Goal: Task Accomplishment & Management: Manage account settings

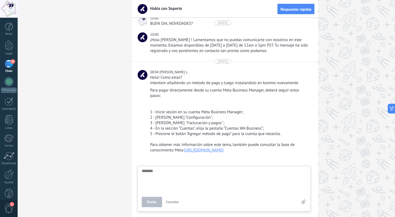
click at [8, 63] on div "34" at bounding box center [9, 64] width 9 height 8
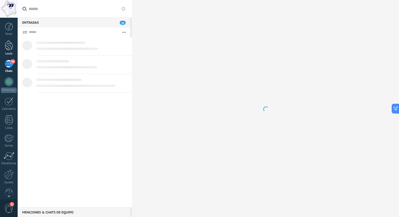
click at [9, 48] on div at bounding box center [9, 45] width 8 height 10
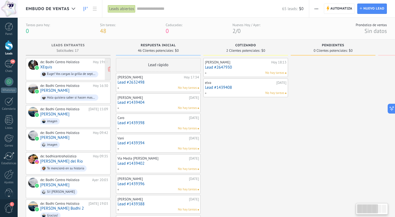
click at [84, 64] on div "de: Bodhi Centro Holistico Hoy 19:04 XEquis Euge! Vos cargas la grilla de septi…" at bounding box center [74, 69] width 68 height 18
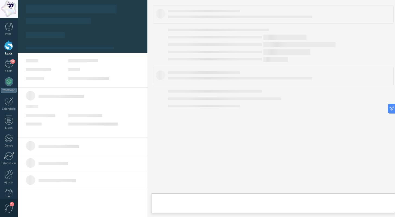
click at [84, 64] on body ".abccls-1,.abccls-2{fill-rule:evenodd}.abccls-2{fill:#fff} .abfcls-1{fill:none}…" at bounding box center [197, 108] width 395 height 217
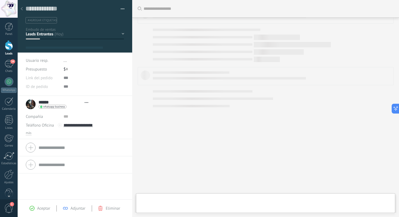
type textarea "**********"
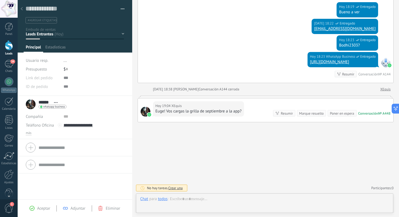
scroll to position [8, 0]
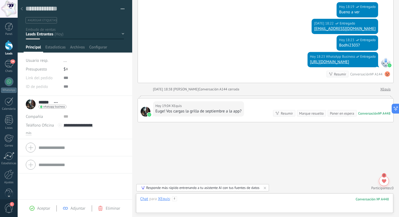
click at [199, 198] on div at bounding box center [264, 204] width 249 height 16
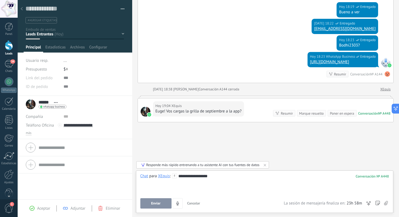
click at [155, 203] on span "Enviar" at bounding box center [156, 203] width 10 height 4
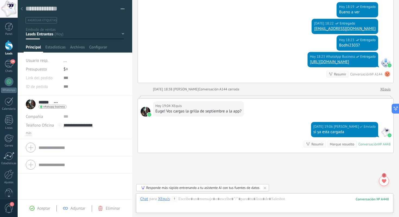
scroll to position [220, 0]
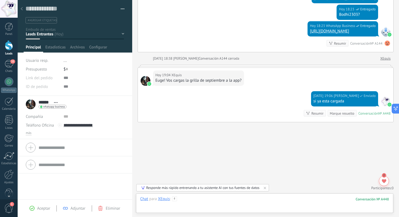
click at [203, 197] on div at bounding box center [264, 204] width 249 height 16
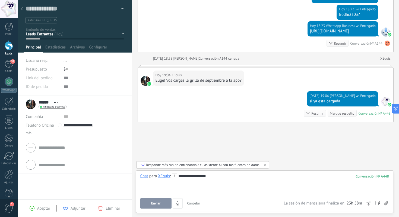
click at [162, 203] on button "Enviar" at bounding box center [155, 203] width 31 height 10
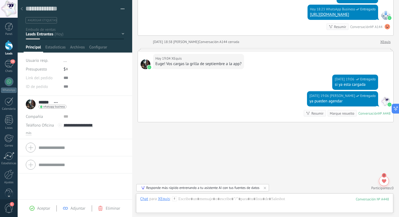
click at [341, 114] on div "Marque resuelto" at bounding box center [342, 113] width 24 height 5
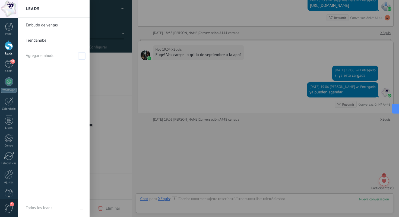
click at [10, 46] on div at bounding box center [9, 45] width 8 height 10
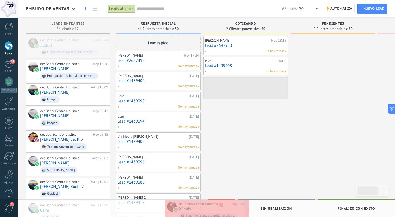
drag, startPoint x: 85, startPoint y: 41, endPoint x: 224, endPoint y: 205, distance: 214.3
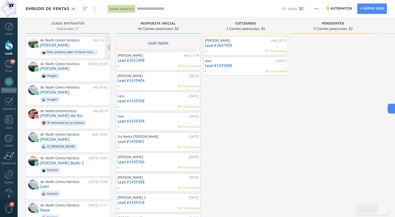
click at [71, 41] on div "de: Bodhi Centro Holistico" at bounding box center [65, 40] width 51 height 4
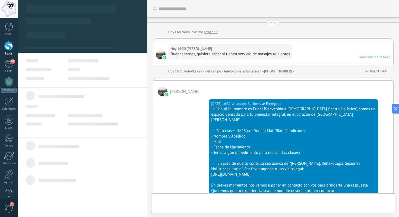
scroll to position [8, 0]
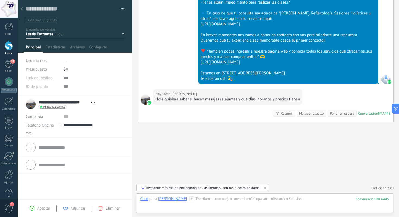
click at [20, 7] on div at bounding box center [22, 9] width 8 height 11
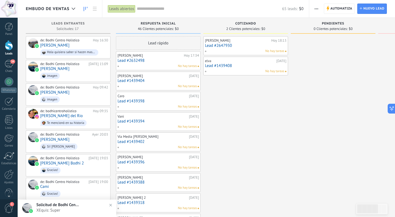
click at [159, 65] on div "No hay tareas" at bounding box center [157, 66] width 80 height 5
click at [162, 59] on link "Lead #2632498" at bounding box center [158, 60] width 81 height 5
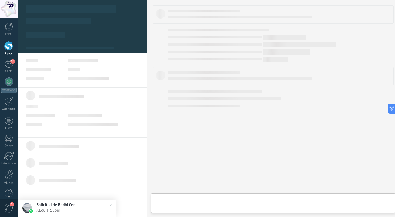
click at [162, 59] on body ".abccls-1,.abccls-2{fill-rule:evenodd}.abccls-2{fill:#fff} .abfcls-1{fill:none}…" at bounding box center [197, 108] width 395 height 217
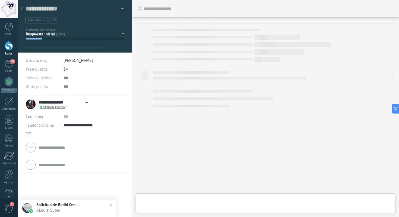
type textarea "**********"
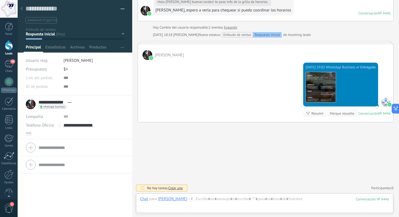
click at [219, 196] on div at bounding box center [264, 204] width 249 height 16
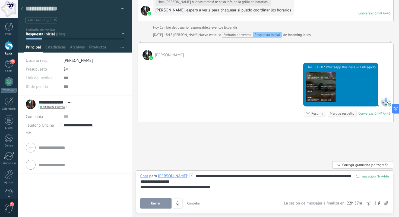
click at [162, 202] on button "Enviar" at bounding box center [155, 203] width 31 height 10
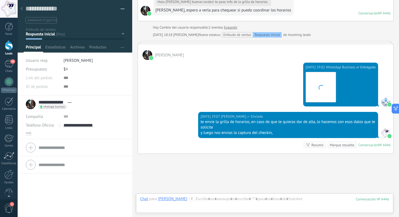
scroll to position [351, 0]
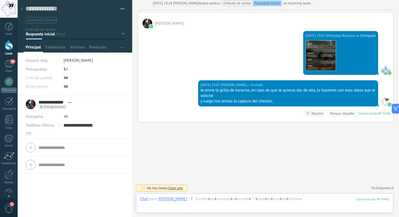
click at [21, 8] on icon at bounding box center [22, 8] width 2 height 3
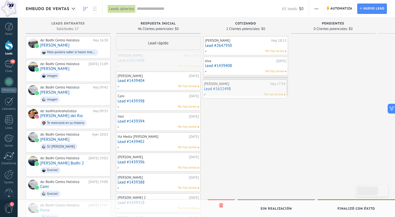
drag, startPoint x: 158, startPoint y: 61, endPoint x: 244, endPoint y: 89, distance: 90.9
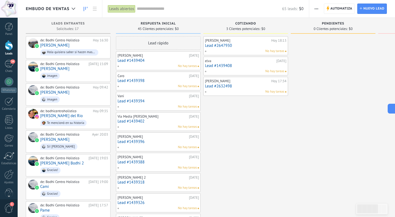
click at [149, 62] on link "Lead #1439404" at bounding box center [158, 60] width 81 height 5
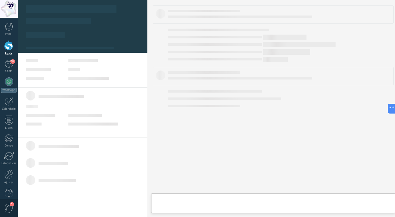
click at [149, 62] on div at bounding box center [274, 108] width 252 height 217
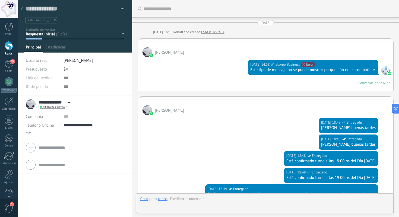
scroll to position [490, 0]
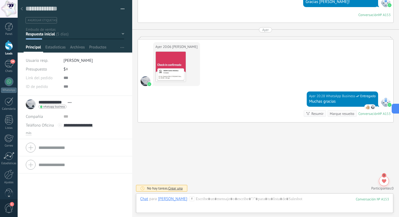
click at [23, 7] on div at bounding box center [22, 9] width 8 height 11
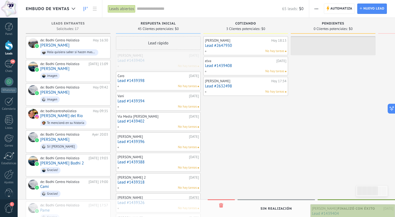
drag, startPoint x: 152, startPoint y: 57, endPoint x: 356, endPoint y: 209, distance: 254.9
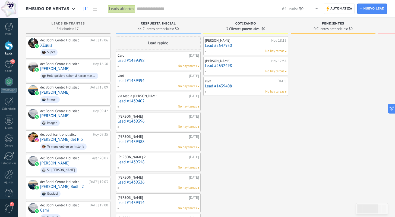
click at [159, 58] on link "Lead #1439398" at bounding box center [158, 60] width 81 height 5
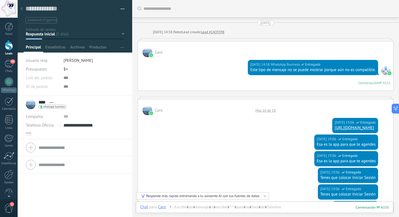
click at [211, 76] on div "22/08/2025 14:58 WhatsApp Business Entregado Este tipo de mensaje no se puede m…" at bounding box center [266, 73] width 256 height 33
click at [210, 73] on div "22/08/2025 14:58 WhatsApp Business Entregado Este tipo de mensaje no se puede m…" at bounding box center [266, 73] width 256 height 33
click at [157, 38] on div at bounding box center [266, 39] width 256 height 3
click at [156, 53] on span "Caro" at bounding box center [159, 52] width 8 height 5
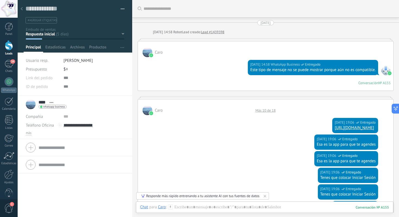
click at [158, 53] on span "Caro" at bounding box center [159, 52] width 8 height 5
click at [201, 75] on div "22/08/2025 14:58 WhatsApp Business Entregado Este tipo de mensaje no se puede m…" at bounding box center [266, 73] width 256 height 33
click at [208, 77] on div "22/08/2025 14:58 WhatsApp Business Entregado Este tipo de mensaje no se puede m…" at bounding box center [266, 73] width 256 height 33
click at [369, 84] on div "Conversación" at bounding box center [369, 82] width 20 height 5
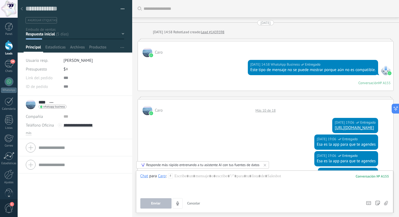
click at [368, 84] on div "Conversación" at bounding box center [369, 82] width 20 height 5
click at [226, 73] on div "22/08/2025 14:58 WhatsApp Business Entregado Este tipo de mensaje no se puede m…" at bounding box center [266, 73] width 256 height 33
click at [225, 72] on div "22/08/2025 14:58 WhatsApp Business Entregado Este tipo de mensaje no se puede m…" at bounding box center [266, 73] width 256 height 33
click at [193, 32] on div "Lead creado:" at bounding box center [191, 31] width 19 height 5
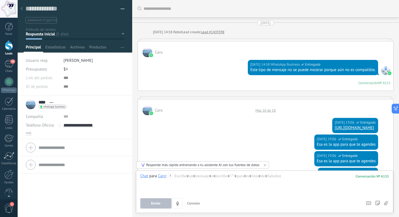
click at [221, 57] on div "Caro" at bounding box center [266, 49] width 256 height 16
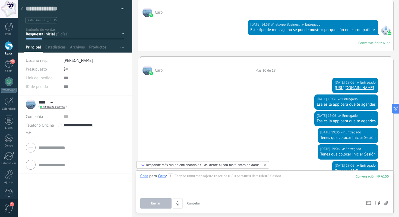
scroll to position [68, 0]
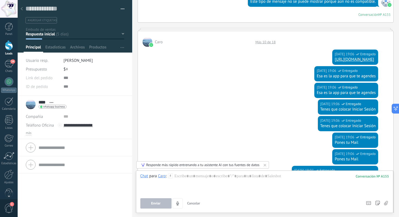
click at [190, 40] on div "Caro Más 10 de 18" at bounding box center [266, 39] width 256 height 16
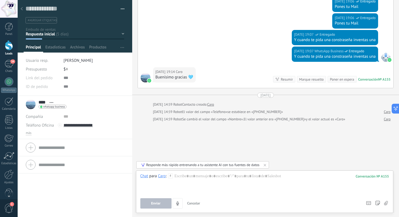
scroll to position [0, 0]
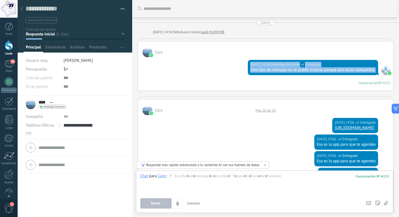
drag, startPoint x: 233, startPoint y: 62, endPoint x: 237, endPoint y: 90, distance: 28.3
click at [237, 90] on div "22/08/2025 14:58 WhatsApp Business Entregado Este tipo de mensaje no se puede m…" at bounding box center [266, 73] width 256 height 33
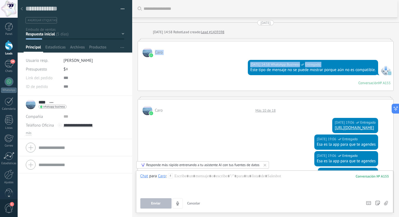
drag, startPoint x: 214, startPoint y: 71, endPoint x: 223, endPoint y: 43, distance: 29.2
click at [223, 43] on div "Caro 22/08/2025 14:58 WhatsApp Business Entregado Este tipo de mensaje no se pu…" at bounding box center [266, 66] width 256 height 50
click at [221, 40] on div at bounding box center [266, 39] width 256 height 3
click at [219, 45] on div "Caro 22/08/2025 14:58 WhatsApp Business Entregado Este tipo de mensaje no se pu…" at bounding box center [266, 64] width 256 height 52
drag, startPoint x: 222, startPoint y: 38, endPoint x: 230, endPoint y: 40, distance: 8.5
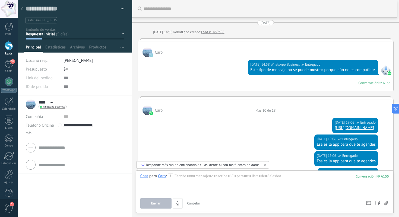
click at [224, 39] on div "22/08/2025 22/08/2025 14:58 Robot Lead creado: Lead #1439398 Caro 22/08/2025 14…" at bounding box center [266, 172] width 256 height 305
click at [267, 22] on div "[DATE]" at bounding box center [266, 22] width 10 height 5
click at [321, 28] on div "22/08/2025 22/08/2025 14:58 Robot Lead creado: Lead #1439398 Caro 22/08/2025 14…" at bounding box center [266, 172] width 256 height 305
click at [237, 56] on div "Caro" at bounding box center [266, 49] width 256 height 16
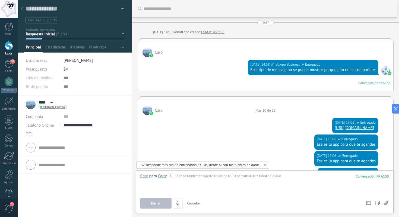
click at [180, 117] on div "22/08/2025 19:06 WhatsApp Business Entregado https://www.siguefit.com/?gad_sour…" at bounding box center [266, 124] width 256 height 19
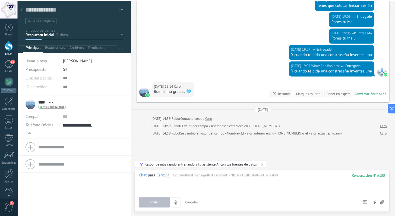
scroll to position [214, 0]
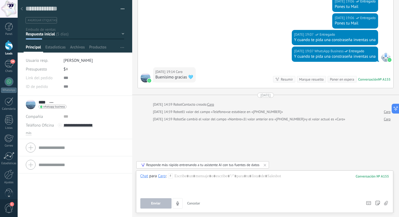
click at [22, 8] on use at bounding box center [22, 8] width 2 height 3
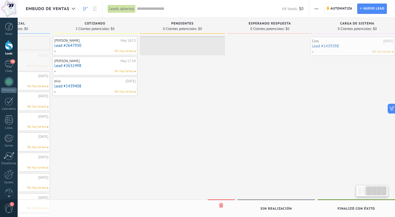
scroll to position [0, 164]
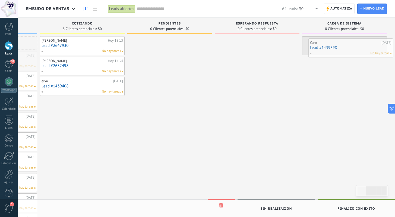
drag, startPoint x: 154, startPoint y: 61, endPoint x: 347, endPoint y: 48, distance: 193.0
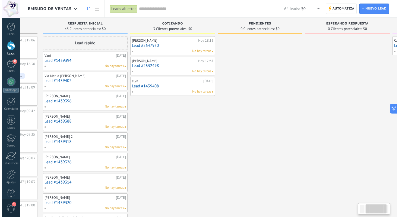
scroll to position [0, 0]
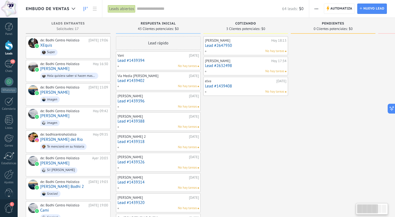
drag, startPoint x: 172, startPoint y: 167, endPoint x: 312, endPoint y: 165, distance: 139.9
click at [89, 47] on icon at bounding box center [86, 47] width 5 height 5
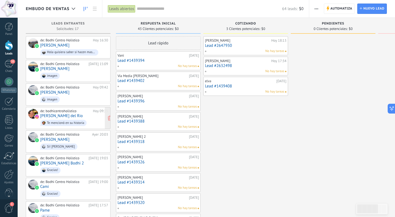
click at [83, 113] on div "de: bodhicentroholistico Hoy 09:35 Ines del Rio Te mencionó en su historia" at bounding box center [74, 118] width 68 height 18
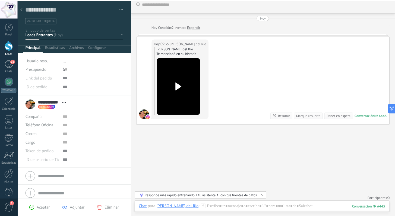
scroll to position [8, 0]
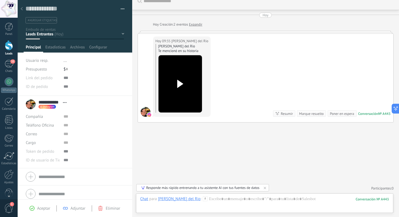
click at [20, 8] on div at bounding box center [22, 9] width 8 height 11
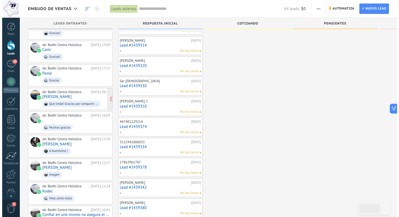
scroll to position [137, 0]
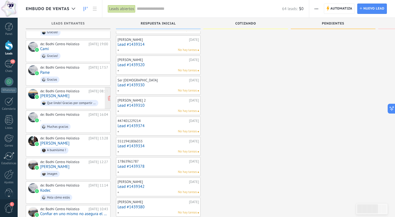
click at [81, 107] on div "de: Bodhi Centro Holistico 25/08/2025 08:19 Valentina Habib Que lindo! Gracias …" at bounding box center [74, 98] width 68 height 18
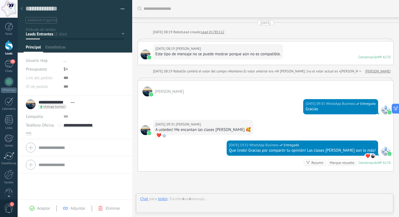
scroll to position [49, 0]
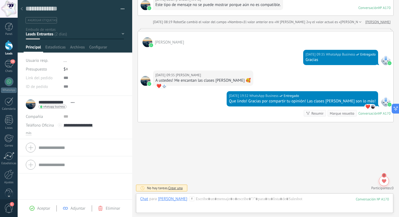
click at [21, 10] on use at bounding box center [22, 8] width 2 height 3
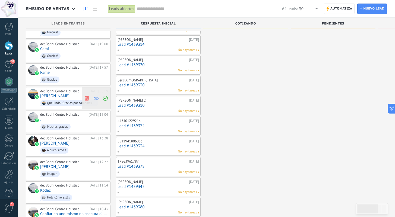
click at [106, 101] on icon at bounding box center [105, 98] width 5 height 5
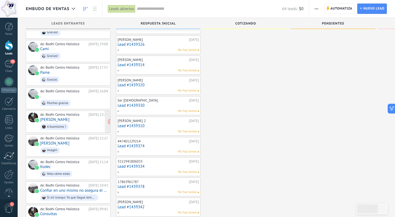
click at [79, 131] on span "A buenísimo !" at bounding box center [74, 126] width 68 height 8
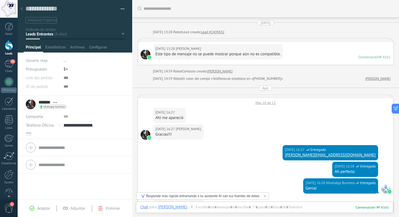
click at [24, 7] on div at bounding box center [22, 9] width 8 height 11
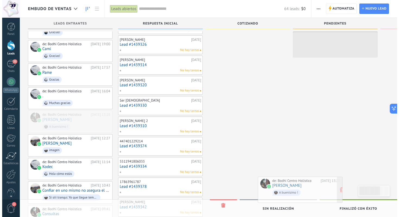
scroll to position [0, 3]
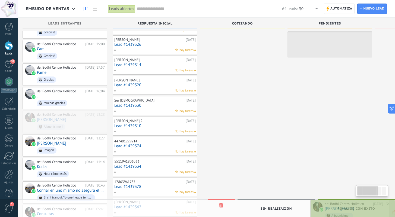
drag, startPoint x: 78, startPoint y: 138, endPoint x: 367, endPoint y: 212, distance: 298.5
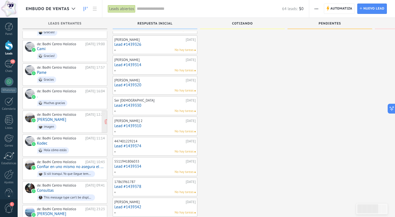
click at [66, 122] on link "[PERSON_NAME]" at bounding box center [51, 119] width 29 height 5
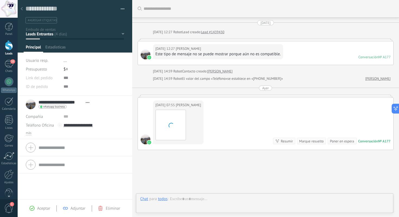
scroll to position [28, 0]
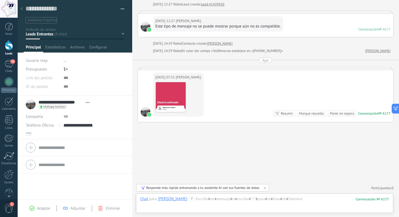
click at [23, 9] on div at bounding box center [22, 9] width 8 height 11
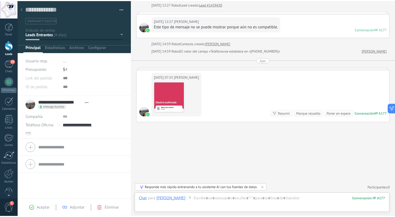
scroll to position [137, 0]
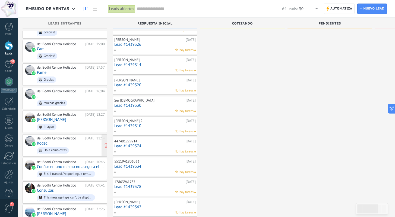
click at [80, 154] on span "Hola cómo estás" at bounding box center [71, 150] width 68 height 8
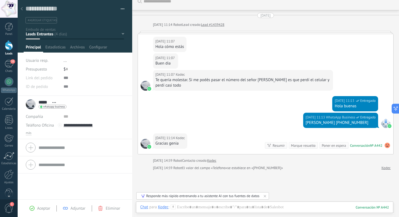
scroll to position [6, 0]
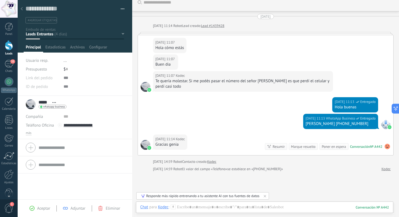
click at [106, 207] on span "Eliminar" at bounding box center [113, 207] width 14 height 5
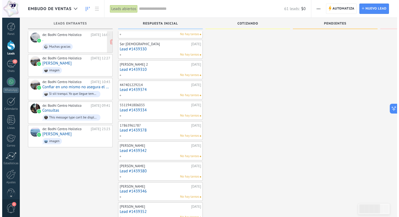
scroll to position [213, 0]
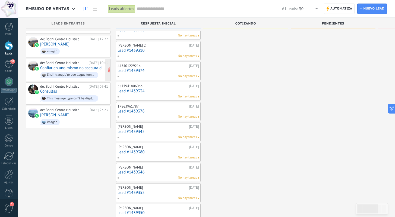
click at [76, 65] on div "de: Bodhi Centro Holistico" at bounding box center [63, 63] width 46 height 4
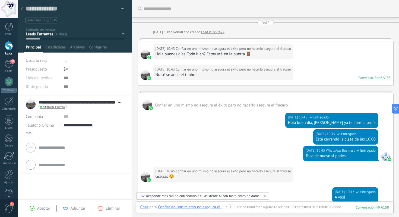
scroll to position [151, 0]
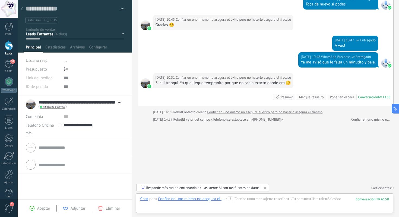
click at [39, 208] on span "Aceptar" at bounding box center [43, 207] width 13 height 5
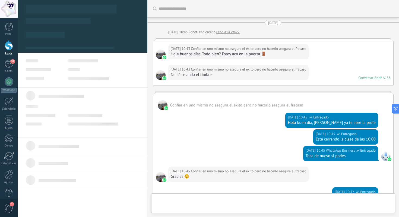
scroll to position [177, 0]
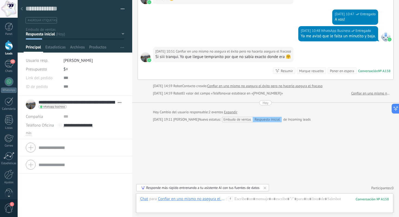
click at [21, 7] on icon at bounding box center [22, 8] width 2 height 3
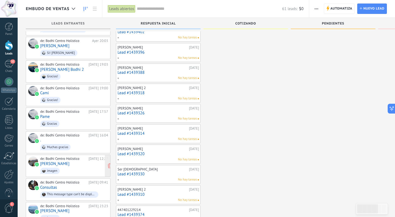
scroll to position [271, 0]
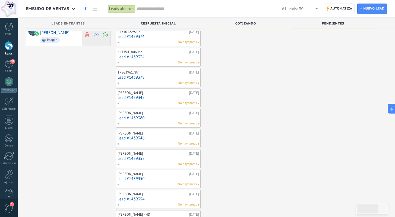
click at [86, 37] on use at bounding box center [87, 34] width 4 height 5
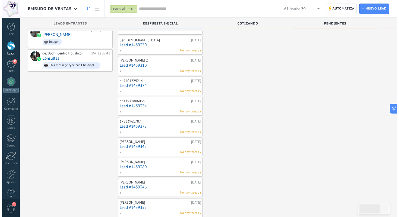
scroll to position [222, 0]
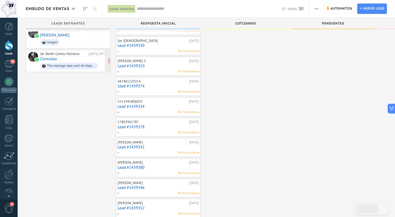
click at [75, 56] on div "de: Bodhi Centro Holistico" at bounding box center [63, 54] width 46 height 4
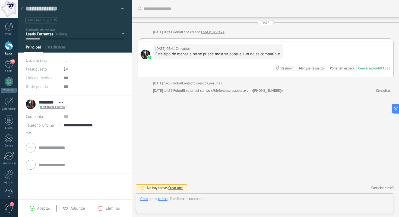
scroll to position [8, 0]
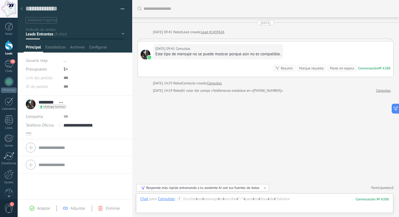
click at [22, 8] on icon at bounding box center [22, 8] width 2 height 3
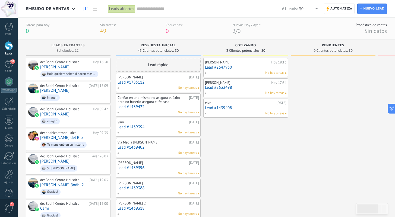
click at [157, 82] on link "Lead #1785112" at bounding box center [158, 82] width 81 height 5
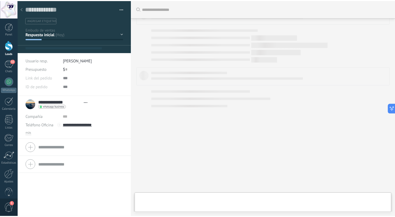
scroll to position [8, 0]
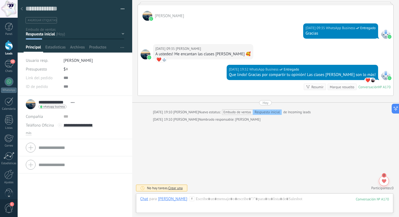
click at [23, 10] on div at bounding box center [22, 9] width 8 height 11
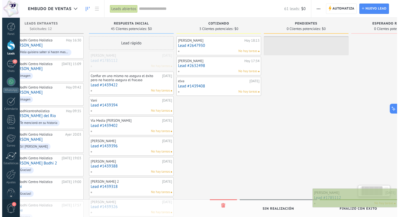
scroll to position [0, 41]
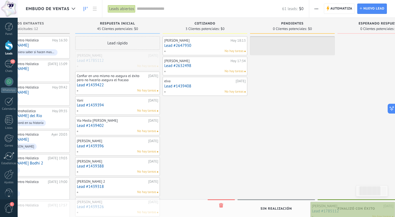
drag, startPoint x: 153, startPoint y: 58, endPoint x: 357, endPoint y: 208, distance: 253.4
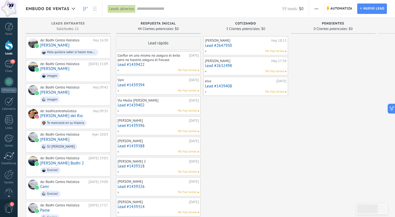
click at [159, 66] on link "Lead #1439422" at bounding box center [158, 64] width 81 height 5
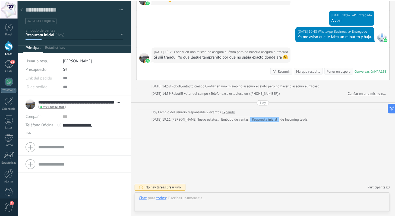
scroll to position [8, 0]
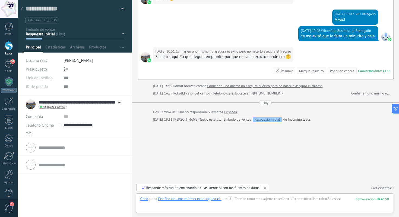
click at [120, 9] on button "button" at bounding box center [121, 9] width 8 height 8
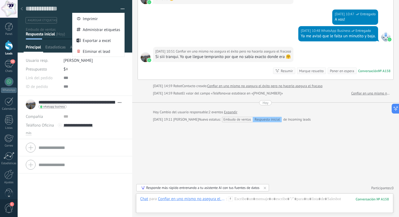
click at [147, 131] on div "Buscar Carga más 23/08/2025 23/08/2025 10:43 Robot Lead creado: Lead #1439422 2…" at bounding box center [265, 20] width 267 height 394
click at [95, 87] on div at bounding box center [94, 86] width 61 height 9
click at [120, 10] on button "button" at bounding box center [121, 9] width 8 height 8
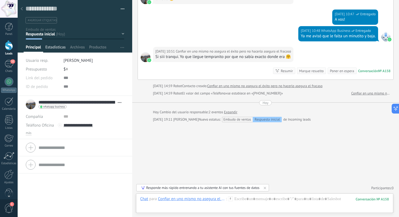
click at [59, 48] on span "Estadísticas" at bounding box center [55, 49] width 20 height 8
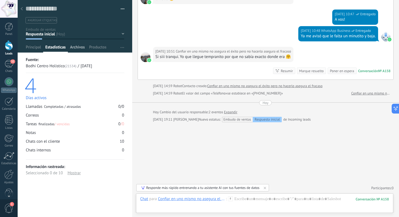
click at [81, 48] on span "Archivos" at bounding box center [77, 49] width 15 height 8
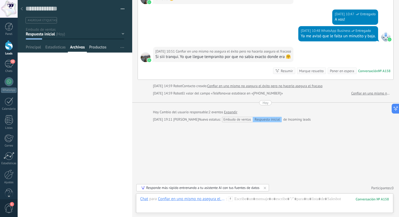
click at [95, 48] on span "Productos" at bounding box center [97, 49] width 17 height 8
click at [35, 46] on span "Principal" at bounding box center [33, 49] width 15 height 8
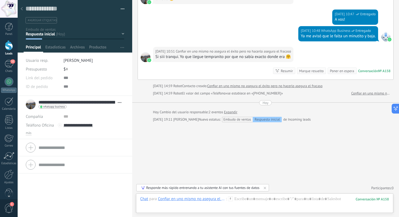
click at [20, 7] on div at bounding box center [22, 9] width 8 height 11
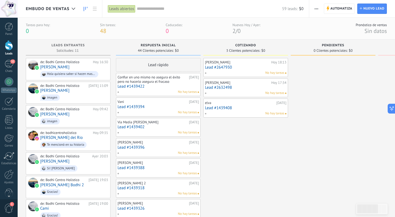
click at [161, 91] on div "No hay tareas" at bounding box center [157, 91] width 80 height 5
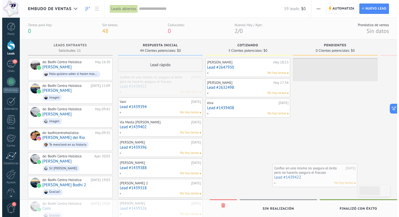
scroll to position [0, 3]
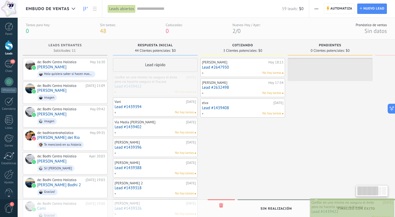
drag, startPoint x: 160, startPoint y: 88, endPoint x: 354, endPoint y: 213, distance: 230.7
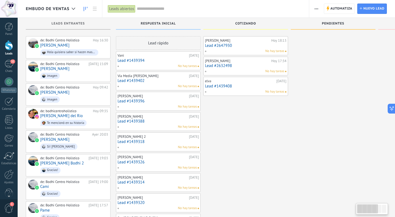
click at [150, 84] on div "No hay tareas" at bounding box center [157, 86] width 80 height 5
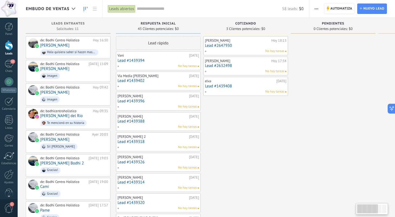
click at [152, 57] on div "Vani" at bounding box center [153, 55] width 70 height 4
click at [157, 60] on link "Lead #1439394" at bounding box center [158, 60] width 81 height 5
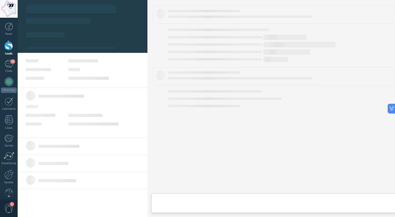
click at [157, 60] on div at bounding box center [209, 108] width 382 height 217
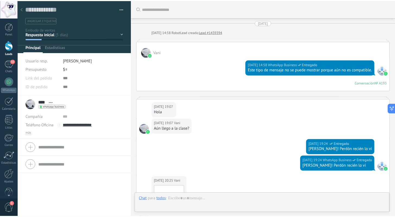
scroll to position [509, 0]
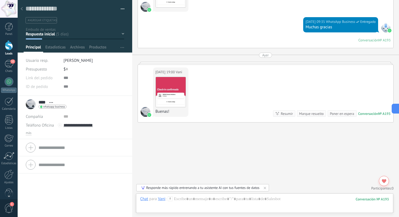
click at [22, 8] on use at bounding box center [22, 8] width 2 height 3
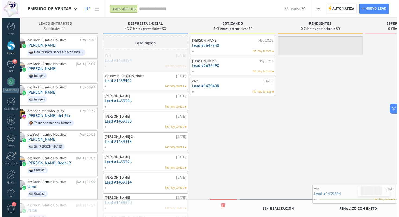
scroll to position [0, 34]
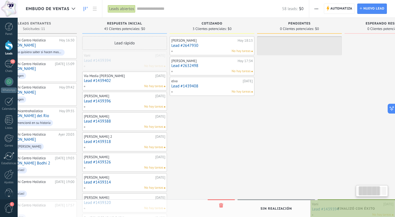
drag, startPoint x: 149, startPoint y: 59, endPoint x: 358, endPoint y: 207, distance: 256.6
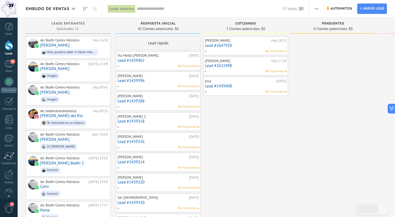
click at [155, 62] on link "Lead #1439402" at bounding box center [158, 60] width 81 height 5
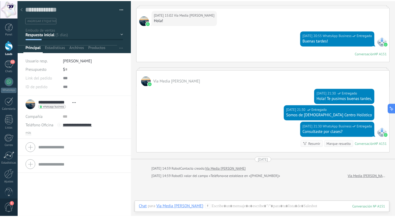
scroll to position [90, 0]
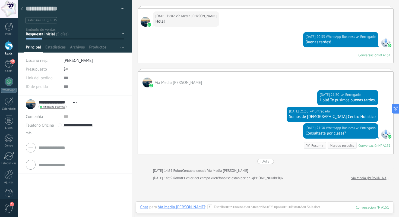
click at [23, 9] on div at bounding box center [22, 9] width 8 height 11
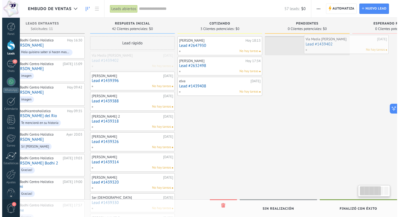
scroll to position [0, 42]
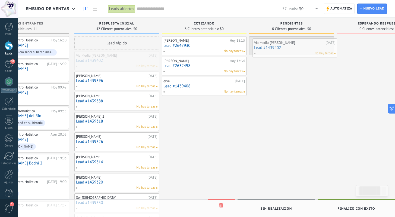
drag, startPoint x: 154, startPoint y: 59, endPoint x: 291, endPoint y: 46, distance: 137.2
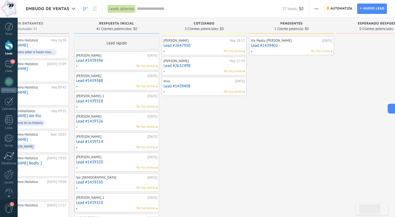
click at [119, 62] on link "Lead #1439396" at bounding box center [116, 60] width 81 height 5
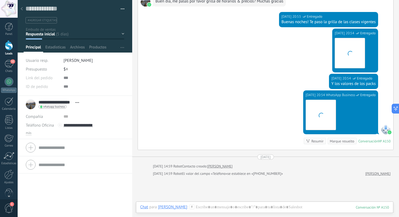
scroll to position [81, 0]
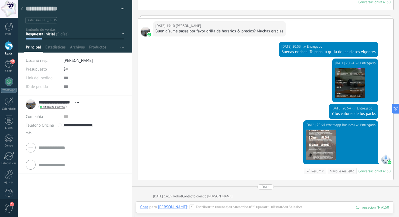
click at [21, 10] on use at bounding box center [22, 8] width 2 height 3
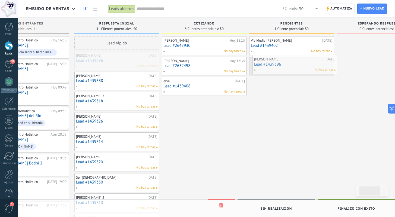
drag, startPoint x: 114, startPoint y: 59, endPoint x: 292, endPoint y: 63, distance: 177.7
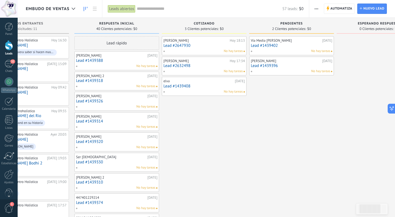
click at [111, 60] on link "Lead #1439388" at bounding box center [116, 60] width 81 height 5
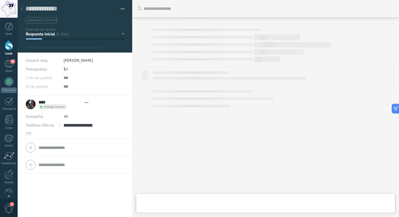
scroll to position [8, 0]
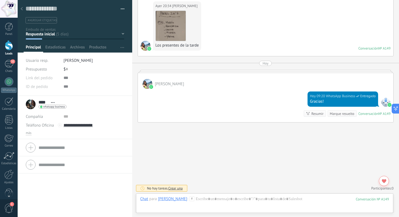
click at [22, 7] on div at bounding box center [22, 9] width 8 height 11
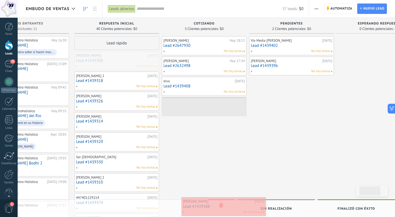
drag, startPoint x: 111, startPoint y: 60, endPoint x: 218, endPoint y: 205, distance: 180.7
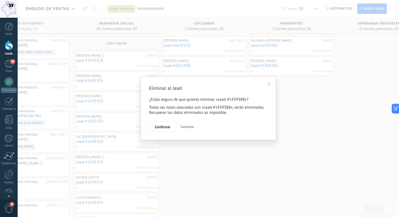
click at [164, 130] on button "Confirmar" at bounding box center [162, 126] width 27 height 10
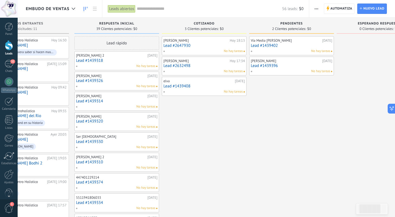
click at [120, 57] on div "Carolina Bodhi 2" at bounding box center [111, 55] width 70 height 4
click at [116, 61] on link "Lead #1439318" at bounding box center [116, 60] width 81 height 5
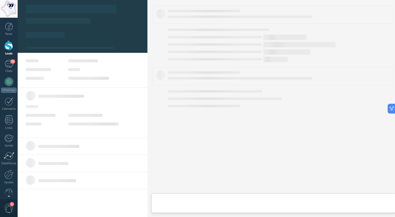
click at [116, 61] on body ".abccls-1,.abccls-2{fill-rule:evenodd}.abccls-2{fill:#fff} .abfcls-1{fill:none}…" at bounding box center [197, 108] width 395 height 217
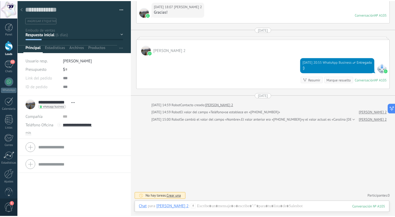
scroll to position [194, 0]
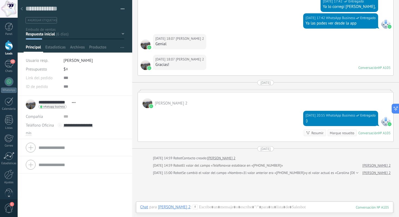
click at [23, 7] on icon at bounding box center [22, 8] width 2 height 3
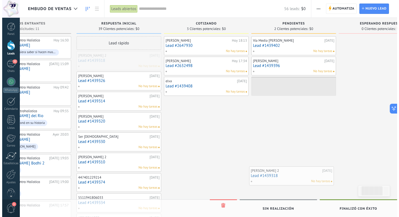
scroll to position [0, 45]
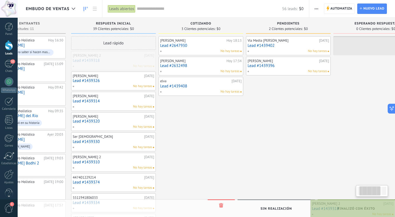
drag, startPoint x: 109, startPoint y: 61, endPoint x: 357, endPoint y: 209, distance: 288.2
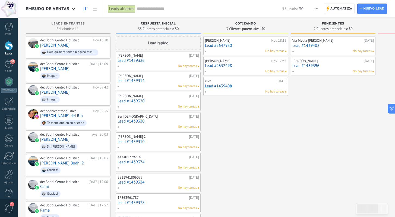
click at [155, 61] on link "Lead #1439326" at bounding box center [158, 60] width 81 height 5
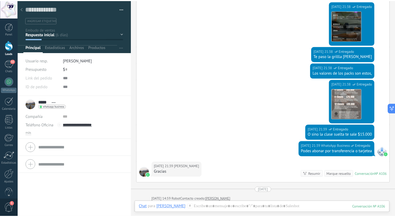
scroll to position [384, 0]
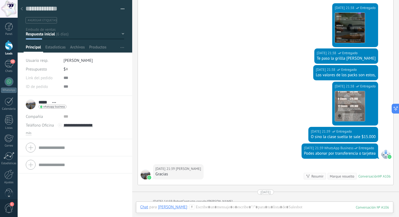
click at [21, 8] on icon at bounding box center [22, 8] width 2 height 3
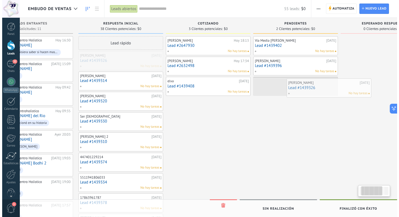
scroll to position [0, 42]
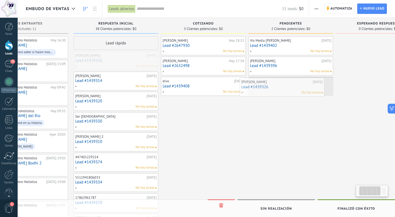
drag, startPoint x: 155, startPoint y: 61, endPoint x: 279, endPoint y: 87, distance: 126.6
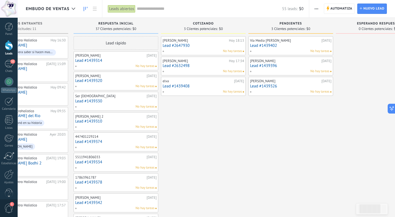
click at [110, 63] on div "Noe Capano 20/08/2025 Lead #1439314 No hay tareas" at bounding box center [115, 61] width 81 height 16
click at [118, 57] on div "Noe Capano 20/08/2025 Lead #1439314 No hay tareas" at bounding box center [115, 61] width 81 height 16
click at [118, 62] on link "Lead #1439314" at bounding box center [115, 60] width 81 height 5
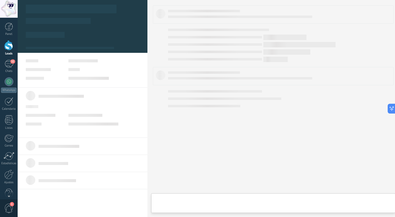
click at [118, 62] on body ".abccls-1,.abccls-2{fill-rule:evenodd}.abccls-2{fill:#fff} .abfcls-1{fill:none}…" at bounding box center [197, 108] width 395 height 217
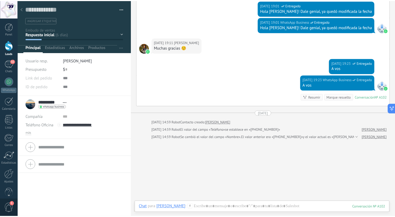
scroll to position [209, 0]
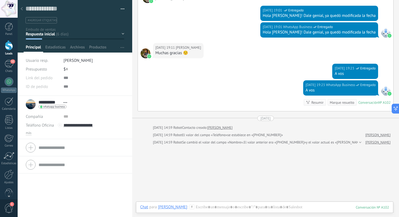
click at [21, 9] on use at bounding box center [22, 8] width 2 height 3
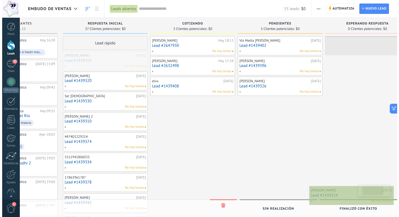
scroll to position [0, 61]
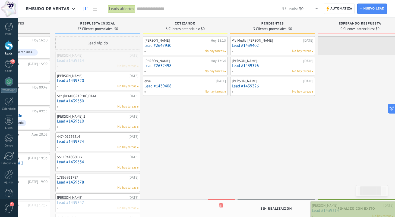
drag, startPoint x: 109, startPoint y: 61, endPoint x: 353, endPoint y: 211, distance: 286.4
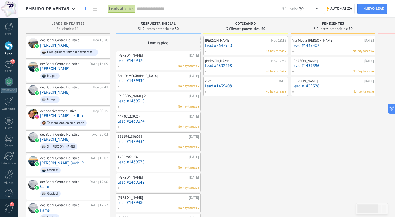
click at [158, 61] on link "Lead #1439320" at bounding box center [158, 60] width 81 height 5
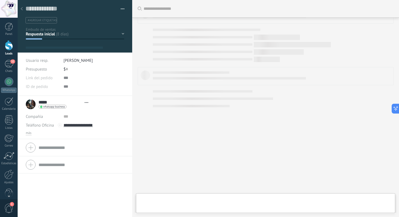
scroll to position [8, 0]
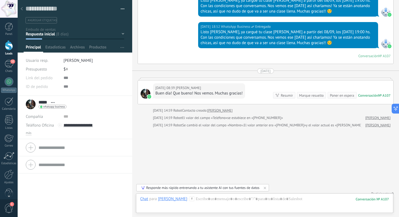
drag, startPoint x: 20, startPoint y: 7, endPoint x: 24, endPoint y: 8, distance: 3.9
click at [20, 7] on div at bounding box center [22, 9] width 8 height 11
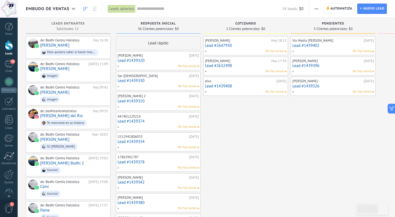
click at [159, 56] on div "Nelly" at bounding box center [153, 55] width 70 height 4
click at [162, 61] on link "Lead #1439320" at bounding box center [158, 60] width 81 height 5
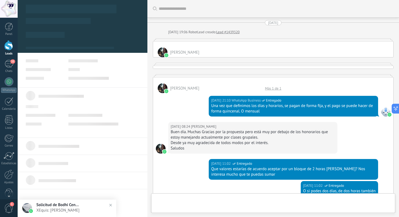
scroll to position [562, 0]
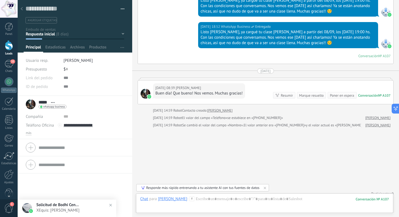
click at [21, 9] on icon at bounding box center [22, 8] width 2 height 3
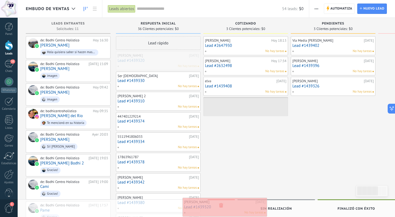
drag, startPoint x: 158, startPoint y: 61, endPoint x: 224, endPoint y: 207, distance: 160.6
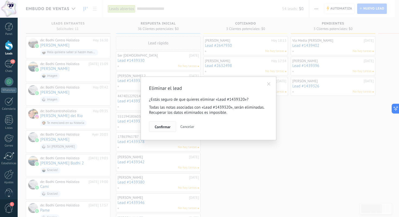
click at [163, 128] on span "Confirmar" at bounding box center [163, 127] width 16 height 4
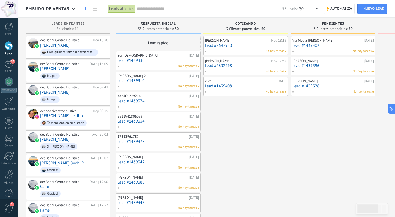
click at [164, 62] on link "Lead #1439330" at bounding box center [158, 60] width 81 height 5
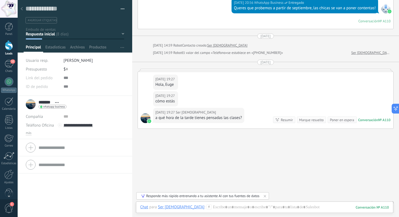
scroll to position [369, 0]
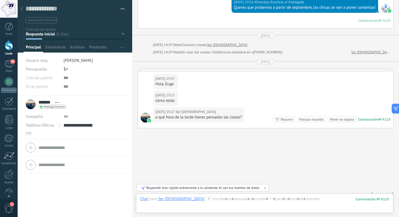
click at [20, 6] on div at bounding box center [22, 9] width 8 height 11
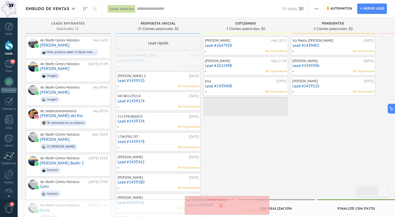
drag, startPoint x: 151, startPoint y: 59, endPoint x: 220, endPoint y: 204, distance: 159.8
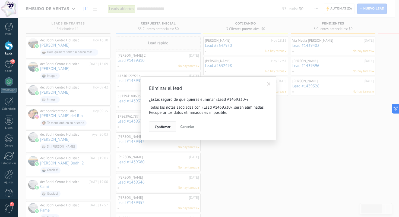
click at [162, 128] on span "Confirmar" at bounding box center [163, 127] width 16 height 4
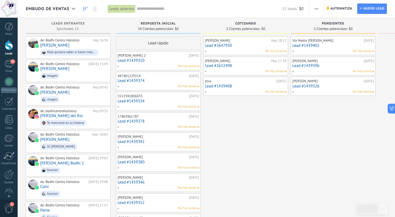
click at [160, 61] on link "Lead #1439310" at bounding box center [158, 60] width 81 height 5
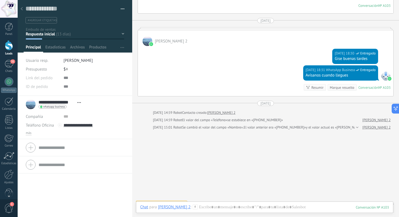
scroll to position [395, 0]
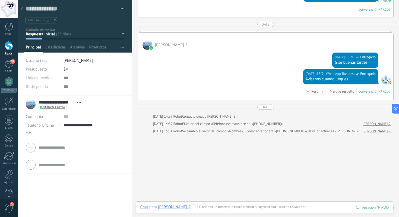
click at [22, 9] on icon at bounding box center [22, 8] width 2 height 3
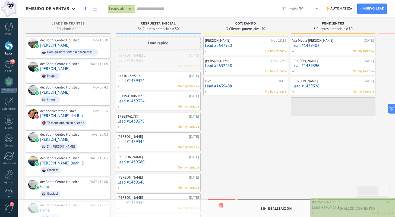
drag, startPoint x: 143, startPoint y: 62, endPoint x: 347, endPoint y: 208, distance: 250.9
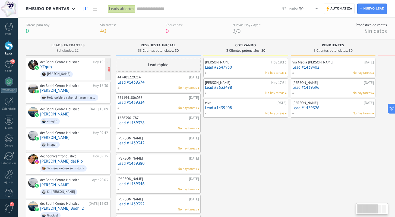
click at [70, 71] on span "[PERSON_NAME]" at bounding box center [74, 74] width 68 height 8
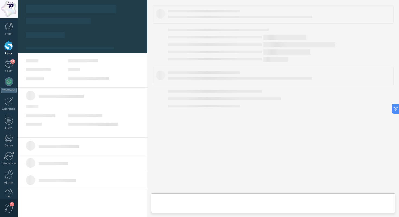
type textarea "**********"
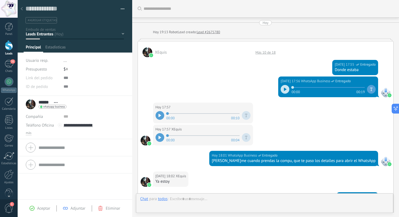
scroll to position [346, 0]
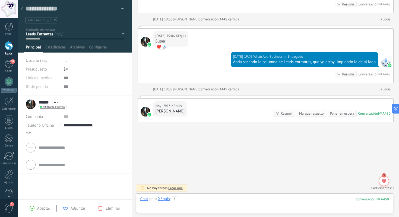
click at [200, 197] on div at bounding box center [264, 204] width 249 height 16
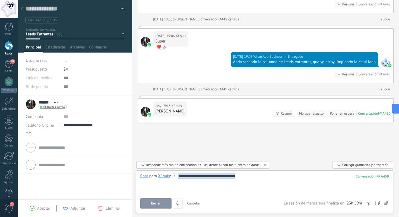
drag, startPoint x: 277, startPoint y: 173, endPoint x: 278, endPoint y: 175, distance: 2.9
click at [278, 175] on div "**********" at bounding box center [264, 183] width 249 height 21
click at [157, 204] on span "Enviar" at bounding box center [156, 203] width 10 height 4
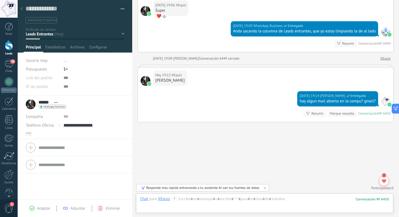
click at [21, 8] on icon at bounding box center [22, 8] width 2 height 3
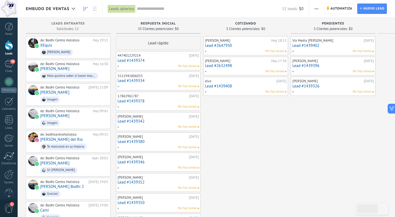
click at [160, 59] on link "Lead #1439374" at bounding box center [158, 60] width 81 height 5
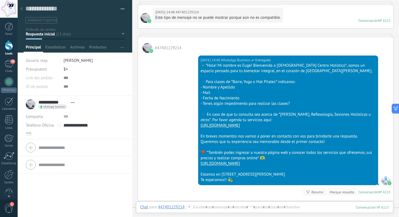
scroll to position [7, 0]
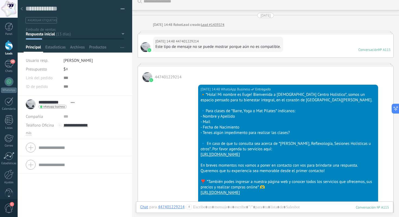
click at [22, 7] on use at bounding box center [22, 8] width 2 height 3
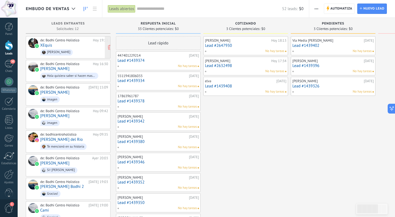
click at [72, 51] on span "[PERSON_NAME]" at bounding box center [74, 52] width 68 height 8
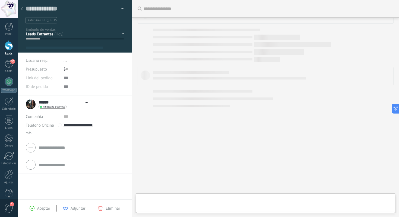
type textarea "**********"
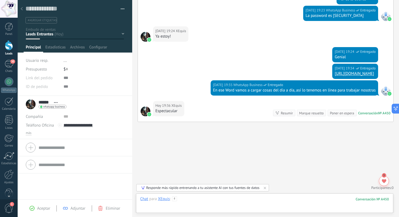
click at [195, 199] on div at bounding box center [264, 204] width 249 height 16
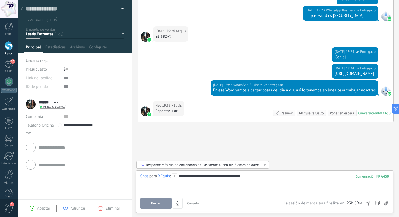
click at [153, 200] on button "Enviar" at bounding box center [155, 203] width 31 height 10
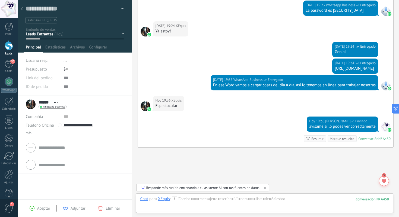
scroll to position [599, 0]
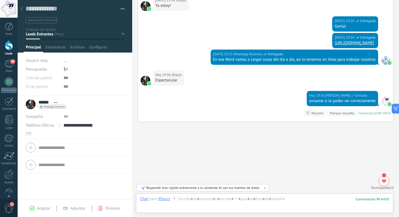
click at [23, 8] on div at bounding box center [22, 9] width 8 height 11
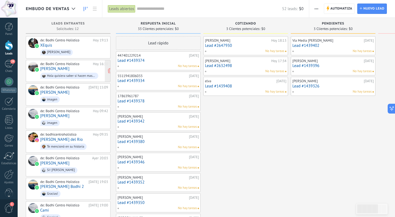
click at [75, 65] on div "de: Bodhi Centro Holistico" at bounding box center [65, 64] width 51 height 4
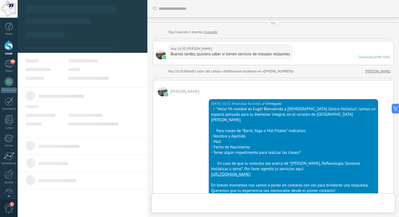
type textarea "**********"
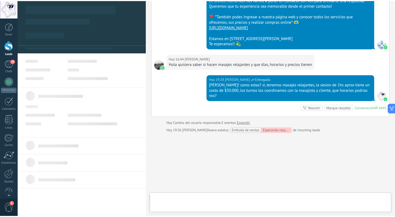
scroll to position [8, 0]
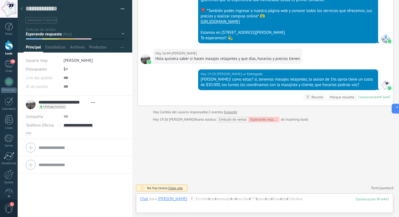
click at [21, 8] on icon at bounding box center [22, 8] width 2 height 3
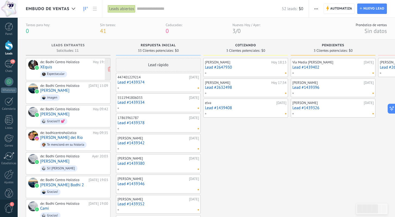
click at [76, 72] on span "Espectacular" at bounding box center [74, 74] width 68 height 8
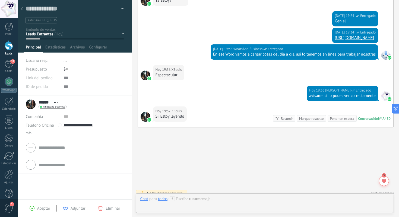
scroll to position [549, 0]
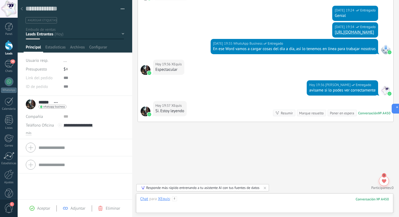
click at [207, 201] on div at bounding box center [264, 204] width 249 height 16
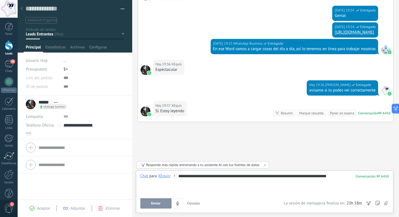
click at [161, 200] on button "Enviar" at bounding box center [155, 203] width 31 height 10
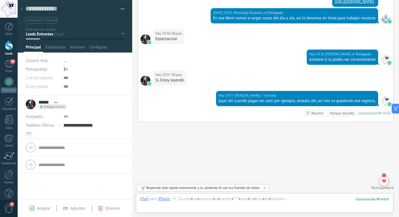
click at [23, 8] on div at bounding box center [22, 9] width 8 height 11
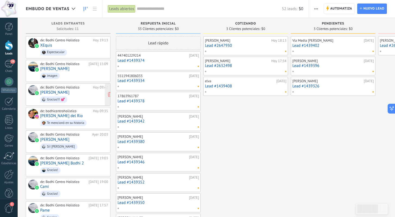
click at [78, 98] on span "Gracias!!! 💕" at bounding box center [74, 99] width 68 height 8
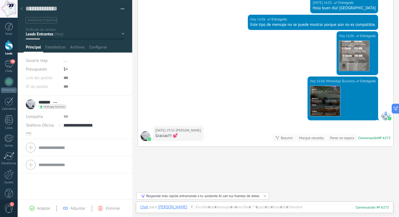
scroll to position [125, 0]
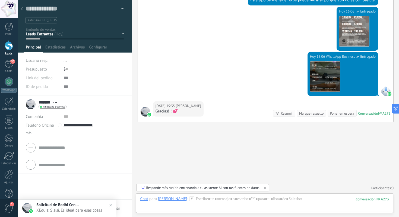
click at [22, 8] on icon at bounding box center [22, 8] width 2 height 3
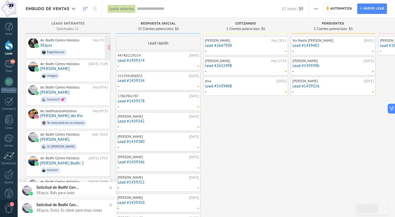
click at [77, 46] on div "de: Bodhi Centro Holistico Hoy 19:13 XEquis Espectacular" at bounding box center [74, 47] width 68 height 18
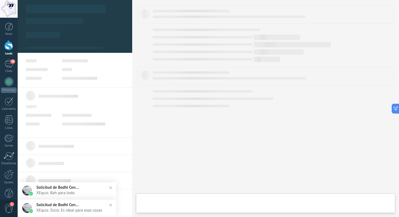
type textarea "**********"
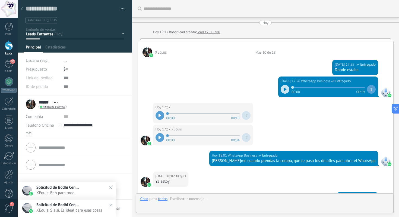
scroll to position [532, 0]
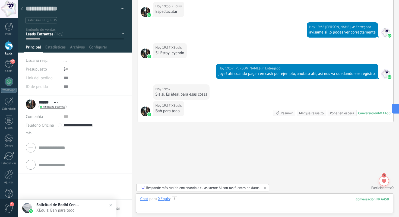
click at [208, 200] on div at bounding box center [264, 204] width 249 height 16
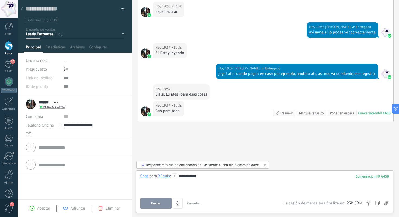
click at [156, 203] on span "Enviar" at bounding box center [156, 203] width 10 height 4
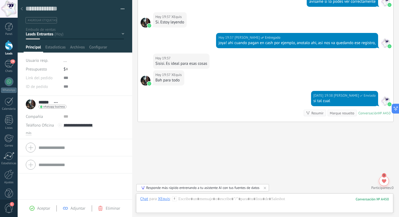
click at [23, 9] on div at bounding box center [22, 9] width 8 height 11
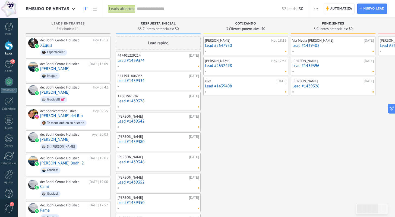
click at [155, 63] on div "447401229214 14/08/2025 Lead #1439374" at bounding box center [158, 61] width 81 height 16
click at [164, 59] on link "Lead #1439374" at bounding box center [158, 60] width 81 height 5
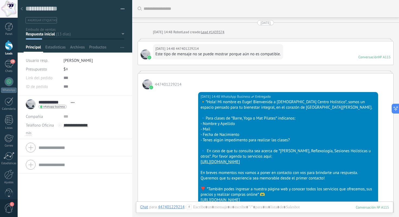
click at [21, 9] on use at bounding box center [22, 8] width 2 height 3
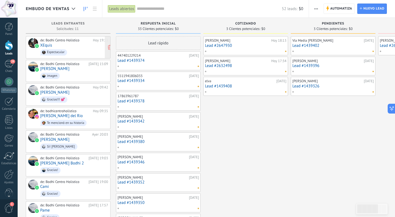
click at [75, 48] on span "Espectacular" at bounding box center [74, 52] width 68 height 8
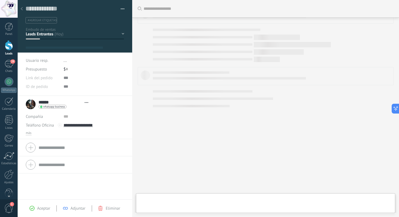
type textarea "**********"
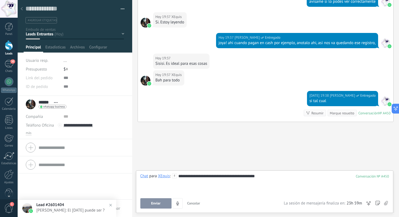
click at [150, 205] on button "Enviar" at bounding box center [155, 203] width 31 height 10
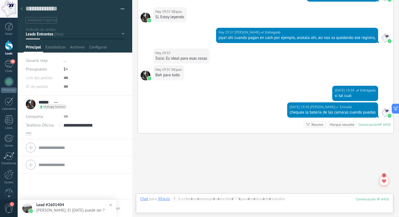
scroll to position [559, 0]
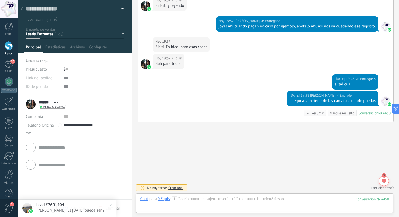
click at [22, 8] on icon at bounding box center [22, 8] width 2 height 3
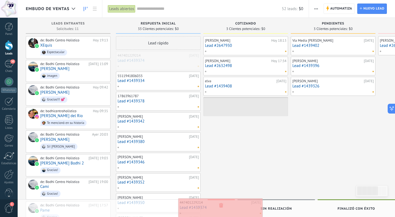
drag, startPoint x: 156, startPoint y: 59, endPoint x: 218, endPoint y: 206, distance: 159.3
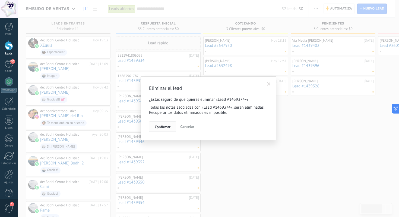
click at [163, 128] on span "Confirmar" at bounding box center [163, 127] width 16 height 4
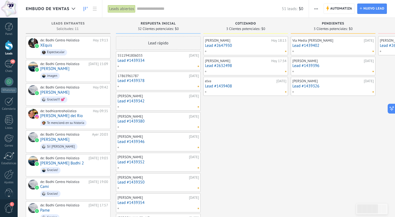
click at [167, 61] on link "Lead #1439334" at bounding box center [158, 60] width 81 height 5
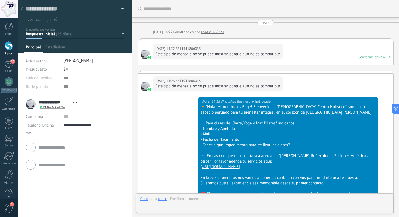
scroll to position [202, 0]
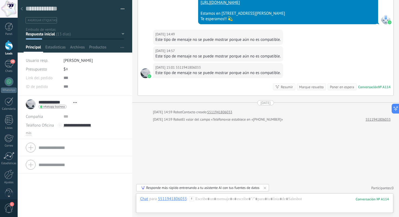
click at [22, 10] on icon at bounding box center [22, 8] width 2 height 3
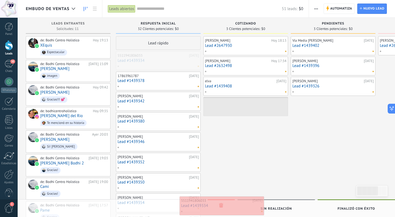
drag, startPoint x: 159, startPoint y: 60, endPoint x: 223, endPoint y: 205, distance: 158.1
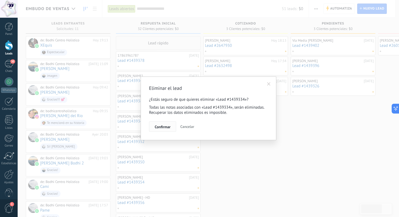
click at [162, 128] on span "Confirmar" at bounding box center [163, 127] width 16 height 4
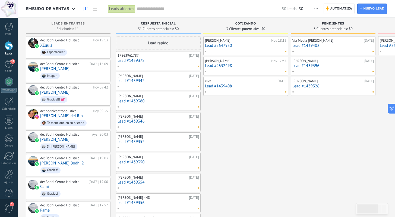
click at [157, 61] on link "Lead #1439378" at bounding box center [158, 60] width 81 height 5
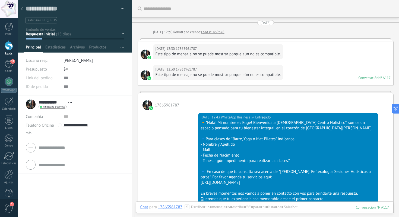
click at [22, 9] on icon at bounding box center [22, 8] width 2 height 3
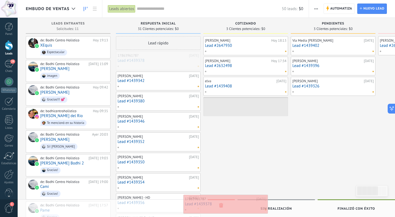
drag, startPoint x: 153, startPoint y: 62, endPoint x: 221, endPoint y: 206, distance: 158.2
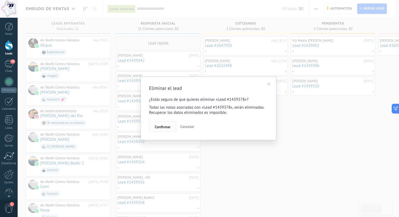
click at [164, 128] on span "Confirmar" at bounding box center [163, 127] width 16 height 4
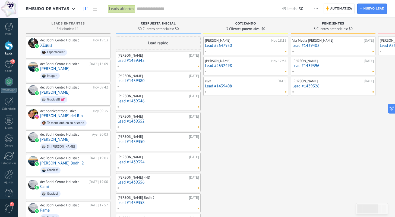
click at [164, 59] on link "Lead #1439342" at bounding box center [158, 60] width 81 height 5
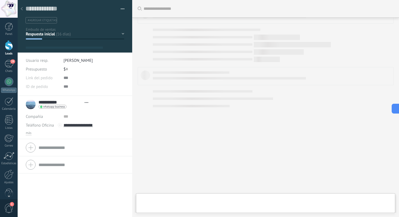
type textarea "**********"
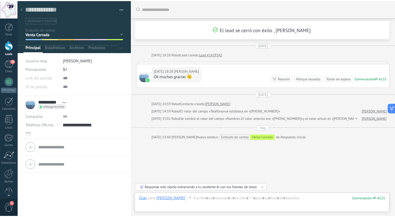
scroll to position [18, 0]
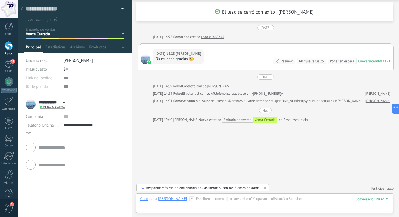
click at [176, 132] on div "Buscar Carga más El lead se cerró con éxito , Euge Romero 11/08/2025 11/08/2025…" at bounding box center [265, 99] width 267 height 235
click at [23, 12] on div at bounding box center [22, 9] width 8 height 11
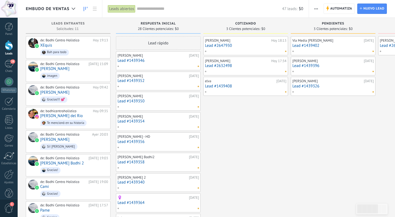
click at [161, 63] on div "[PERSON_NAME] [DATE] Lead #1439346" at bounding box center [158, 61] width 81 height 16
click at [166, 63] on div "[PERSON_NAME] [DATE] Lead #1439346" at bounding box center [158, 61] width 81 height 16
click at [138, 60] on link "Lead #1439346" at bounding box center [158, 60] width 81 height 5
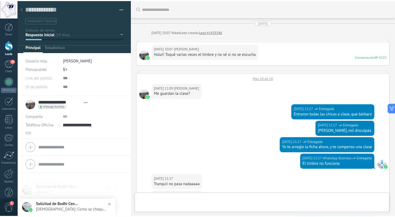
scroll to position [296, 0]
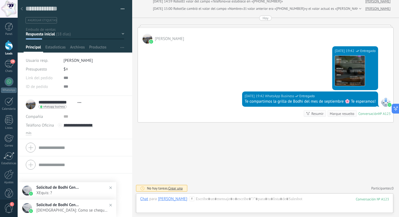
click at [21, 7] on icon at bounding box center [22, 8] width 2 height 3
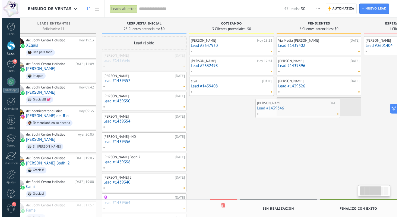
scroll to position [0, 19]
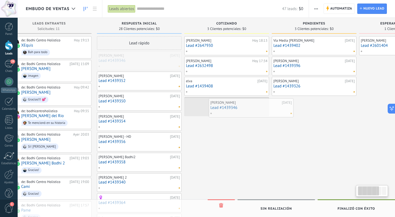
drag, startPoint x: 151, startPoint y: 59, endPoint x: 241, endPoint y: 106, distance: 101.3
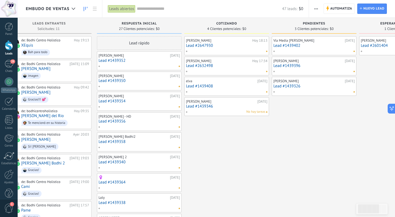
click at [136, 61] on link "Lead #1439352" at bounding box center [139, 60] width 81 height 5
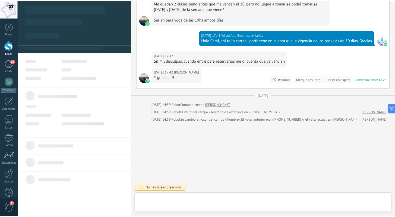
scroll to position [8, 0]
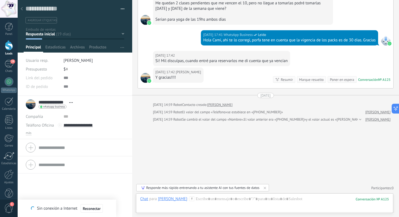
click at [22, 9] on icon at bounding box center [22, 8] width 2 height 3
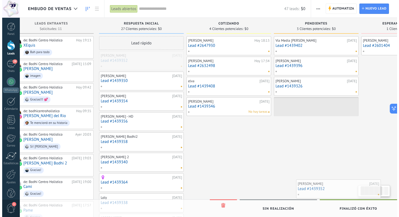
scroll to position [0, 30]
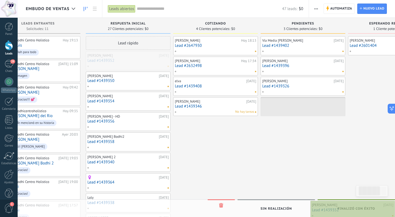
drag, startPoint x: 137, startPoint y: 61, endPoint x: 354, endPoint y: 211, distance: 262.9
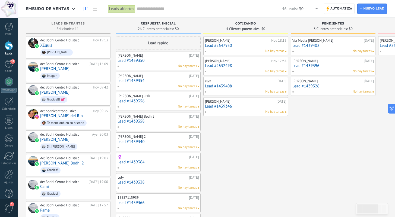
click at [160, 61] on link "Lead #1439350" at bounding box center [158, 60] width 81 height 5
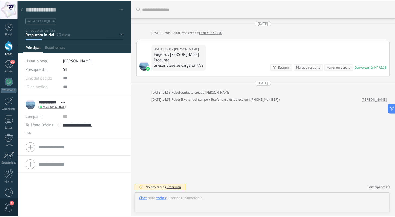
scroll to position [8, 0]
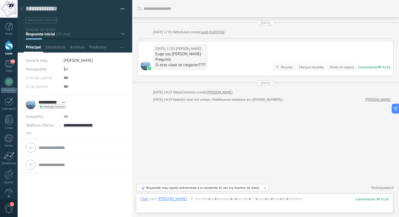
click at [20, 7] on div at bounding box center [22, 9] width 8 height 11
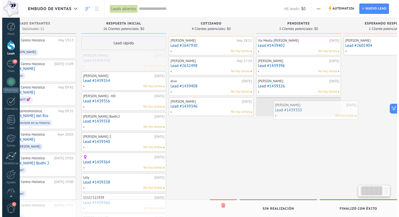
scroll to position [0, 40]
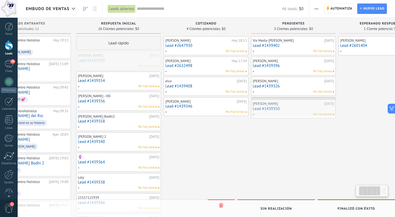
drag, startPoint x: 150, startPoint y: 63, endPoint x: 285, endPoint y: 111, distance: 143.6
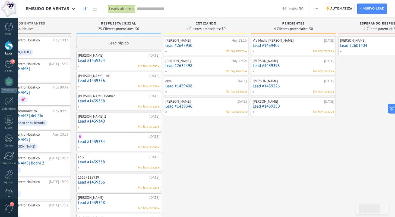
click at [114, 61] on link "Lead #1439354" at bounding box center [118, 60] width 81 height 5
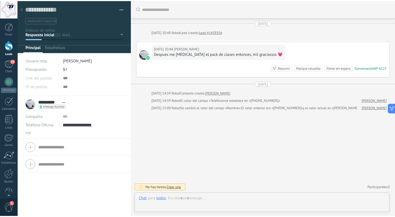
scroll to position [8, 0]
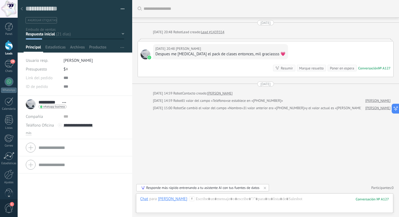
click at [22, 9] on icon at bounding box center [22, 8] width 2 height 3
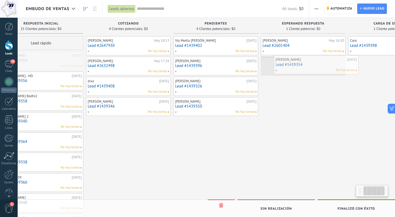
scroll to position [0, 120]
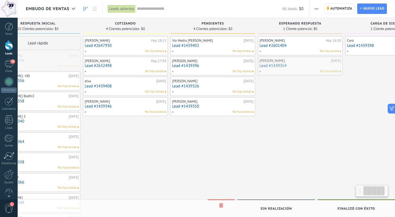
drag, startPoint x: 116, startPoint y: 59, endPoint x: 297, endPoint y: 64, distance: 181.8
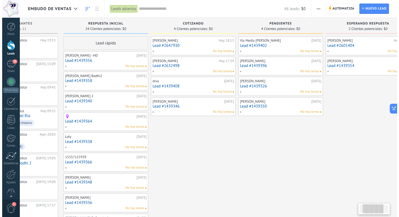
scroll to position [0, 30]
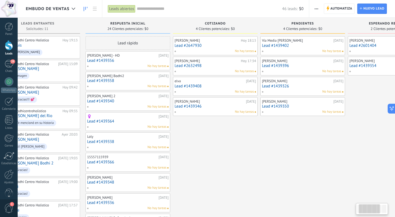
drag, startPoint x: 167, startPoint y: 170, endPoint x: 254, endPoint y: 159, distance: 88.2
click at [120, 62] on link "Lead #1439356" at bounding box center [127, 60] width 81 height 5
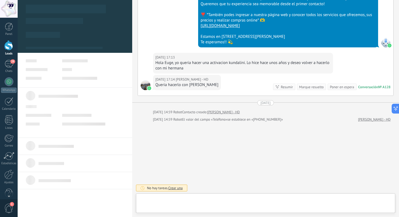
scroll to position [8, 0]
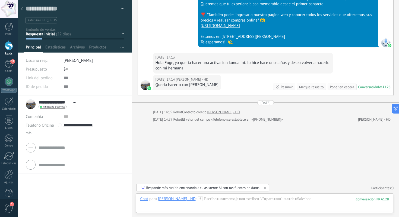
click at [21, 8] on use at bounding box center [22, 8] width 2 height 3
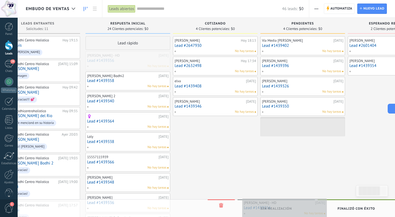
drag, startPoint x: 122, startPoint y: 61, endPoint x: 279, endPoint y: 208, distance: 214.9
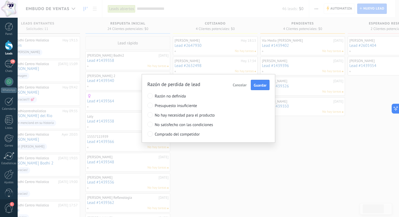
click at [237, 84] on span "Cancelar" at bounding box center [240, 84] width 14 height 5
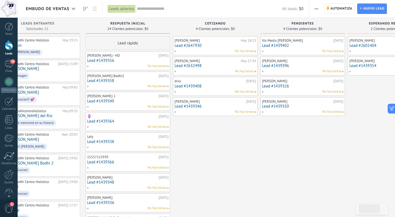
click at [121, 62] on link "Lead #1439356" at bounding box center [127, 60] width 81 height 5
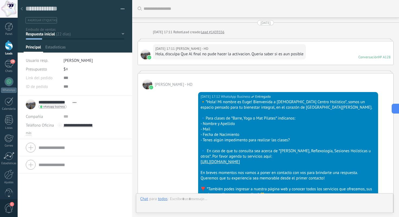
scroll to position [174, 0]
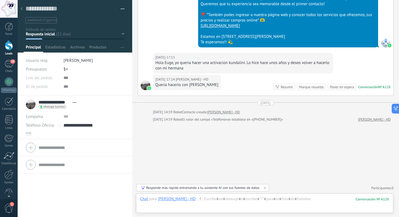
click at [21, 10] on icon at bounding box center [22, 8] width 2 height 3
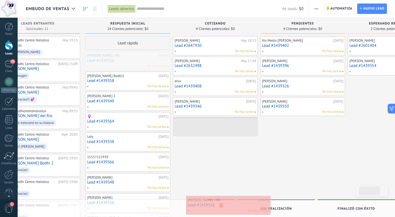
drag, startPoint x: 121, startPoint y: 62, endPoint x: 221, endPoint y: 206, distance: 175.7
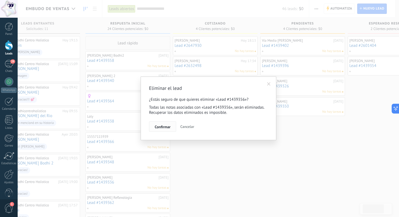
click at [161, 126] on span "Confirmar" at bounding box center [163, 127] width 16 height 4
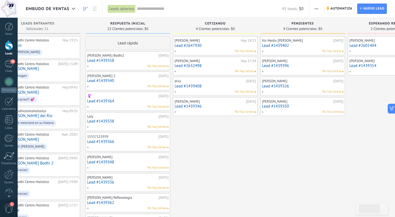
click at [131, 64] on div "No hay tareas" at bounding box center [127, 66] width 80 height 5
click at [121, 62] on link "Lead #1439358" at bounding box center [127, 60] width 81 height 5
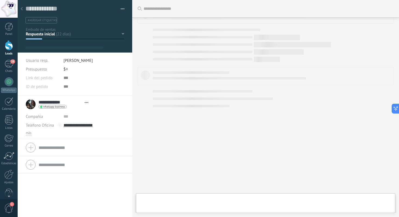
scroll to position [8, 0]
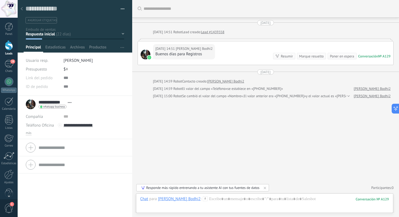
click at [23, 8] on use at bounding box center [22, 8] width 2 height 3
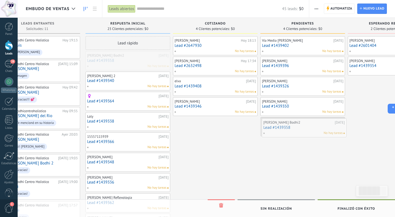
drag, startPoint x: 117, startPoint y: 60, endPoint x: 294, endPoint y: 127, distance: 188.5
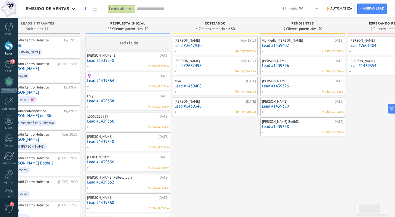
click at [126, 62] on link "Lead #1439340" at bounding box center [127, 60] width 81 height 5
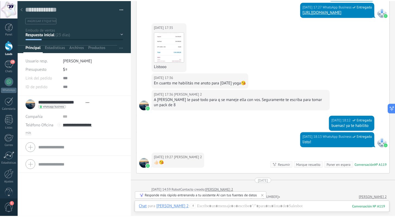
scroll to position [203, 0]
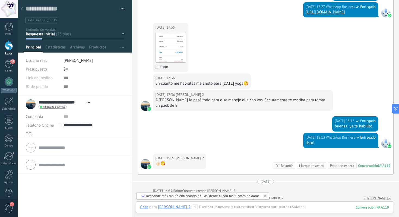
click at [23, 9] on div at bounding box center [22, 9] width 8 height 11
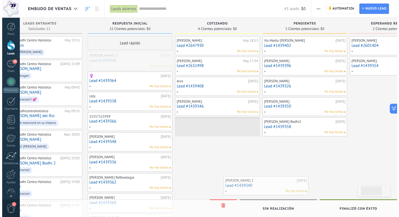
scroll to position [0, 37]
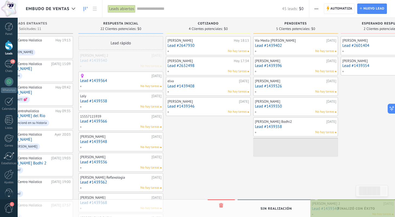
drag, startPoint x: 123, startPoint y: 62, endPoint x: 352, endPoint y: 209, distance: 272.1
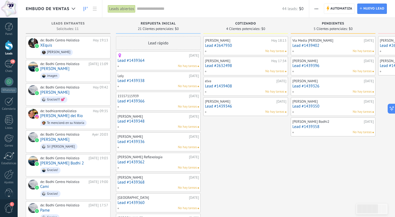
click at [163, 61] on link "Lead #1439364" at bounding box center [158, 60] width 81 height 5
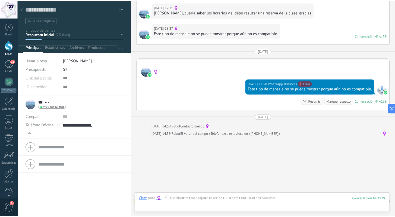
scroll to position [99, 0]
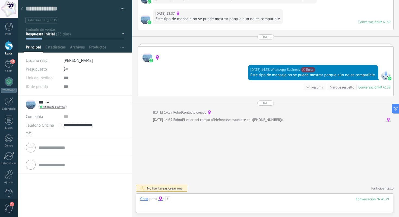
click at [192, 201] on div at bounding box center [264, 204] width 249 height 16
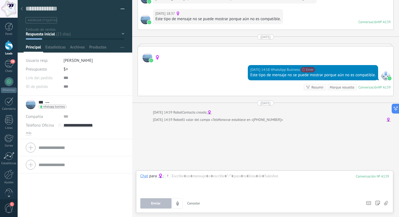
click at [311, 68] on span "Error" at bounding box center [308, 69] width 14 height 5
click at [22, 8] on icon at bounding box center [22, 8] width 2 height 3
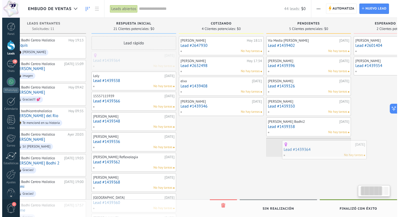
scroll to position [0, 33]
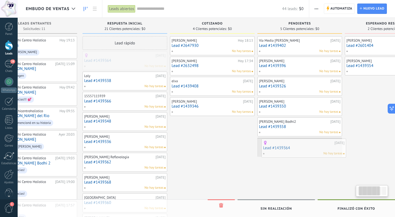
drag, startPoint x: 148, startPoint y: 60, endPoint x: 291, endPoint y: 147, distance: 168.3
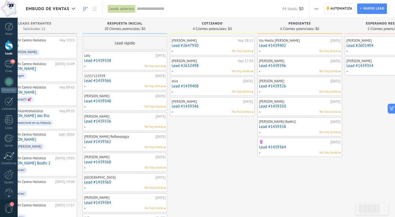
click at [121, 64] on div "No hay tareas" at bounding box center [124, 66] width 80 height 5
click at [120, 59] on link "Lead #1439338" at bounding box center [124, 60] width 81 height 5
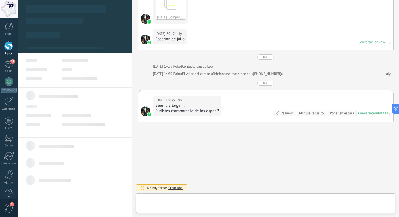
scroll to position [8, 0]
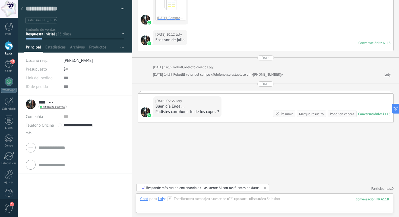
click at [21, 8] on use at bounding box center [22, 8] width 2 height 3
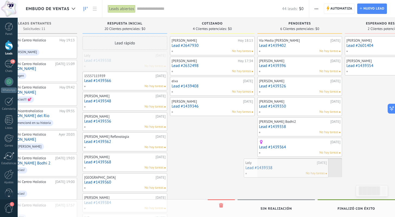
drag, startPoint x: 114, startPoint y: 60, endPoint x: 277, endPoint y: 168, distance: 195.9
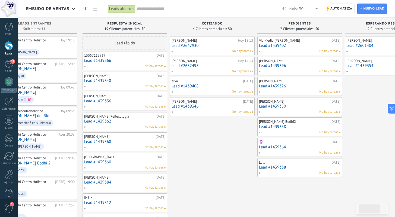
click at [121, 61] on link "Lead #1439366" at bounding box center [124, 60] width 81 height 5
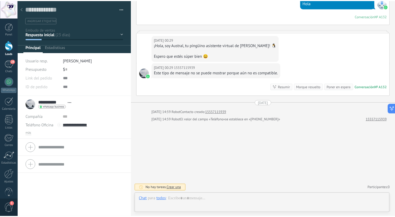
scroll to position [8, 0]
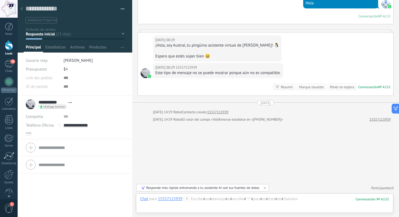
click at [22, 9] on icon at bounding box center [22, 8] width 2 height 3
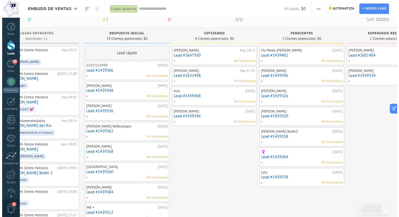
scroll to position [12, 0]
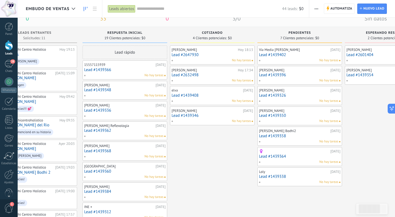
click at [126, 68] on link "Lead #1439366" at bounding box center [124, 69] width 81 height 5
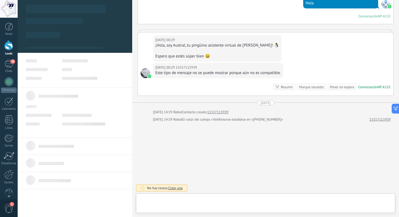
scroll to position [8, 0]
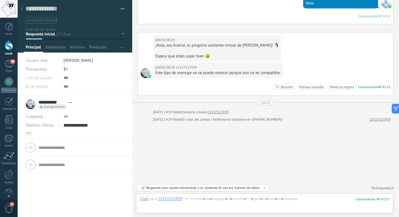
click at [23, 7] on div at bounding box center [22, 9] width 8 height 11
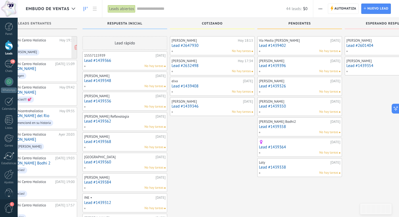
scroll to position [12, 0]
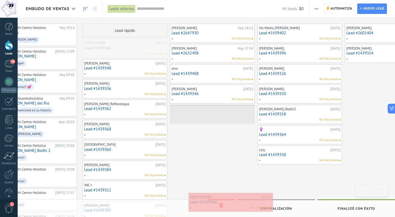
drag, startPoint x: 116, startPoint y: 51, endPoint x: 222, endPoint y: 205, distance: 186.7
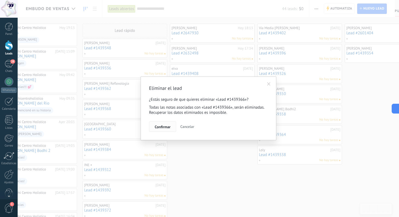
click at [162, 127] on span "Confirmar" at bounding box center [163, 127] width 16 height 4
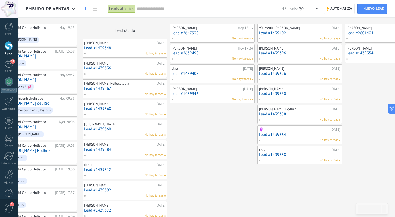
click at [124, 49] on link "Lead #1439348" at bounding box center [124, 48] width 81 height 5
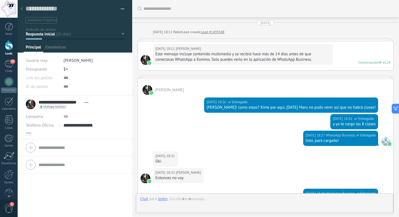
scroll to position [587, 0]
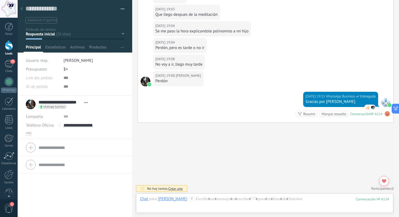
click at [21, 8] on icon at bounding box center [22, 8] width 2 height 3
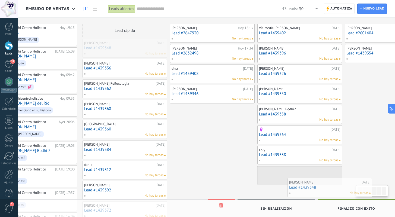
scroll to position [0, 41]
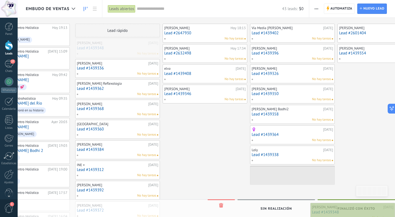
drag, startPoint x: 120, startPoint y: 51, endPoint x: 349, endPoint y: 212, distance: 280.4
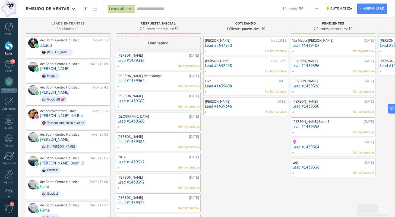
click at [158, 61] on link "Lead #1439336" at bounding box center [158, 60] width 81 height 5
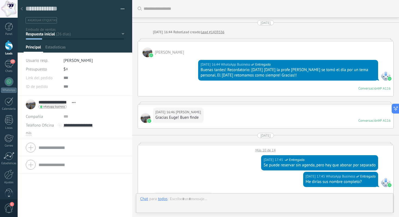
scroll to position [270, 0]
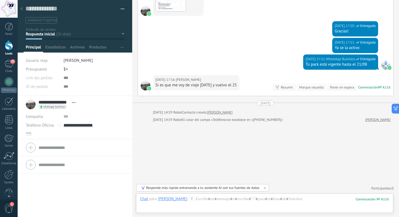
click at [23, 7] on div at bounding box center [22, 9] width 8 height 11
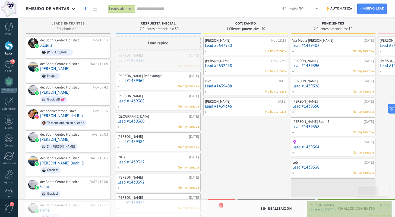
drag, startPoint x: 152, startPoint y: 60, endPoint x: 345, endPoint y: 209, distance: 244.2
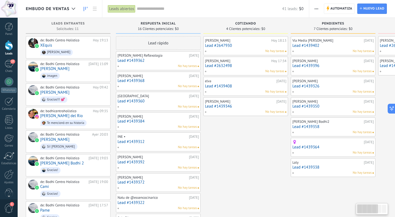
click at [153, 62] on link "Lead #1439362" at bounding box center [158, 60] width 81 height 5
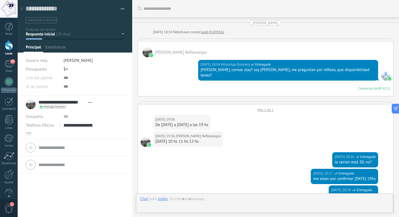
scroll to position [807, 0]
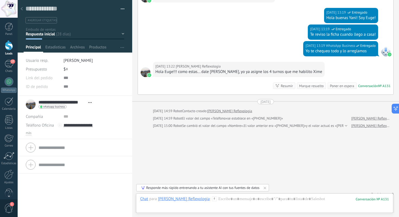
click at [22, 8] on use at bounding box center [22, 8] width 2 height 3
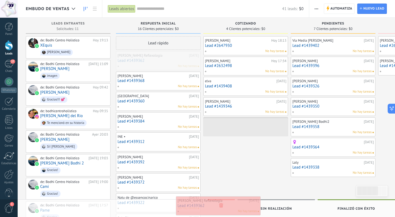
drag, startPoint x: 161, startPoint y: 60, endPoint x: 221, endPoint y: 205, distance: 156.7
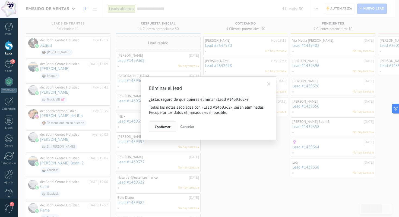
click at [160, 128] on span "Confirmar" at bounding box center [163, 127] width 16 height 4
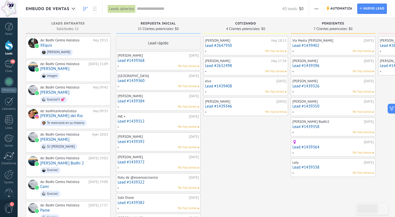
click at [157, 62] on link "Lead #1439368" at bounding box center [158, 60] width 81 height 5
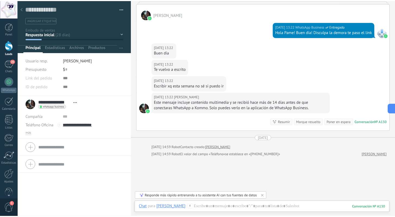
scroll to position [366, 0]
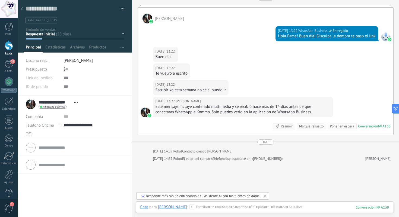
click at [22, 10] on icon at bounding box center [22, 8] width 2 height 3
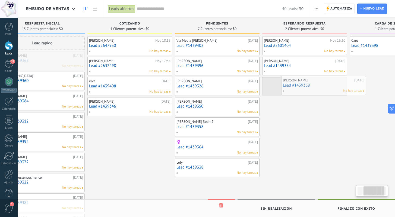
scroll to position [0, 127]
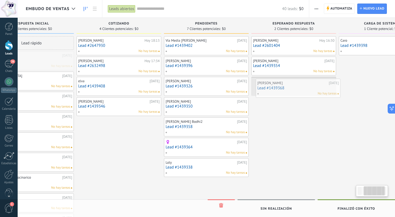
drag, startPoint x: 152, startPoint y: 60, endPoint x: 291, endPoint y: 87, distance: 142.6
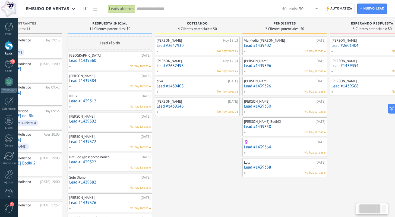
drag, startPoint x: 109, startPoint y: 148, endPoint x: 164, endPoint y: 133, distance: 56.9
click at [175, 151] on div "Stella Maris Esparis Hoy 18:13 Lead #2647930 No hay tareas juli fornassero Hoy …" at bounding box center [197, 184] width 85 height 297
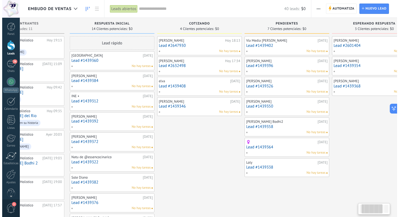
scroll to position [0, 44]
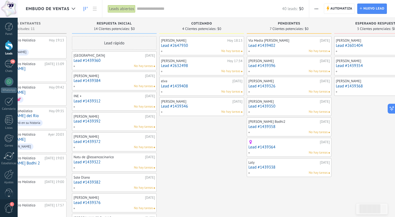
click at [109, 59] on link "Lead #1439360" at bounding box center [114, 60] width 81 height 5
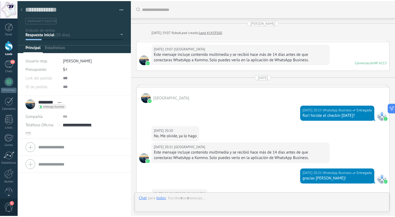
scroll to position [785, 0]
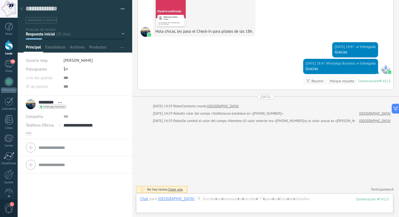
click at [21, 8] on icon at bounding box center [22, 8] width 2 height 3
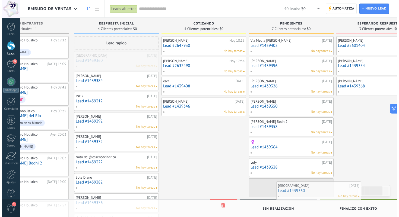
scroll to position [0, 50]
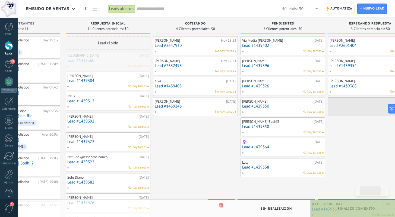
drag, startPoint x: 106, startPoint y: 59, endPoint x: 347, endPoint y: 207, distance: 282.7
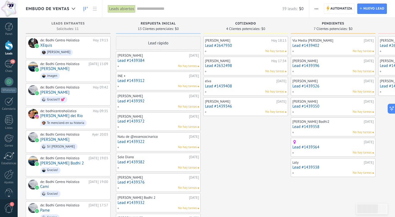
click at [151, 60] on link "Lead #1439384" at bounding box center [158, 60] width 81 height 5
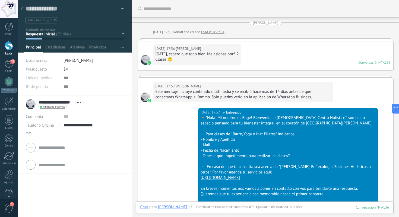
click at [21, 8] on icon at bounding box center [22, 8] width 2 height 3
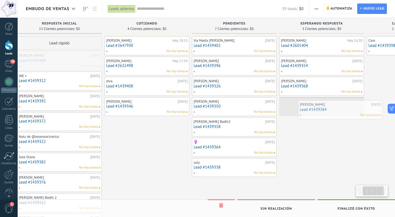
scroll to position [0, 121]
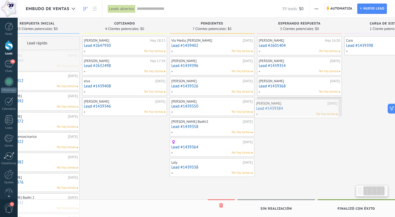
drag, startPoint x: 154, startPoint y: 57, endPoint x: 292, endPoint y: 105, distance: 146.6
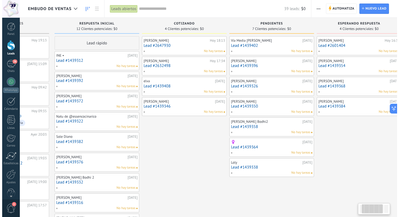
scroll to position [0, 46]
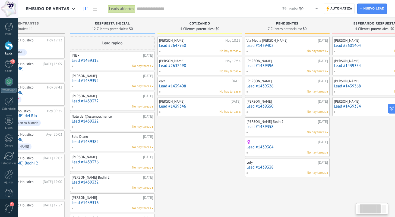
drag, startPoint x: 113, startPoint y: 134, endPoint x: 182, endPoint y: 131, distance: 69.1
click at [184, 136] on div "Stella Maris Esparis Hoy 18:13 Lead #2647930 No hay tareas juli fornassero Hoy …" at bounding box center [200, 165] width 85 height 258
click at [108, 62] on link "Lead #1439312" at bounding box center [112, 60] width 81 height 5
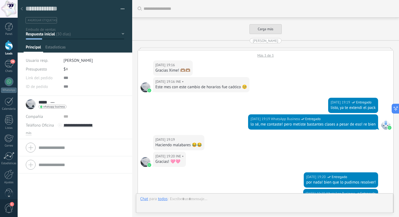
scroll to position [1545, 0]
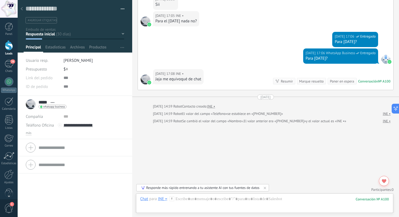
click at [22, 9] on icon at bounding box center [22, 8] width 2 height 3
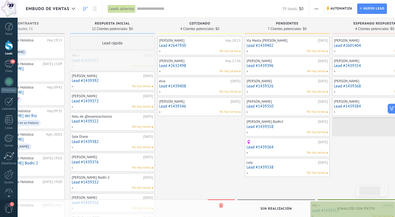
drag, startPoint x: 101, startPoint y: 58, endPoint x: 358, endPoint y: 207, distance: 297.1
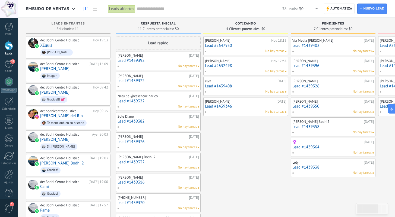
click at [156, 61] on link "Lead #1439392" at bounding box center [158, 60] width 81 height 5
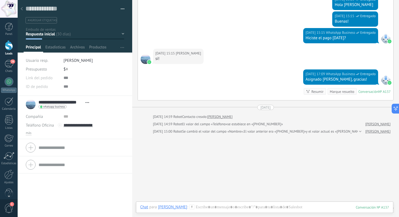
scroll to position [118, 0]
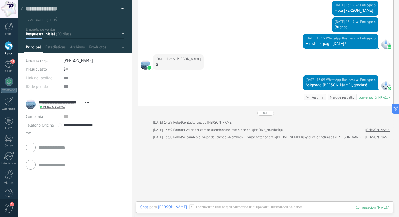
click at [23, 9] on div at bounding box center [22, 9] width 8 height 11
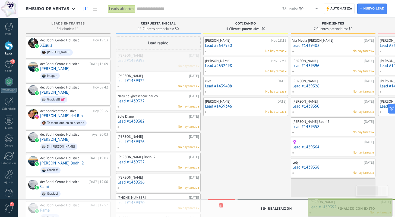
drag, startPoint x: 153, startPoint y: 63, endPoint x: 346, endPoint y: 209, distance: 241.3
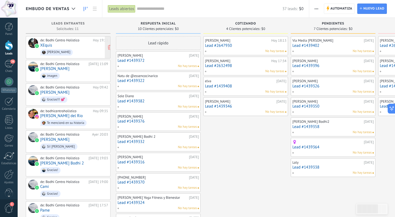
click at [76, 51] on span "[PERSON_NAME]" at bounding box center [74, 52] width 68 height 8
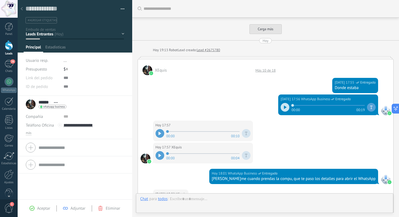
scroll to position [591, 0]
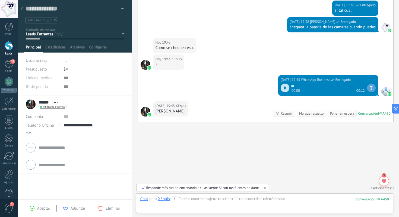
click at [21, 7] on div at bounding box center [22, 9] width 8 height 11
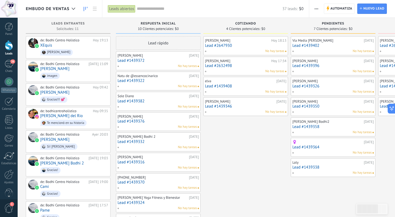
click at [154, 62] on link "Lead #1439372" at bounding box center [158, 60] width 81 height 5
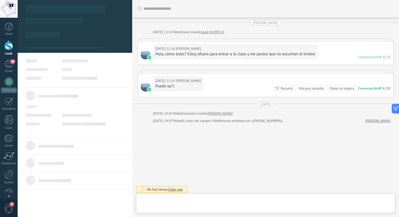
scroll to position [1, 0]
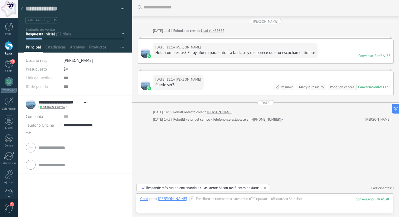
click at [21, 8] on icon at bounding box center [22, 8] width 2 height 3
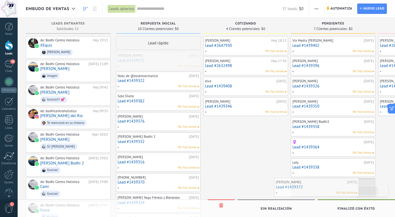
drag, startPoint x: 147, startPoint y: 61, endPoint x: 305, endPoint y: 188, distance: 202.6
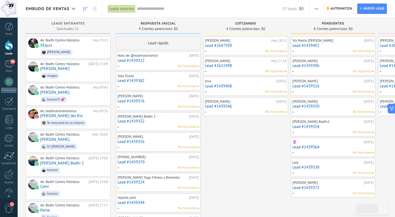
click at [158, 62] on link "Lead #1439322" at bounding box center [158, 60] width 81 height 5
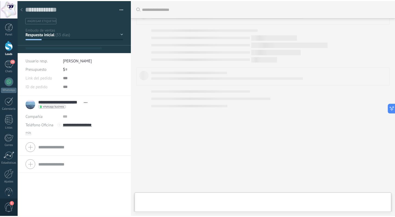
scroll to position [8, 0]
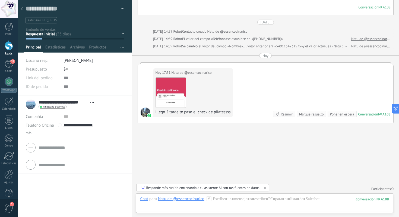
click at [24, 8] on div at bounding box center [22, 9] width 8 height 11
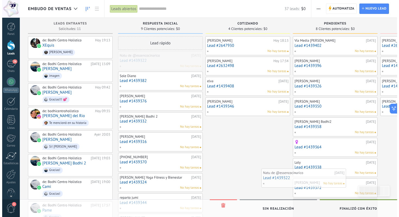
scroll to position [0, 8]
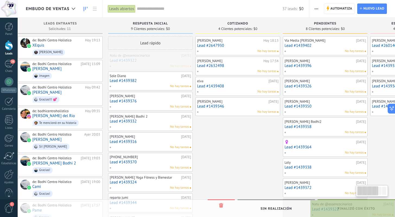
drag, startPoint x: 152, startPoint y: 63, endPoint x: 351, endPoint y: 211, distance: 247.6
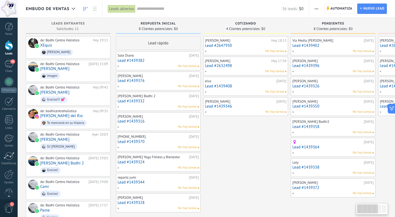
click at [150, 62] on link "Lead #1439382" at bounding box center [158, 60] width 81 height 5
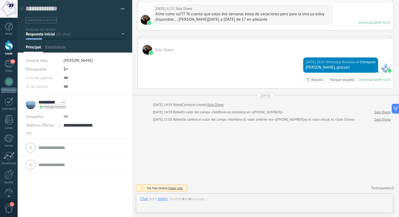
scroll to position [8, 0]
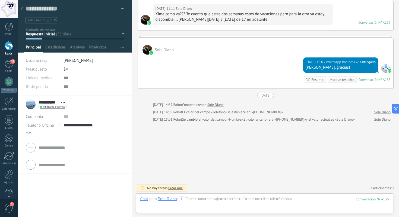
click at [21, 7] on icon at bounding box center [22, 8] width 2 height 3
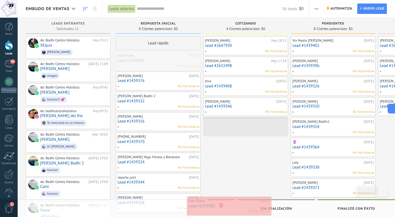
drag, startPoint x: 151, startPoint y: 63, endPoint x: 222, endPoint y: 206, distance: 159.9
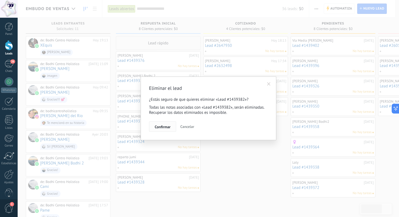
click at [167, 125] on span "Confirmar" at bounding box center [163, 127] width 16 height 4
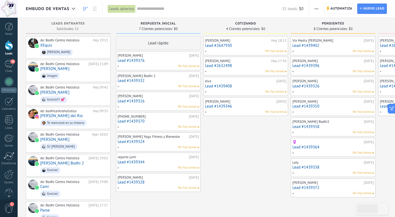
click at [152, 62] on link "Lead #1439376" at bounding box center [158, 60] width 81 height 5
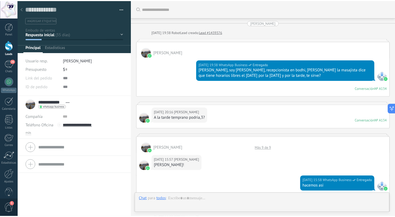
scroll to position [1010, 0]
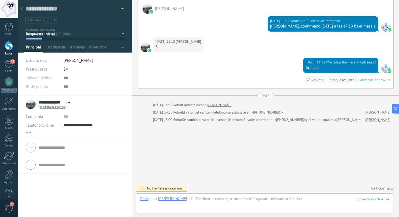
click at [22, 8] on use at bounding box center [22, 8] width 2 height 3
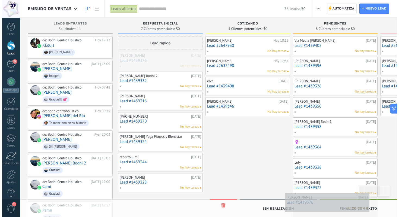
scroll to position [0, 4]
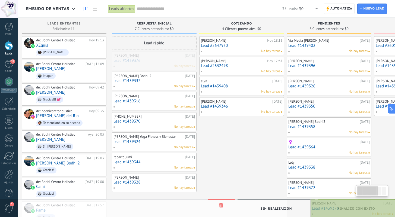
drag, startPoint x: 142, startPoint y: 59, endPoint x: 347, endPoint y: 206, distance: 252.9
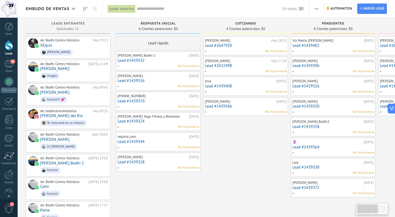
click at [149, 61] on link "Lead #1439332" at bounding box center [158, 60] width 81 height 5
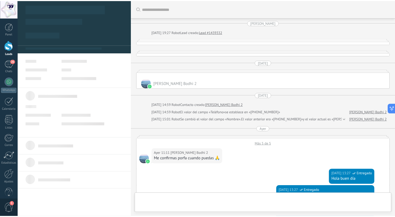
scroll to position [364, 0]
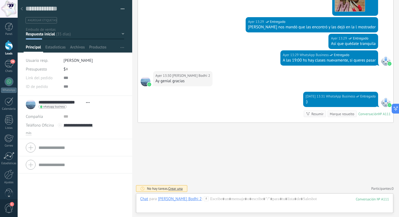
click at [22, 9] on icon at bounding box center [22, 8] width 2 height 3
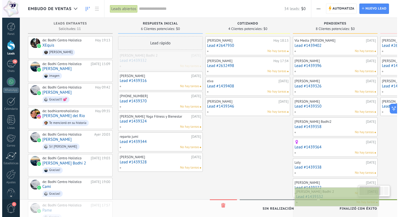
scroll to position [0, 3]
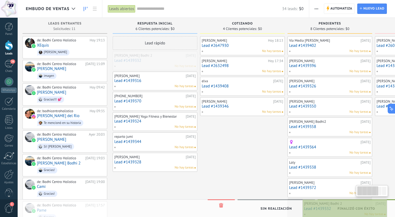
drag, startPoint x: 152, startPoint y: 60, endPoint x: 344, endPoint y: 209, distance: 242.5
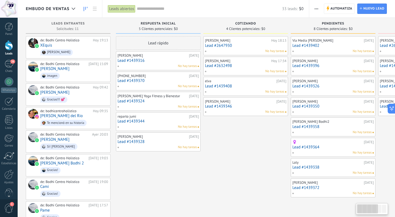
click at [145, 59] on link "Lead #1439316" at bounding box center [158, 60] width 81 height 5
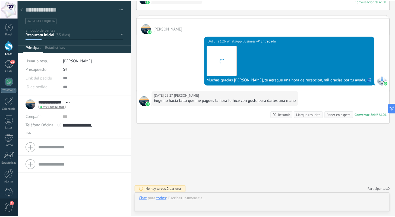
scroll to position [8, 0]
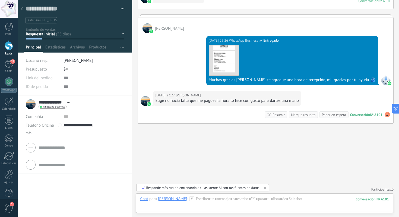
drag, startPoint x: 21, startPoint y: 7, endPoint x: 24, endPoint y: 9, distance: 4.3
click at [21, 7] on div at bounding box center [22, 9] width 8 height 11
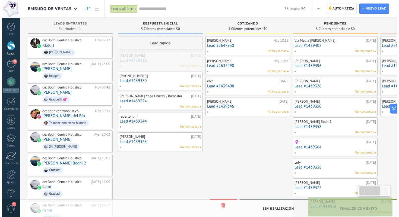
scroll to position [0, 4]
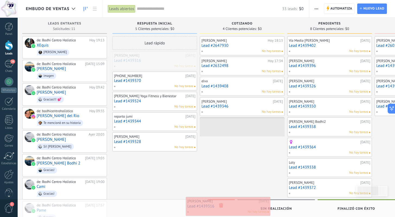
drag, startPoint x: 149, startPoint y: 60, endPoint x: 219, endPoint y: 205, distance: 161.2
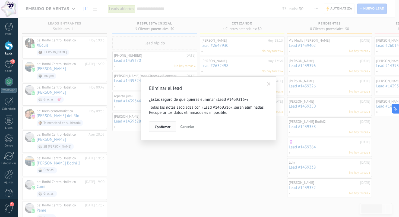
click at [164, 128] on span "Confirmar" at bounding box center [163, 127] width 16 height 4
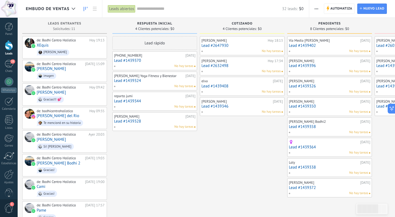
click at [149, 60] on link "Lead #1439370" at bounding box center [154, 60] width 81 height 5
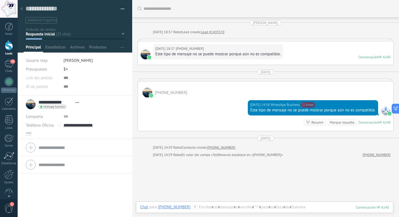
click at [22, 9] on icon at bounding box center [22, 8] width 2 height 3
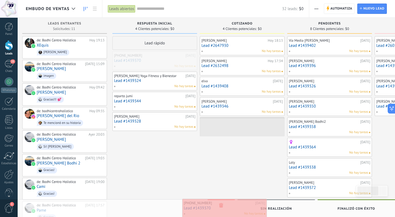
drag, startPoint x: 151, startPoint y: 58, endPoint x: 221, endPoint y: 206, distance: 163.0
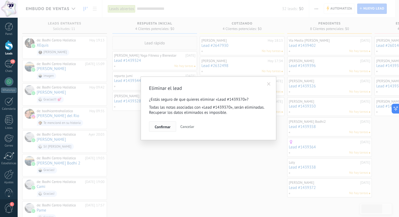
click at [160, 130] on button "Confirmar" at bounding box center [162, 126] width 27 height 10
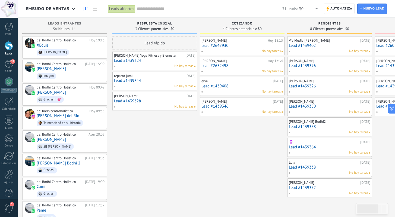
click at [156, 62] on link "Lead #1439324" at bounding box center [154, 60] width 81 height 5
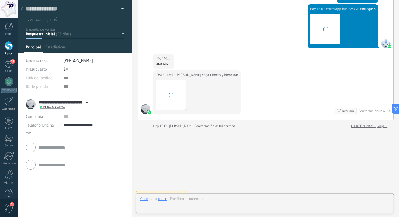
scroll to position [8, 0]
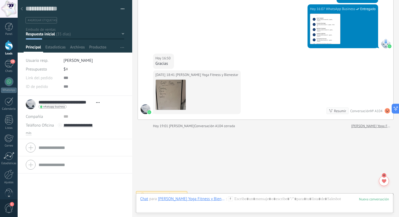
click at [22, 8] on icon at bounding box center [22, 8] width 2 height 3
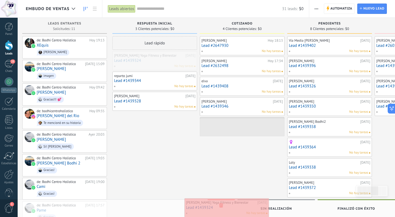
drag, startPoint x: 147, startPoint y: 61, endPoint x: 219, endPoint y: 206, distance: 162.6
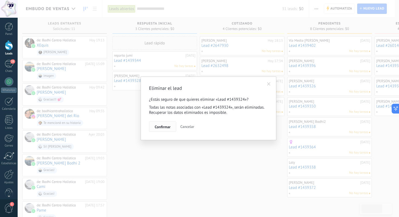
click at [161, 127] on span "Confirmar" at bounding box center [163, 127] width 16 height 4
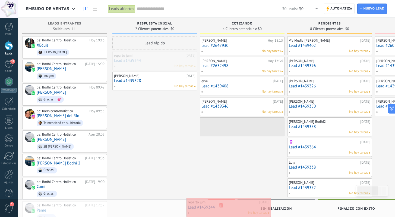
drag, startPoint x: 146, startPoint y: 59, endPoint x: 220, endPoint y: 206, distance: 164.0
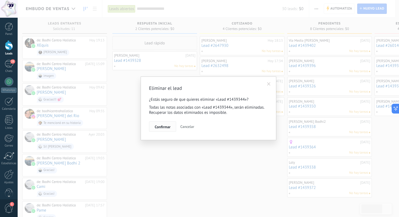
click at [163, 127] on span "Confirmar" at bounding box center [163, 127] width 16 height 4
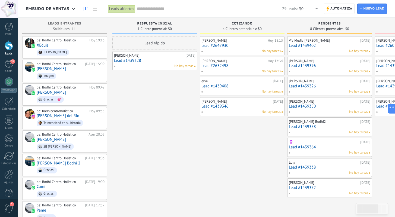
click at [154, 61] on link "Lead #1439328" at bounding box center [154, 60] width 81 height 5
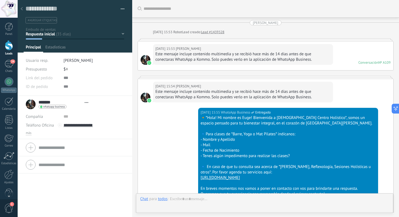
type textarea "**********"
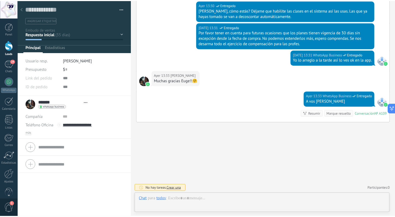
scroll to position [8, 0]
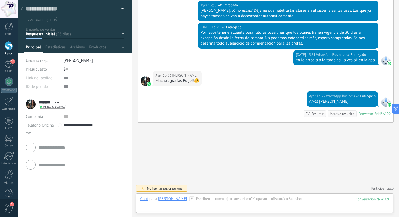
click at [23, 8] on div at bounding box center [22, 9] width 8 height 11
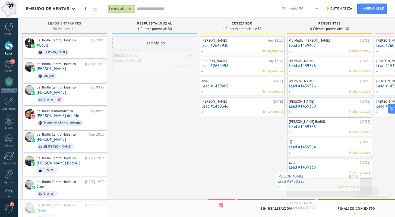
scroll to position [0, 14]
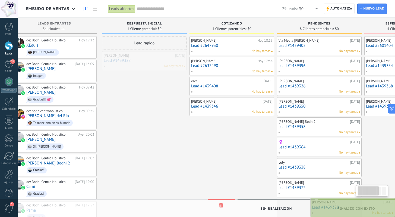
drag, startPoint x: 150, startPoint y: 60, endPoint x: 349, endPoint y: 206, distance: 246.9
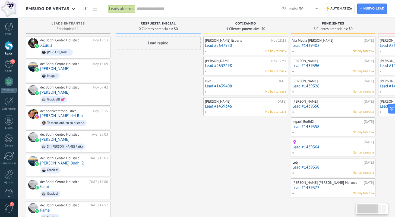
click at [148, 70] on div "Lead rápido" at bounding box center [158, 165] width 85 height 258
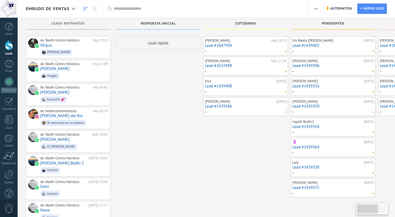
click at [138, 98] on div "Lead rápido" at bounding box center [158, 165] width 85 height 258
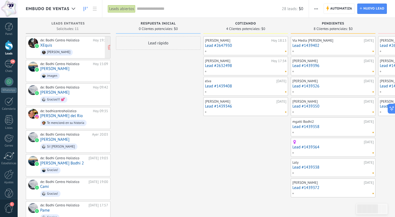
click at [73, 45] on div "de: Bodhi Centro Holistico [DATE] 19:13 XEquis Dale" at bounding box center [74, 47] width 68 height 18
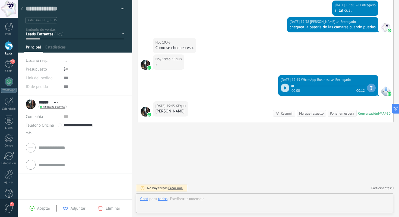
scroll to position [8, 0]
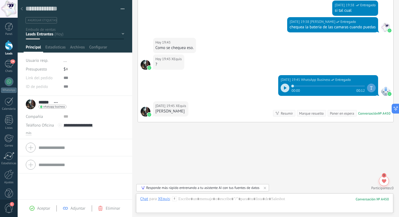
click at [23, 9] on icon at bounding box center [22, 8] width 2 height 3
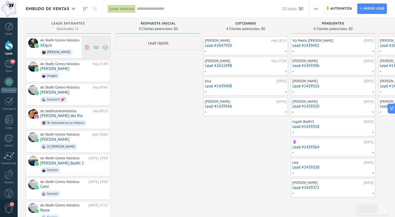
click at [88, 48] on use at bounding box center [87, 47] width 4 height 5
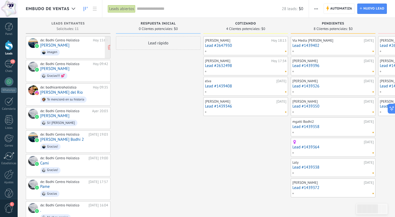
click at [77, 50] on span "imagen" at bounding box center [74, 52] width 68 height 8
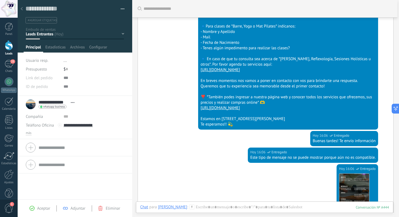
scroll to position [250, 0]
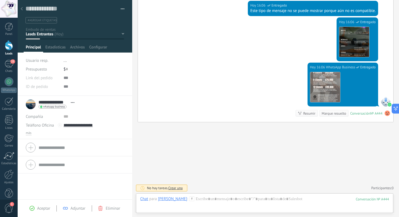
click at [22, 9] on icon at bounding box center [22, 8] width 2 height 3
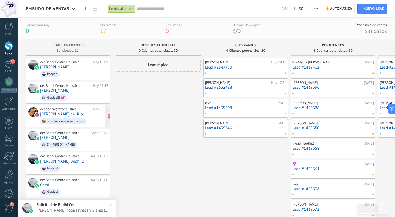
click at [82, 113] on div "de: bodhicentroholistico [DATE] 09:35 [PERSON_NAME] del [GEOGRAPHIC_DATA] Te me…" at bounding box center [74, 116] width 68 height 18
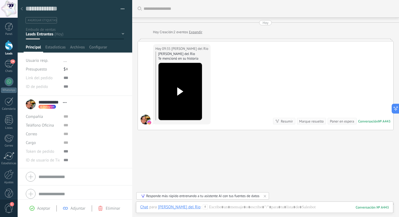
click at [21, 7] on icon at bounding box center [22, 8] width 2 height 3
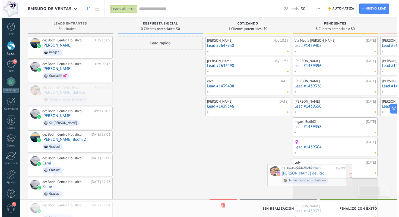
scroll to position [0, 8]
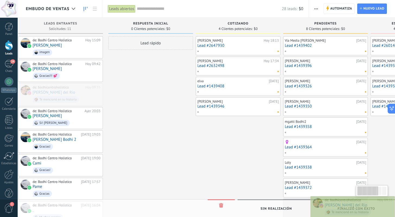
drag, startPoint x: 74, startPoint y: 92, endPoint x: 376, endPoint y: 205, distance: 323.0
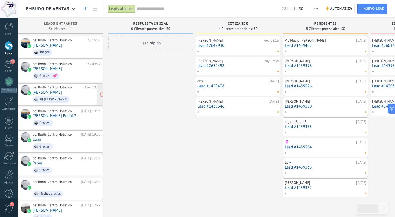
click at [74, 94] on div "de: Bodhi Centro Holistico [DATE] 20:03 [GEOGRAPHIC_DATA] Si! [PERSON_NAME]" at bounding box center [67, 94] width 68 height 18
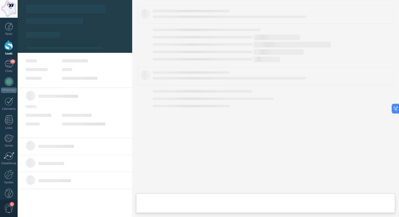
type textarea "**********"
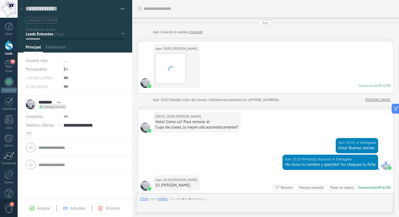
scroll to position [74, 0]
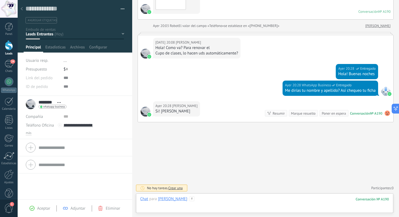
click at [195, 205] on div at bounding box center [264, 204] width 249 height 16
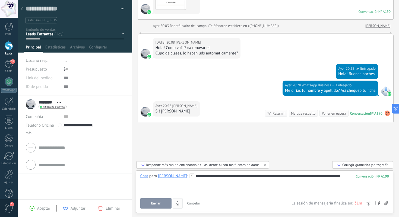
click at [159, 200] on button "Enviar" at bounding box center [155, 203] width 31 height 10
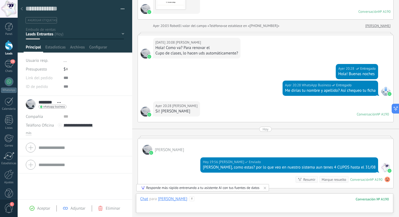
click at [202, 200] on div at bounding box center [264, 204] width 249 height 16
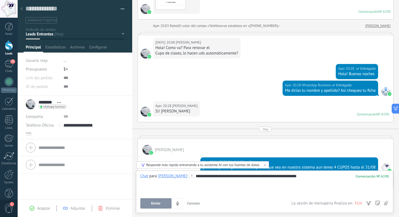
click at [153, 202] on span "Enviar" at bounding box center [156, 203] width 10 height 4
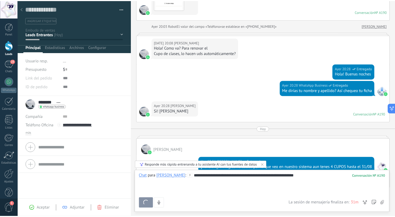
scroll to position [156, 0]
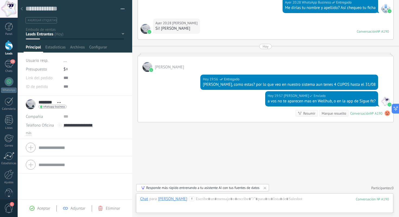
click at [21, 8] on icon at bounding box center [22, 8] width 2 height 3
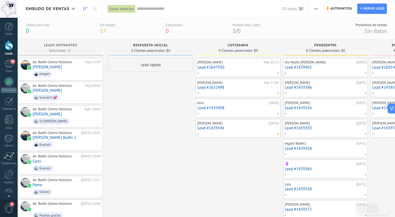
click at [130, 100] on div "Lead rápido" at bounding box center [150, 163] width 85 height 210
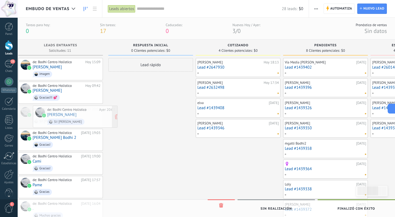
scroll to position [0, 4]
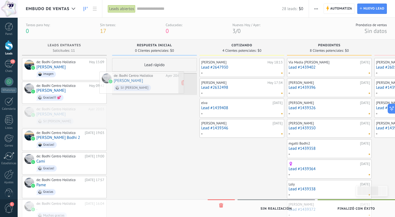
drag, startPoint x: 71, startPoint y: 117, endPoint x: 152, endPoint y: 84, distance: 87.6
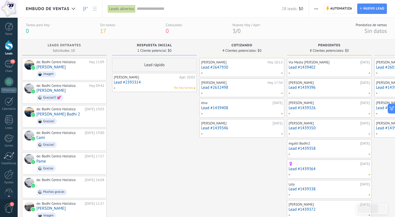
click at [163, 116] on div "Lead rápido Berenice Ayer 20:03 Lead #2393314 No hay tareas" at bounding box center [154, 151] width 85 height 187
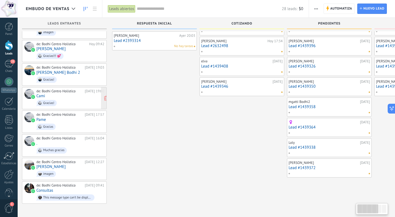
scroll to position [43, 0]
click at [136, 147] on div "Lead rápido Berenice Ayer 20:03 Lead #2393314 No hay tareas" at bounding box center [154, 109] width 85 height 187
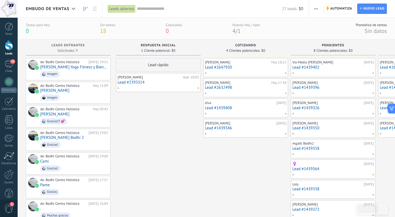
click at [158, 142] on div "Lead rápido [GEOGRAPHIC_DATA][PERSON_NAME][DATE] 20:03 Lead #2393314" at bounding box center [158, 163] width 85 height 210
click at [140, 109] on div "Lead rápido [GEOGRAPHIC_DATA][PERSON_NAME][DATE] 20:03 Lead #2393314" at bounding box center [158, 163] width 85 height 210
click at [72, 71] on span "imagen" at bounding box center [74, 74] width 68 height 8
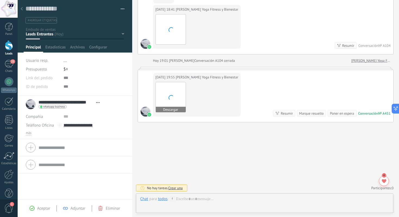
scroll to position [439, 0]
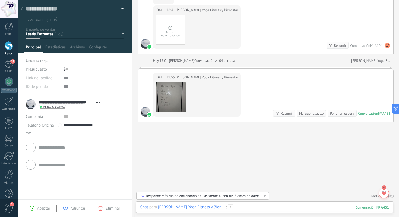
click at [250, 207] on div at bounding box center [264, 212] width 249 height 16
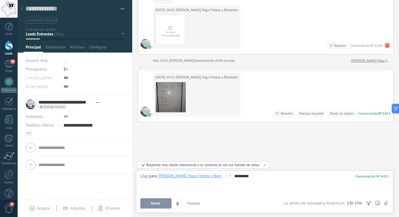
click at [156, 202] on span "Enviar" at bounding box center [156, 203] width 10 height 4
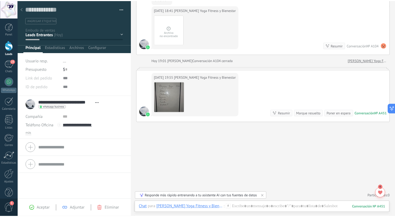
scroll to position [470, 0]
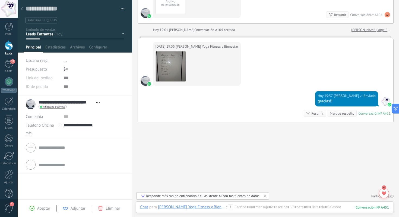
click at [24, 8] on div at bounding box center [22, 9] width 8 height 11
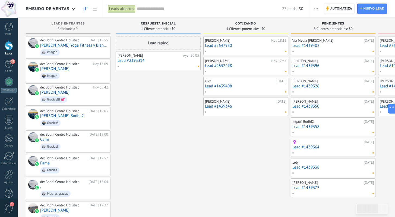
click at [144, 102] on div "Lead rápido Berenice Ayer 20:03 Lead #2393314" at bounding box center [158, 141] width 85 height 210
click at [162, 61] on link "Lead #2393314" at bounding box center [158, 60] width 81 height 5
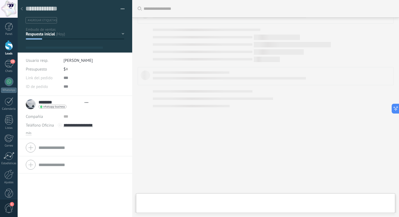
type textarea "**********"
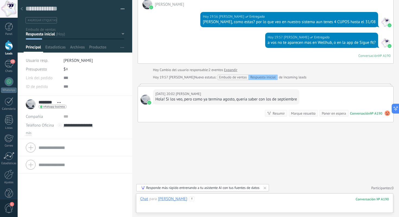
click at [222, 203] on div at bounding box center [264, 204] width 249 height 16
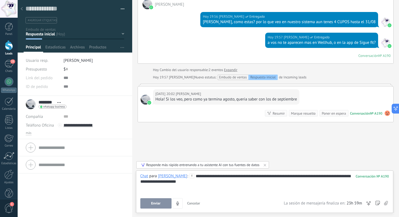
click at [162, 202] on button "Enviar" at bounding box center [155, 203] width 31 height 10
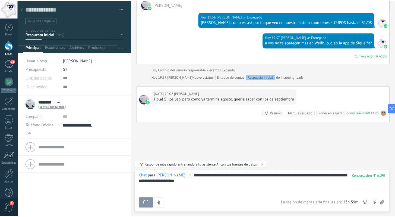
scroll to position [243, 0]
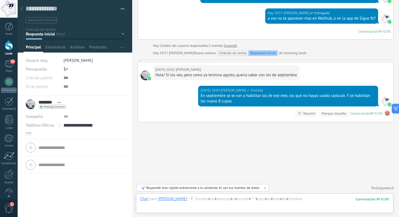
click at [21, 7] on div at bounding box center [22, 9] width 8 height 11
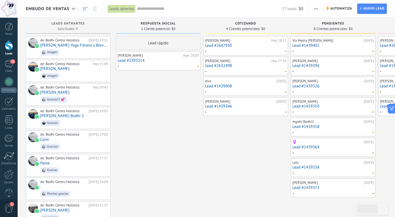
click at [159, 107] on div "Lead rápido Berenice Ayer 20:03 Lead #2393314" at bounding box center [158, 141] width 85 height 210
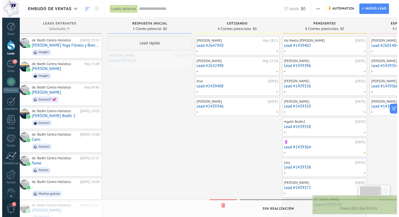
scroll to position [0, 16]
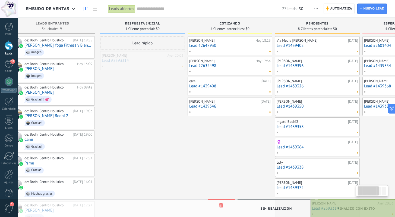
drag, startPoint x: 150, startPoint y: 59, endPoint x: 354, endPoint y: 207, distance: 251.1
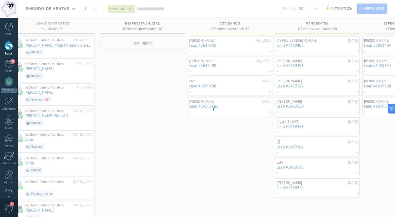
click at [165, 116] on body ".abccls-1,.abccls-2{fill-rule:evenodd}.abccls-2{fill:#fff} .abfcls-1{fill:none}…" at bounding box center [197, 108] width 395 height 217
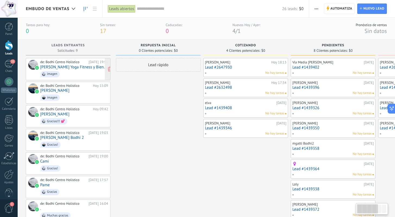
click at [71, 71] on span "imagen" at bounding box center [74, 74] width 68 height 8
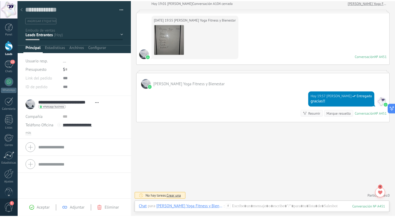
scroll to position [497, 0]
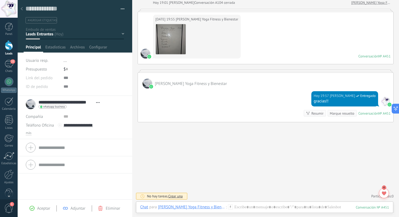
click at [20, 8] on div at bounding box center [22, 9] width 8 height 11
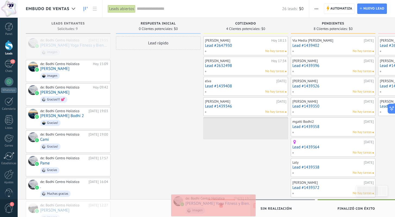
drag, startPoint x: 76, startPoint y: 47, endPoint x: 222, endPoint y: 205, distance: 214.8
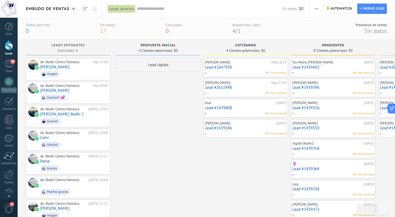
click at [127, 98] on div "Lead rápido" at bounding box center [158, 151] width 85 height 187
click at [247, 65] on link "Lead #2647930" at bounding box center [245, 67] width 81 height 5
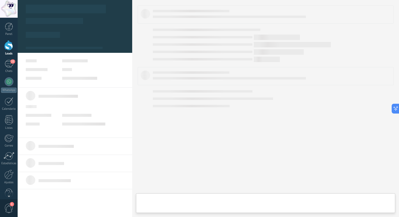
type textarea "**********"
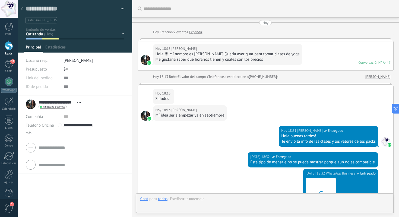
scroll to position [328, 0]
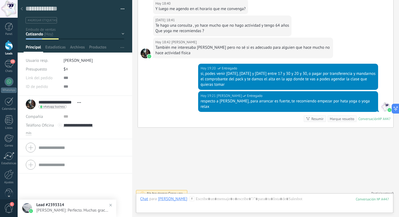
click at [21, 9] on use at bounding box center [22, 8] width 2 height 3
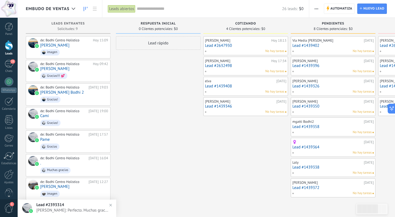
click at [142, 75] on div "Lead rápido" at bounding box center [158, 129] width 85 height 187
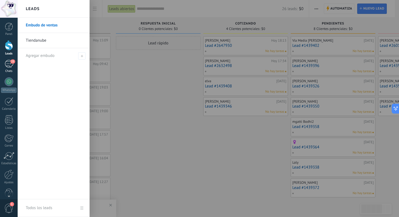
click at [10, 63] on div "23" at bounding box center [9, 64] width 9 height 8
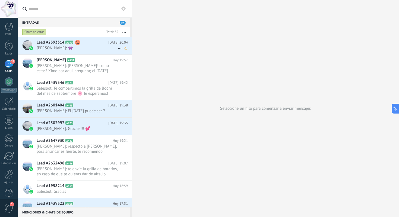
click at [85, 43] on h2 "Lead #2393314 A190" at bounding box center [73, 42] width 72 height 5
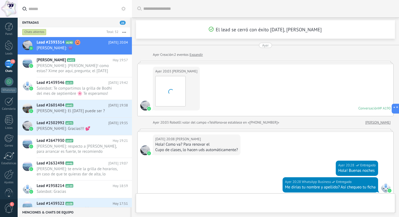
scroll to position [362, 0]
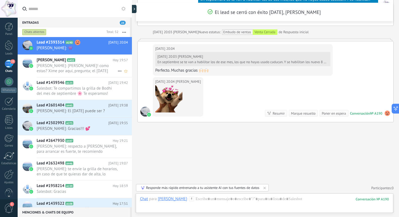
click at [80, 67] on span "Euge Romero: Lili! como estas? Xime por aqui, pregunta; el sabado tenes disponi…" at bounding box center [77, 68] width 81 height 10
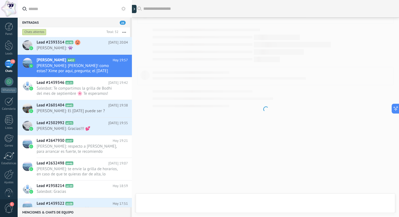
scroll to position [511, 0]
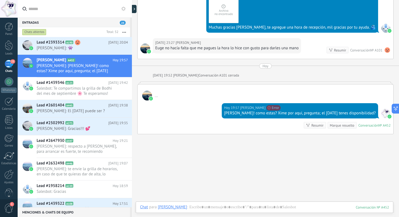
click at [222, 113] on div "Hoy 19:57 Euge Romero No se puede enviar tu mensaje. El destinatario ha estado …" at bounding box center [266, 116] width 256 height 33
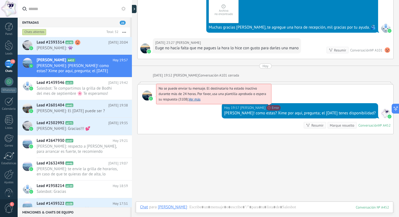
click at [219, 101] on span "No se puede enviar tu mensaje. El destinatario ha estado inactivo durante más d…" at bounding box center [213, 93] width 108 height 15
click at [266, 101] on span "No se puede enviar tu mensaje. El destinatario ha estado inactivo durante más d…" at bounding box center [213, 93] width 108 height 15
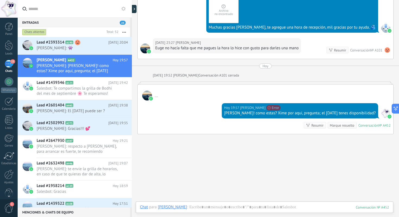
click at [222, 114] on div "Hoy 19:57 Euge Romero No se puede enviar tu mensaje. El destinatario ha estado …" at bounding box center [266, 116] width 256 height 33
drag, startPoint x: 375, startPoint y: 114, endPoint x: 243, endPoint y: 112, distance: 131.5
click at [243, 112] on div "Hoy 19:57 Euge Romero No se puede enviar tu mensaje. El destinatario ha estado …" at bounding box center [300, 110] width 156 height 15
copy div "Lili! como estas? Xime por aqui, pregunta; el sabado tenes disponibilidad?"
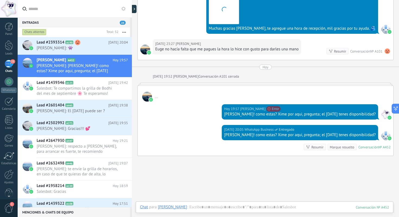
scroll to position [532, 0]
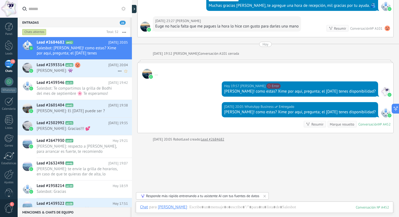
click at [90, 67] on h2 "Lead #2393314 A190" at bounding box center [73, 64] width 72 height 5
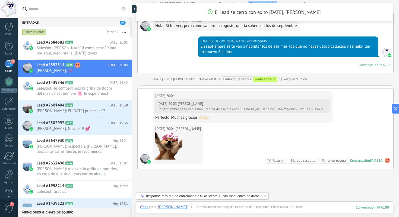
scroll to position [362, 0]
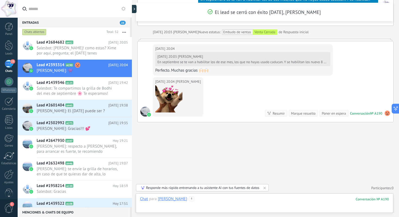
click at [213, 201] on div at bounding box center [264, 204] width 249 height 16
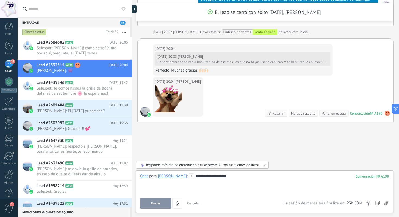
click at [153, 203] on span "Enviar" at bounding box center [156, 203] width 10 height 4
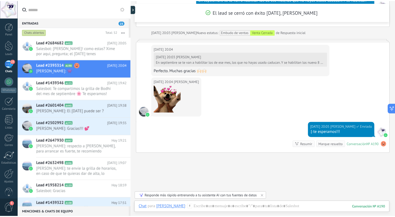
scroll to position [385, 0]
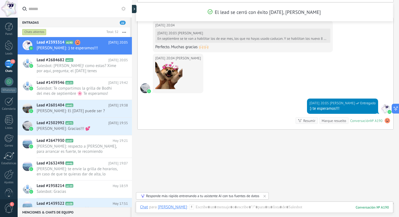
click at [10, 62] on div "22" at bounding box center [9, 64] width 9 height 8
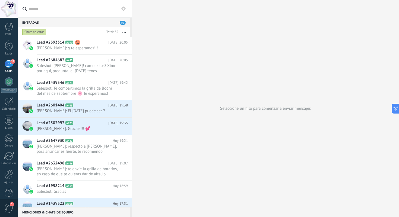
click at [12, 64] on div "22" at bounding box center [9, 64] width 9 height 8
click at [9, 64] on div "22" at bounding box center [9, 64] width 9 height 8
click at [9, 65] on div "22" at bounding box center [9, 64] width 9 height 8
click at [10, 49] on div at bounding box center [9, 45] width 8 height 10
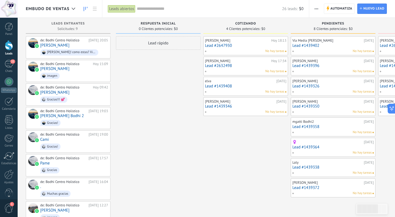
click at [141, 77] on div "Lead rápido" at bounding box center [158, 141] width 85 height 210
click at [166, 146] on div "Lead rápido" at bounding box center [158, 141] width 85 height 210
click at [158, 104] on div "Lead rápido" at bounding box center [158, 141] width 85 height 210
click at [9, 62] on div "22" at bounding box center [9, 64] width 9 height 8
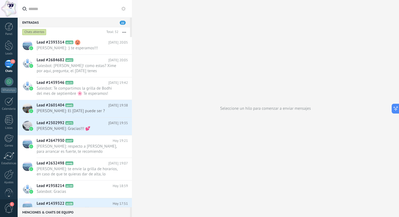
click at [124, 21] on span "22" at bounding box center [123, 23] width 6 height 4
click at [122, 23] on span "22" at bounding box center [123, 23] width 6 height 4
click at [126, 32] on button "button" at bounding box center [124, 32] width 12 height 10
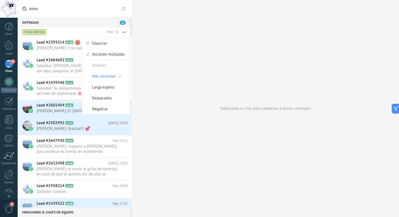
click at [156, 31] on div "Seleccione un hilo para comenzar a enviar mensajes" at bounding box center [265, 108] width 267 height 217
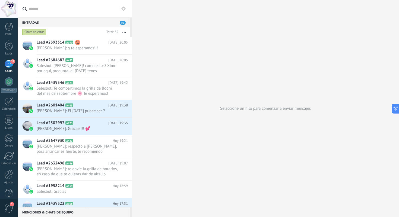
click at [124, 33] on button "button" at bounding box center [124, 32] width 12 height 10
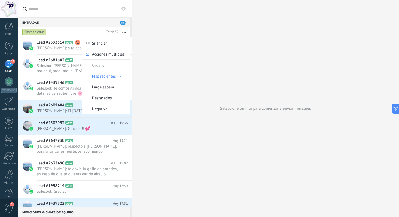
click at [153, 37] on div "Seleccione un hilo para comenzar a enviar mensajes" at bounding box center [265, 108] width 267 height 217
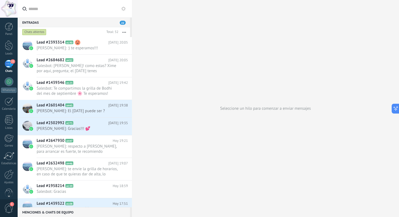
click at [123, 8] on icon at bounding box center [123, 9] width 4 height 4
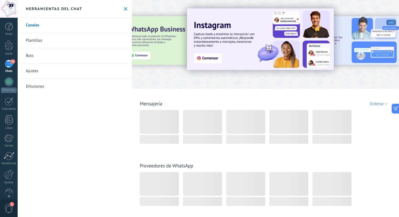
click at [124, 7] on button at bounding box center [125, 9] width 5 height 5
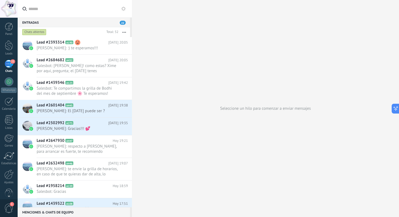
click at [8, 65] on div "22" at bounding box center [9, 64] width 9 height 8
click at [10, 67] on div "22" at bounding box center [9, 64] width 9 height 8
click at [10, 50] on link "Leads" at bounding box center [9, 47] width 18 height 15
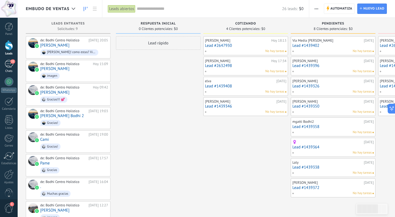
click at [9, 65] on div "22" at bounding box center [9, 64] width 9 height 8
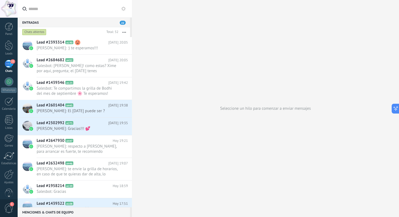
click at [9, 63] on div "22" at bounding box center [9, 64] width 9 height 8
click at [10, 45] on div at bounding box center [9, 45] width 8 height 10
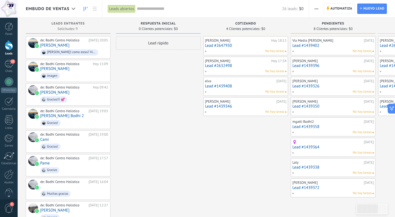
click at [247, 45] on link "Lead #2647930" at bounding box center [245, 45] width 81 height 5
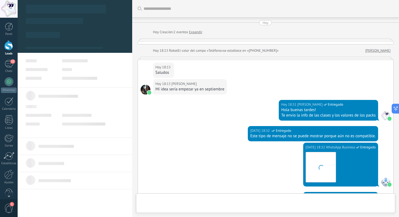
scroll to position [302, 0]
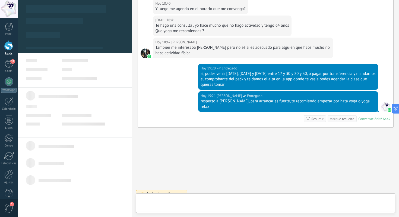
type textarea "**********"
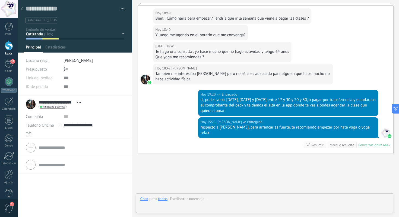
scroll to position [328, 0]
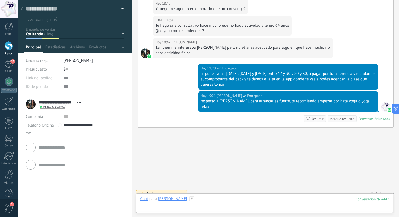
click at [227, 200] on div at bounding box center [264, 204] width 249 height 16
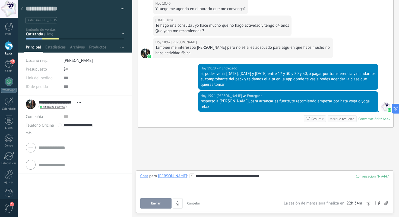
click at [155, 205] on span "Enviar" at bounding box center [156, 203] width 10 height 4
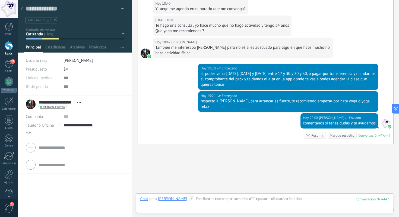
scroll to position [344, 0]
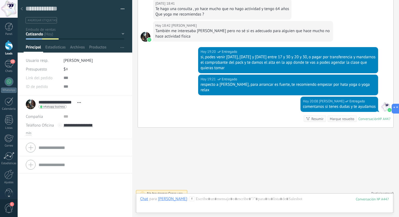
click at [198, 96] on div "Hoy 20:08 Euge Romero Entregado comentanos si tenes dudas y te ayudamos Convers…" at bounding box center [266, 111] width 256 height 31
click at [22, 7] on div at bounding box center [22, 9] width 8 height 11
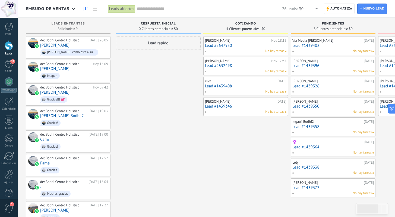
click at [238, 46] on link "Lead #2647930" at bounding box center [245, 45] width 81 height 5
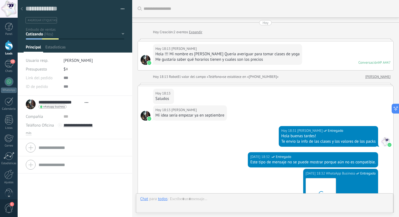
scroll to position [344, 0]
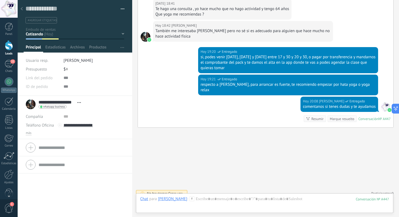
click at [21, 8] on icon at bounding box center [22, 8] width 2 height 3
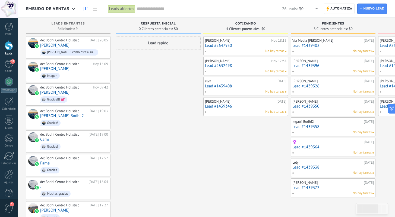
click at [252, 70] on div "No hay tareas" at bounding box center [245, 71] width 80 height 5
click at [225, 65] on link "Lead #2632498" at bounding box center [245, 65] width 81 height 5
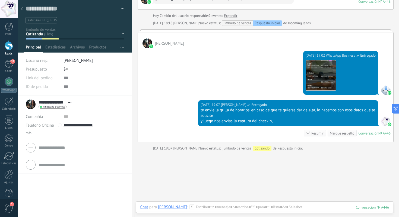
scroll to position [360, 0]
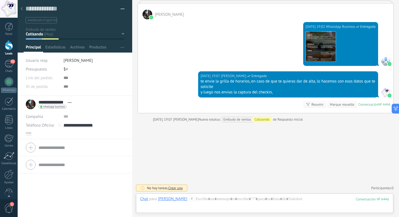
click at [22, 9] on icon at bounding box center [22, 8] width 2 height 3
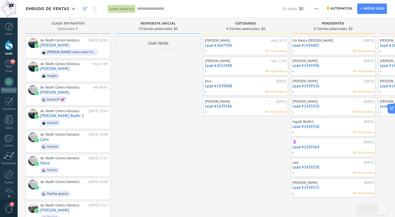
click at [243, 87] on link "Lead #1439408" at bounding box center [245, 86] width 81 height 5
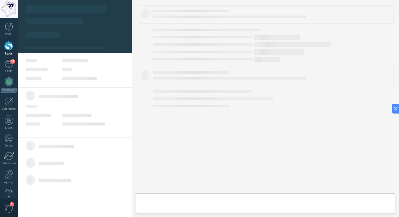
type textarea "**********"
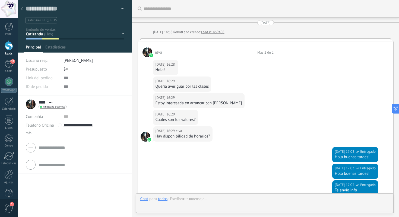
scroll to position [394, 0]
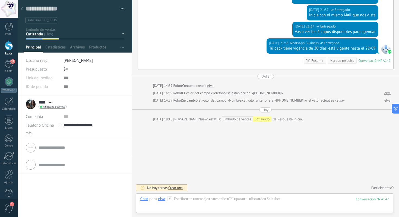
click at [200, 198] on div at bounding box center [264, 204] width 249 height 16
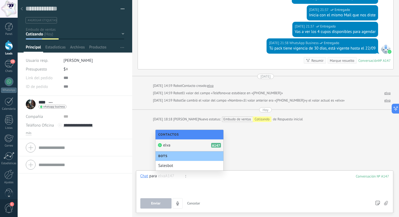
click at [21, 8] on icon at bounding box center [22, 8] width 2 height 3
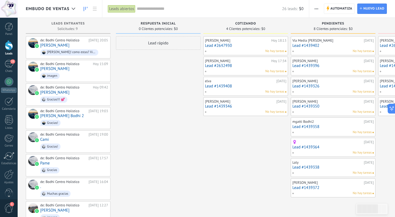
click at [203, 148] on div "Stella Maris Esparis Hoy 18:13 Lead #2647930 No hay tareas juli fornassero Hoy …" at bounding box center [245, 141] width 85 height 210
click at [160, 75] on div "Lead rápido" at bounding box center [158, 141] width 85 height 210
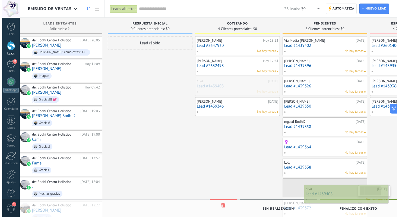
scroll to position [0, 15]
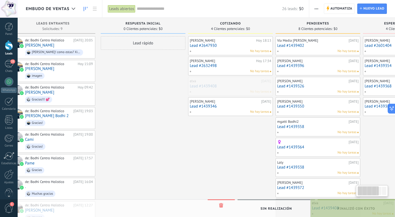
drag, startPoint x: 248, startPoint y: 87, endPoint x: 356, endPoint y: 209, distance: 162.4
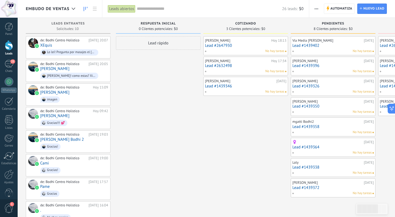
click at [237, 89] on div "No hay tareas" at bounding box center [245, 91] width 80 height 5
click at [225, 86] on link "Lead #1439346" at bounding box center [245, 86] width 81 height 5
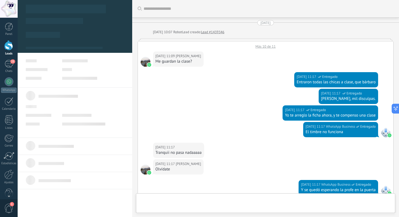
scroll to position [273, 0]
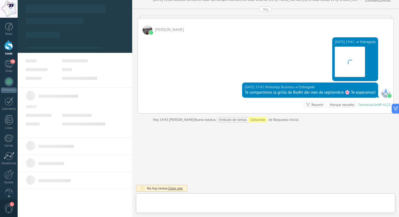
type textarea "**********"
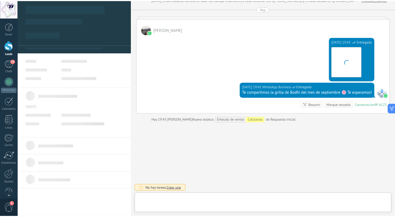
scroll to position [8, 0]
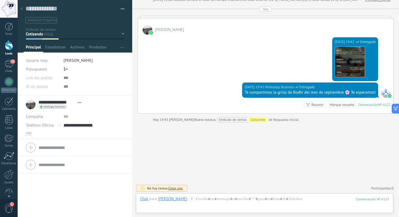
click at [23, 8] on div at bounding box center [22, 9] width 8 height 11
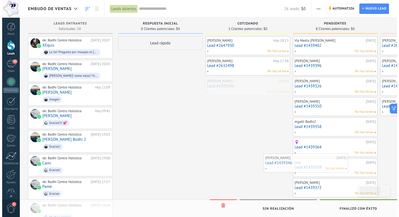
scroll to position [0, 4]
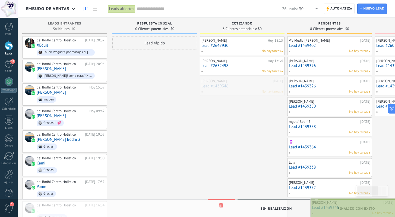
drag, startPoint x: 221, startPoint y: 86, endPoint x: 344, endPoint y: 207, distance: 172.3
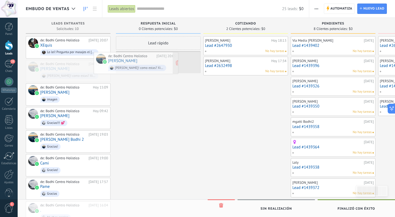
drag, startPoint x: 81, startPoint y: 65, endPoint x: 149, endPoint y: 57, distance: 69.0
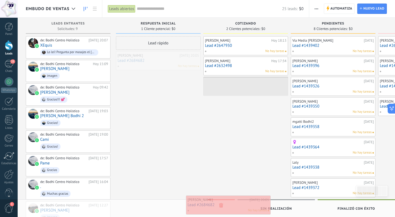
drag, startPoint x: 151, startPoint y: 62, endPoint x: 222, endPoint y: 206, distance: 160.4
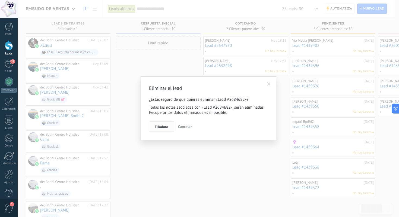
click at [157, 126] on span "Eliminar" at bounding box center [162, 127] width 14 height 4
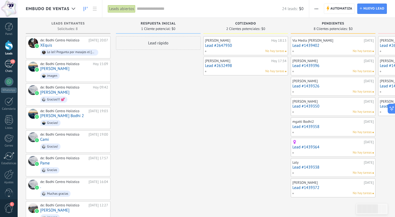
click at [15, 65] on link "23 Chats" at bounding box center [9, 66] width 18 height 13
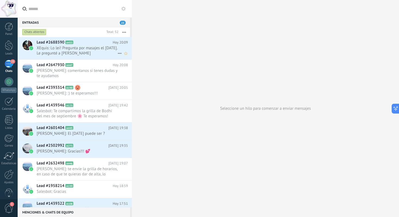
click at [93, 51] on span "XEquis: Lo leí! Pregunta por masajes el sábado. Le pregunté a Lili" at bounding box center [77, 50] width 81 height 10
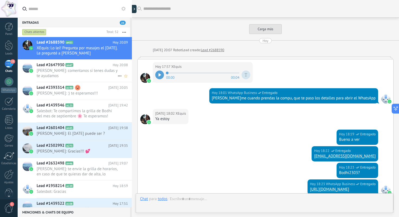
scroll to position [551, 0]
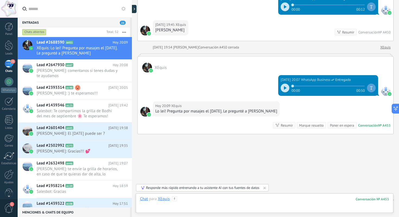
click at [198, 199] on div at bounding box center [264, 204] width 249 height 16
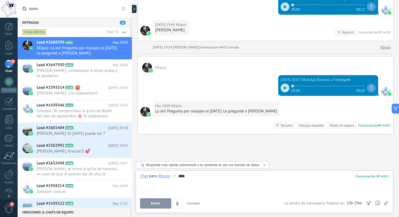
click at [157, 200] on button "Enviar" at bounding box center [155, 203] width 31 height 10
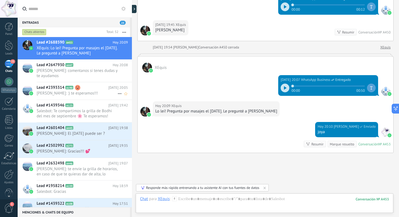
scroll to position [581, 0]
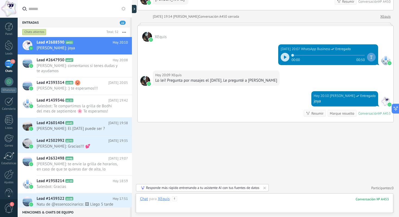
click at [223, 203] on div at bounding box center [264, 204] width 249 height 16
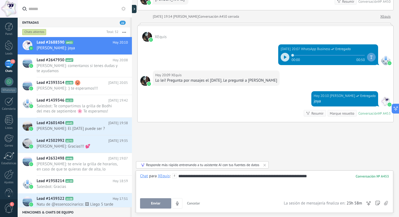
click at [157, 202] on span "Enviar" at bounding box center [156, 203] width 10 height 4
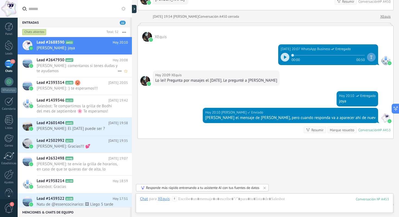
scroll to position [598, 0]
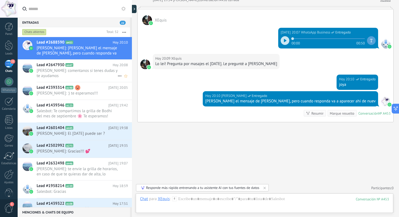
click at [63, 73] on span "[PERSON_NAME]: comentanos si tenes dudas y te ayudamos" at bounding box center [77, 73] width 81 height 10
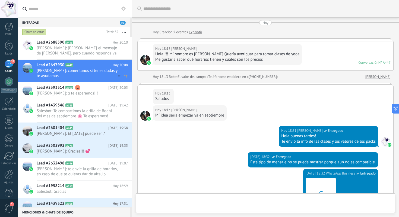
scroll to position [344, 0]
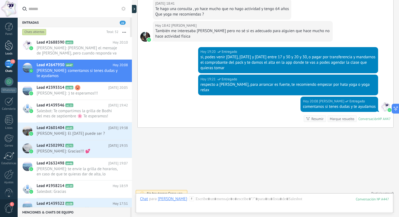
click at [1, 45] on link "Leads" at bounding box center [9, 47] width 18 height 15
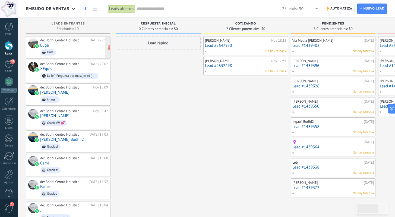
click at [71, 46] on div "de: Bodhi Centro Holistico Hoy 20:11 Euge Hola" at bounding box center [74, 47] width 68 height 18
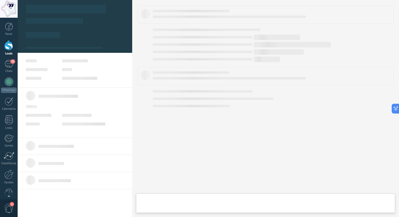
type textarea "**********"
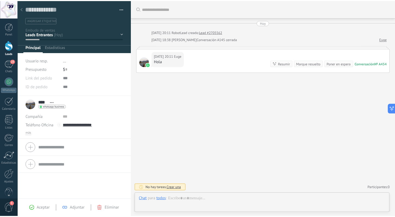
scroll to position [8, 0]
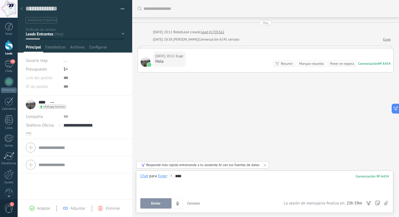
click at [163, 203] on button "Enviar" at bounding box center [155, 203] width 31 height 10
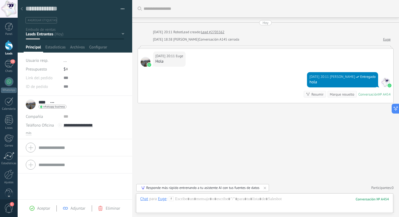
click at [20, 9] on div at bounding box center [22, 9] width 8 height 11
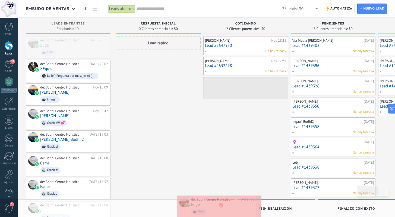
drag, startPoint x: 70, startPoint y: 47, endPoint x: 222, endPoint y: 208, distance: 221.2
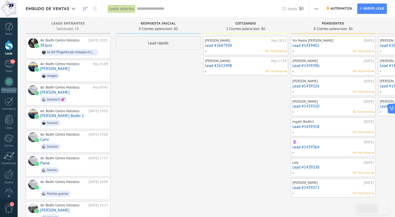
click at [137, 82] on div "Lead rápido" at bounding box center [158, 141] width 85 height 210
click at [8, 82] on div at bounding box center [9, 81] width 9 height 9
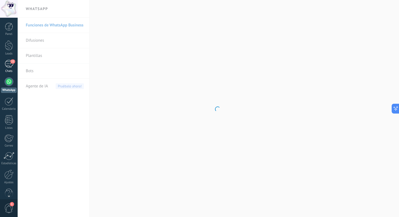
click at [10, 61] on div "22" at bounding box center [9, 64] width 9 height 8
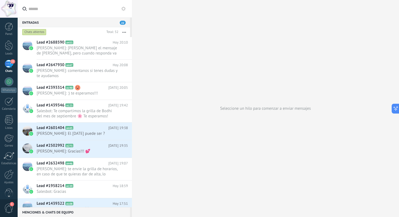
click at [9, 63] on div "22" at bounding box center [9, 64] width 9 height 8
click at [8, 43] on div at bounding box center [9, 45] width 8 height 10
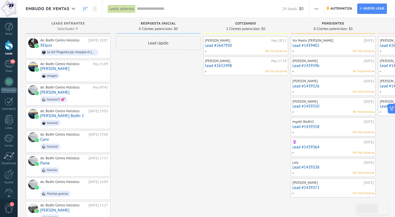
click at [157, 96] on div "Lead rápido" at bounding box center [158, 141] width 85 height 210
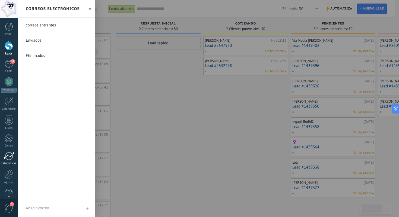
click at [9, 156] on div at bounding box center [9, 156] width 11 height 8
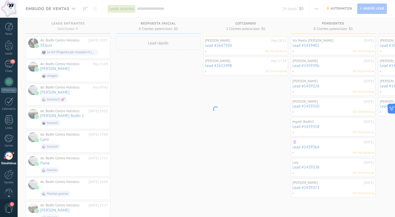
scroll to position [10, 0]
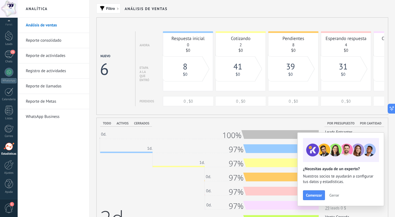
click at [334, 195] on span "Cerrar" at bounding box center [335, 195] width 10 height 4
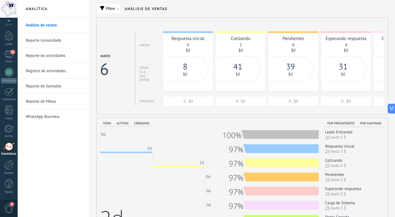
scroll to position [0, 0]
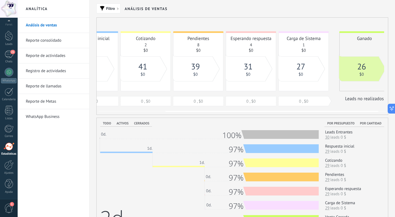
drag, startPoint x: 336, startPoint y: 75, endPoint x: 241, endPoint y: 69, distance: 95.8
click at [241, 69] on div "31 $0" at bounding box center [248, 69] width 35 height 16
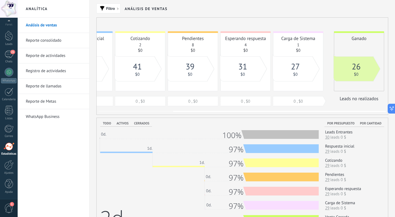
drag, startPoint x: 302, startPoint y: 81, endPoint x: 248, endPoint y: 80, distance: 54.1
click at [242, 32] on div "8 $0 41 $0 39 $0 31 $0 27 $0 26 $0" at bounding box center [208, 31] width 336 height 1
click at [353, 69] on span "26" at bounding box center [356, 66] width 9 height 11
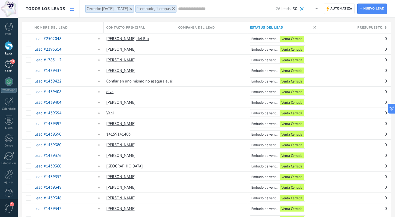
click at [9, 66] on div "21" at bounding box center [9, 64] width 9 height 8
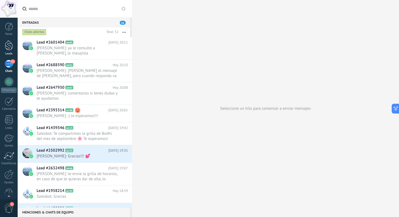
click at [5, 44] on div at bounding box center [9, 45] width 8 height 10
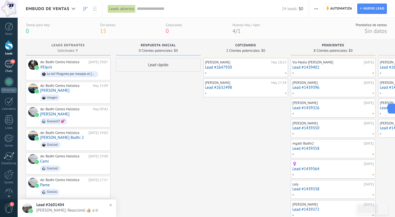
click at [6, 62] on div "21" at bounding box center [9, 64] width 9 height 8
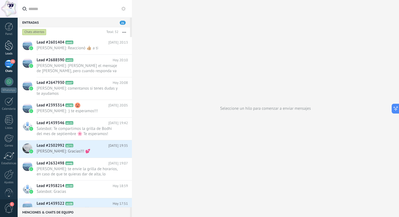
click at [8, 49] on div at bounding box center [9, 45] width 8 height 10
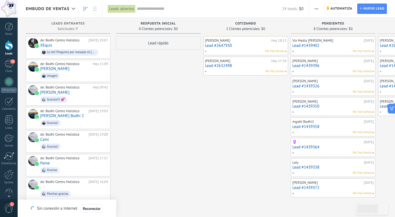
click at [130, 94] on div "Lead rápido" at bounding box center [158, 141] width 85 height 210
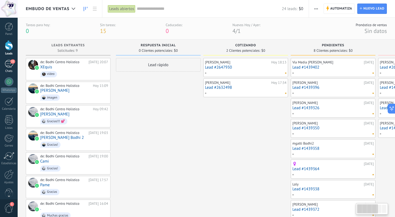
click at [15, 64] on link "22 Chats" at bounding box center [9, 66] width 18 height 13
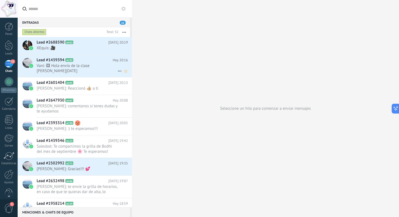
click at [95, 63] on span "Vani: 🖼 Hola envío de la clase [PERSON_NAME][DATE]" at bounding box center [77, 68] width 81 height 10
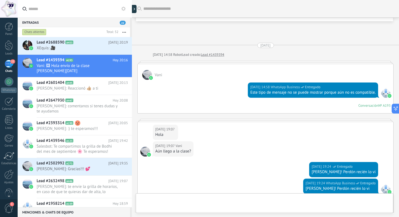
scroll to position [598, 0]
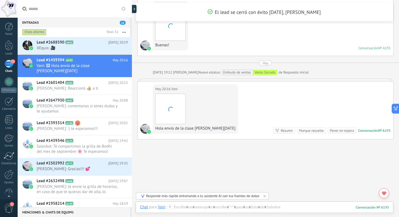
click at [184, 203] on div "Chat Correo Nota Tarea Chat para Vani : 193 Enviar Cancelar Rastrear clics en l…" at bounding box center [265, 211] width 258 height 20
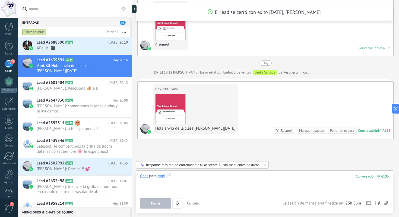
click at [206, 175] on div at bounding box center [264, 183] width 249 height 21
click at [158, 200] on button "Enviar" at bounding box center [155, 203] width 31 height 10
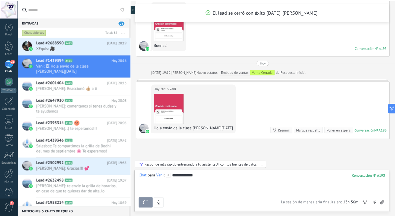
scroll to position [645, 0]
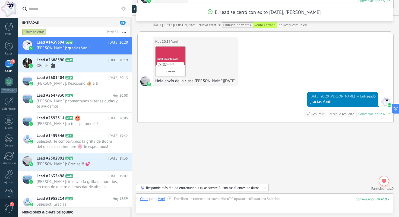
click at [11, 63] on span "21" at bounding box center [12, 61] width 5 height 4
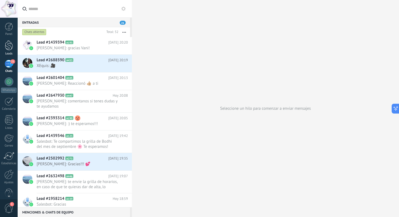
click at [9, 43] on div at bounding box center [9, 45] width 8 height 10
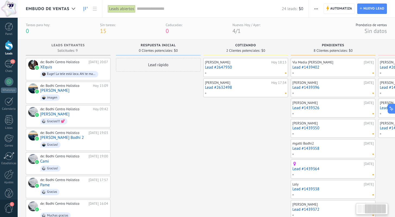
drag, startPoint x: 249, startPoint y: 164, endPoint x: 299, endPoint y: 155, distance: 50.8
click at [301, 159] on div "Leads Entrantes Solicitudes: 9 0 0 0 9 0 0 0 9 de: Bodhi Centro Holistico [DATE…" at bounding box center [292, 153] width 533 height 229
click at [0, 61] on link "21 Chats" at bounding box center [9, 66] width 18 height 13
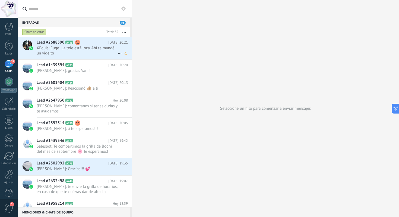
click at [94, 48] on span "XEquis: Euge! La tele está loca. Ahí te mandé un videito" at bounding box center [77, 50] width 81 height 10
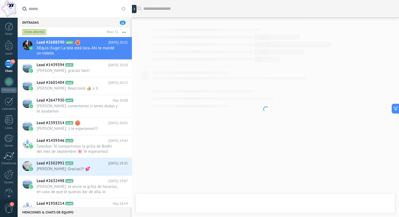
scroll to position [607, 0]
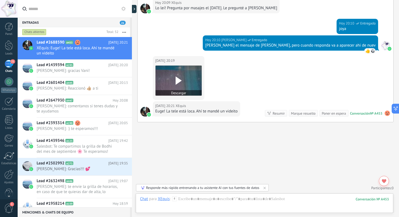
click at [177, 78] on use at bounding box center [179, 80] width 6 height 8
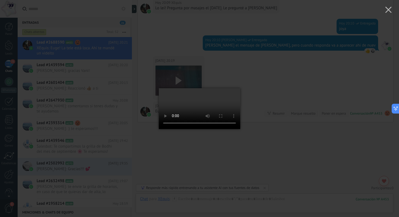
click at [286, 143] on div at bounding box center [199, 108] width 399 height 217
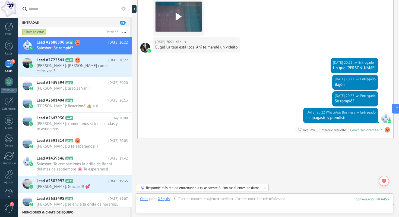
scroll to position [687, 0]
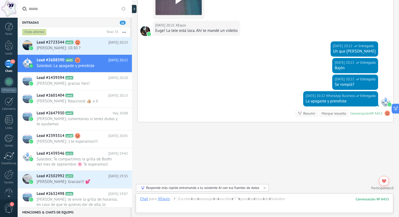
scroll to position [714, 0]
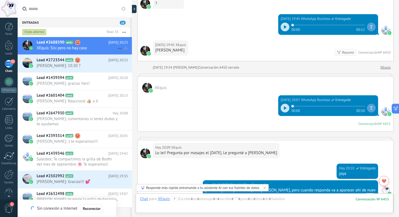
click at [92, 47] on span "XEquis: Sisi pero no hay caso" at bounding box center [77, 47] width 81 height 5
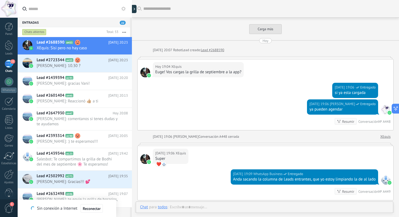
scroll to position [611, 0]
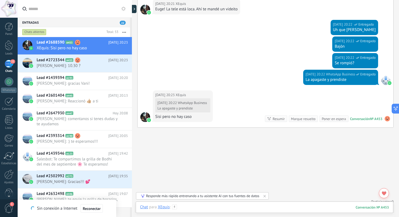
click at [221, 208] on div at bounding box center [264, 212] width 249 height 16
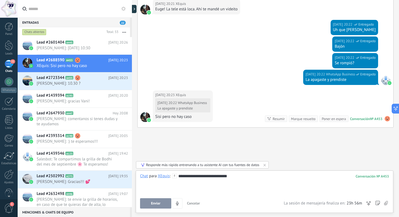
click at [155, 206] on button "Enviar" at bounding box center [155, 203] width 31 height 10
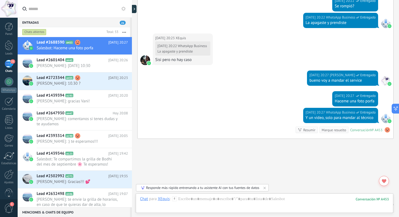
scroll to position [684, 0]
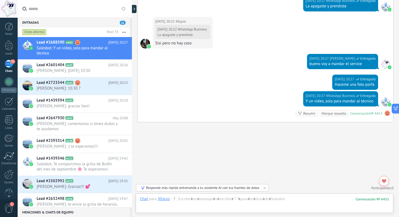
click at [209, 79] on div "[DATE] 20:27 WhatsApp Business Entregado Haceme una foto porfa" at bounding box center [266, 82] width 256 height 17
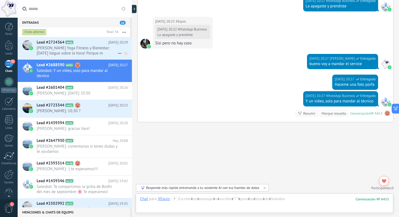
click at [92, 49] on span "[PERSON_NAME] Yoga Fitness y Bienestar: [DATE] llegue sobre la hora! Porque m e…" at bounding box center [77, 50] width 81 height 10
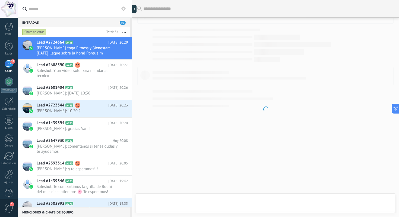
scroll to position [473, 0]
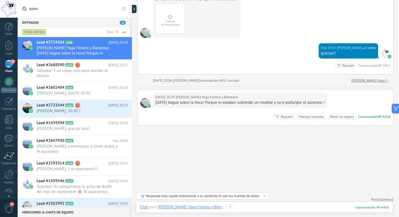
click at [248, 206] on div at bounding box center [264, 212] width 249 height 16
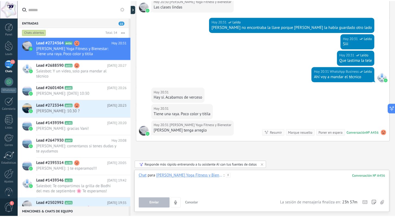
scroll to position [679, 0]
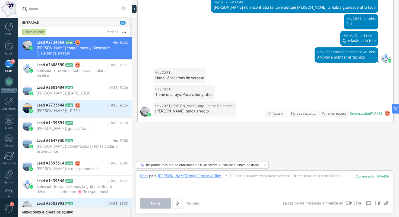
click at [10, 67] on div "22" at bounding box center [9, 64] width 9 height 8
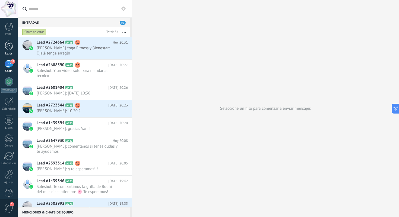
click at [8, 47] on div at bounding box center [9, 45] width 8 height 10
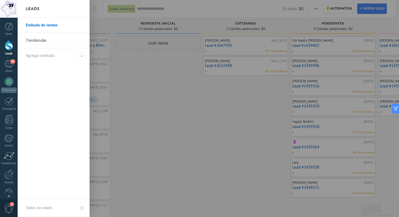
click at [13, 45] on link "Leads" at bounding box center [9, 47] width 18 height 15
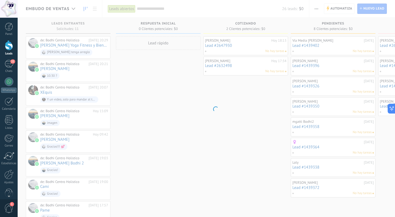
scroll to position [46, 0]
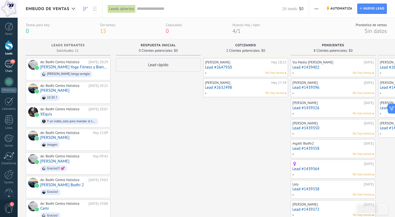
click at [10, 61] on div "23" at bounding box center [9, 64] width 9 height 8
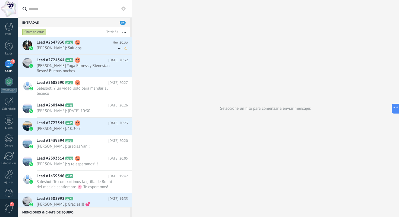
click at [99, 45] on h2 "Lead #2647930 A447" at bounding box center [75, 42] width 76 height 5
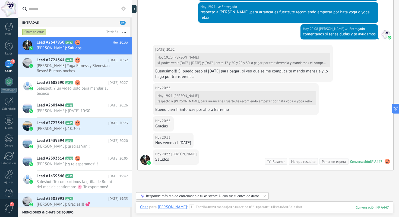
scroll to position [397, 0]
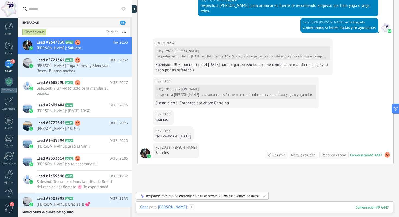
click at [223, 206] on div at bounding box center [264, 212] width 249 height 16
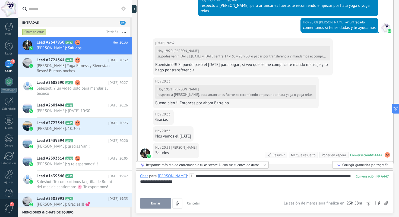
click at [152, 205] on button "Enviar" at bounding box center [155, 203] width 31 height 10
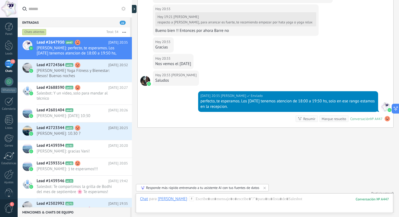
click at [223, 195] on div "Chat Correo Nota Tarea Chat para [PERSON_NAME] : 447 Enviar Cancelar Rastrear c…" at bounding box center [265, 203] width 258 height 20
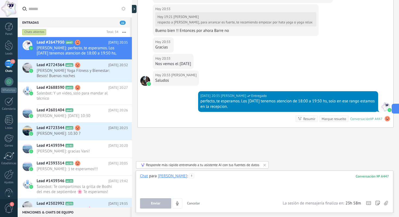
click at [240, 174] on div at bounding box center [264, 183] width 249 height 21
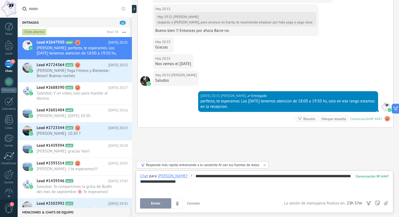
click at [165, 203] on button "Enviar" at bounding box center [155, 203] width 31 height 10
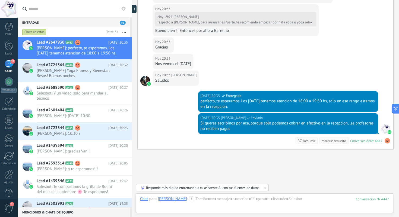
scroll to position [491, 0]
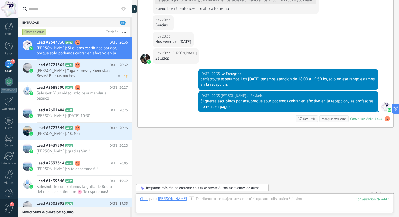
click at [80, 70] on span "[PERSON_NAME] Yoga Fitness y Bienestar: Besos! Buenas noches" at bounding box center [77, 73] width 81 height 10
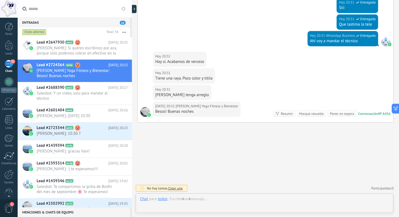
scroll to position [660, 0]
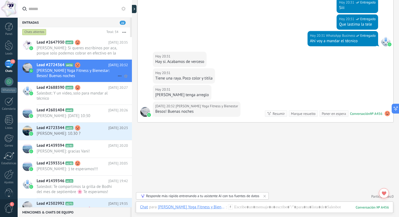
click at [77, 64] on use at bounding box center [77, 64] width 5 height 5
click at [385, 113] on use at bounding box center [387, 113] width 5 height 5
click at [239, 204] on div at bounding box center [264, 212] width 249 height 16
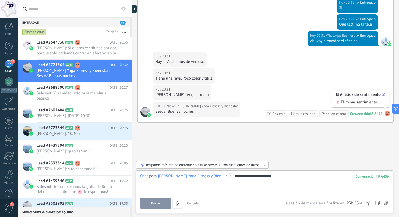
click at [157, 205] on button "Enviar" at bounding box center [155, 203] width 31 height 10
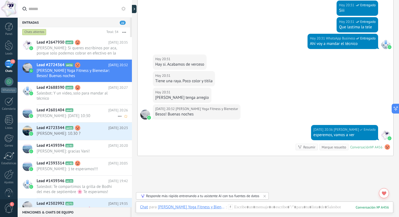
scroll to position [691, 0]
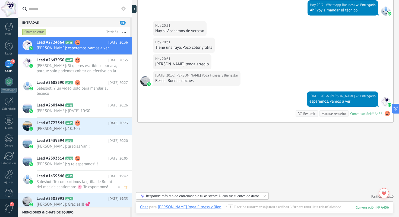
click at [90, 183] on span "Salesbot: Te compartimos la grilla de Bodhi del mes de septiembre 🌸 Te esperamo…" at bounding box center [77, 184] width 81 height 10
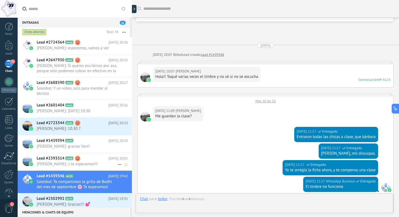
scroll to position [335, 0]
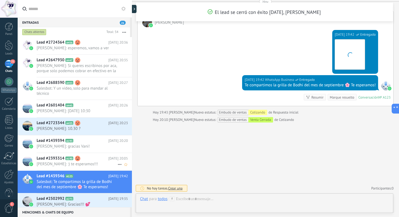
click at [92, 161] on span "[PERSON_NAME]: :) te esperamos!!!" at bounding box center [77, 163] width 81 height 5
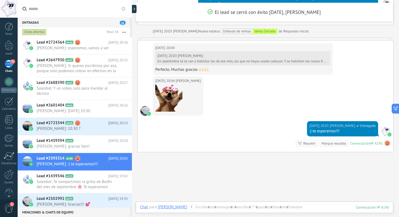
scroll to position [362, 0]
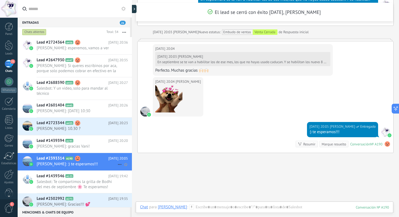
click at [78, 157] on use at bounding box center [77, 157] width 5 height 5
click at [385, 145] on use at bounding box center [387, 143] width 5 height 5
click at [385, 126] on icon at bounding box center [384, 125] width 4 height 4
click at [362, 125] on span "El Análisis de sentimiento" at bounding box center [358, 125] width 45 height 5
click at [256, 134] on div "[DATE] 20:05 [PERSON_NAME] Entregado :) te esperamos!!! Conversación № A190 Con…" at bounding box center [266, 137] width 256 height 31
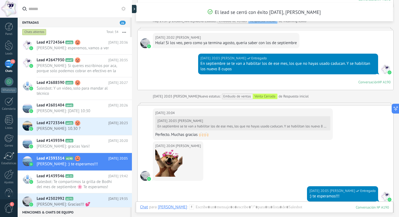
scroll to position [266, 0]
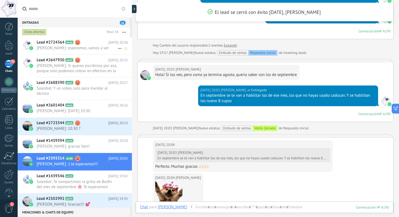
click at [89, 46] on span "[PERSON_NAME]: esperemos, vamos a ver" at bounding box center [77, 47] width 81 height 5
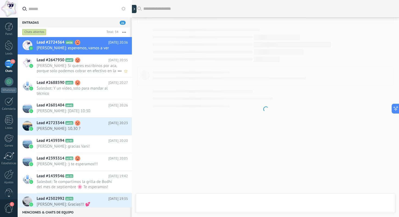
click at [92, 67] on span "[PERSON_NAME]: Si queres escribinos por aca, porque solo podemos cobrar en efec…" at bounding box center [77, 68] width 81 height 10
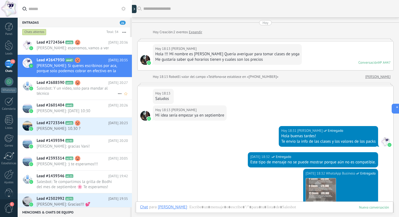
scroll to position [438, 0]
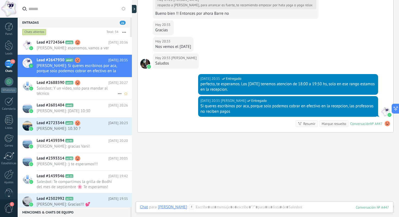
click at [93, 90] on span "Salesbot: Y un video, solo para mandar al técnico" at bounding box center [77, 91] width 81 height 10
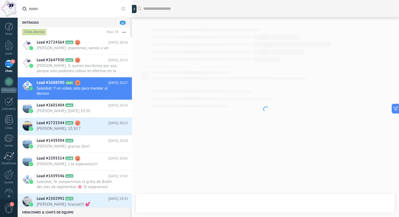
scroll to position [552, 0]
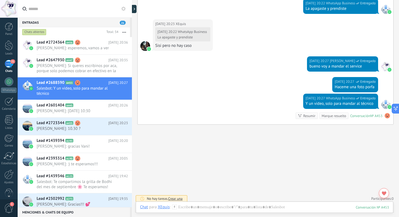
click at [12, 63] on span "21" at bounding box center [12, 61] width 5 height 4
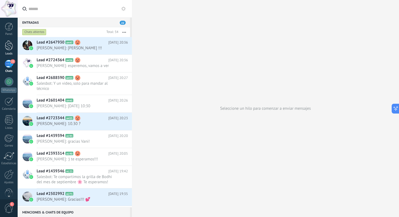
click at [8, 45] on div at bounding box center [9, 45] width 8 height 10
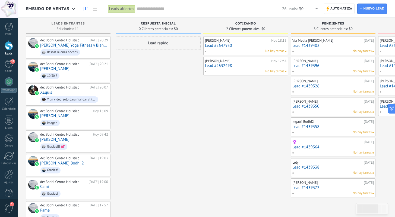
click at [166, 98] on div "Lead rápido" at bounding box center [158, 165] width 85 height 258
click at [91, 48] on span "Besos! Buenas noches" at bounding box center [74, 52] width 68 height 8
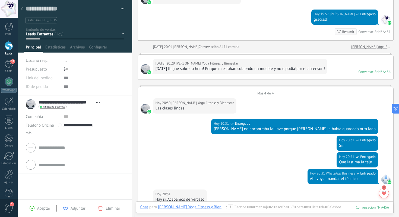
scroll to position [504, 0]
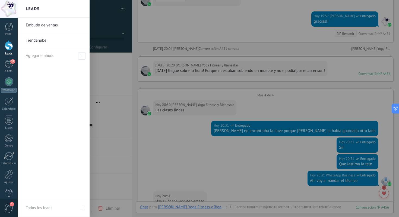
click at [10, 46] on div at bounding box center [9, 45] width 8 height 10
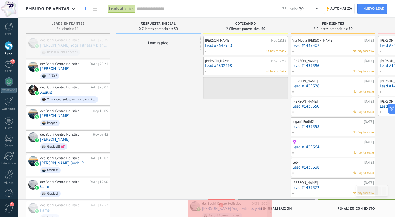
drag, startPoint x: 58, startPoint y: 44, endPoint x: 220, endPoint y: 207, distance: 229.7
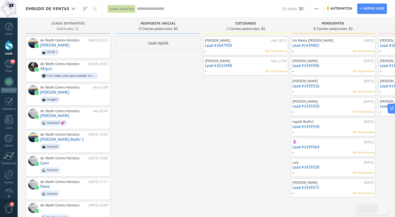
click at [138, 95] on div "Lead rápido" at bounding box center [158, 153] width 85 height 234
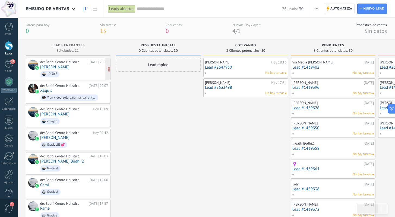
click at [72, 71] on span "10.30 ?" at bounding box center [74, 74] width 68 height 8
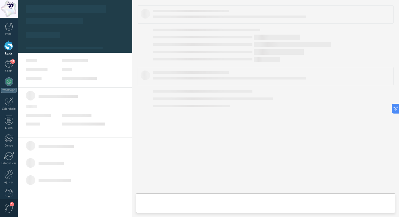
type textarea "**********"
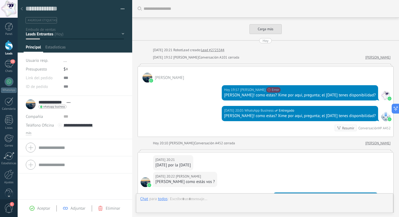
scroll to position [112, 0]
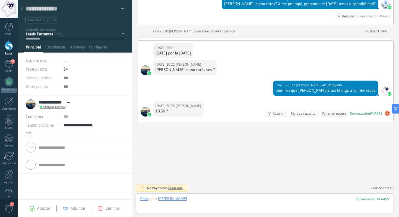
click at [200, 200] on div at bounding box center [264, 204] width 249 height 16
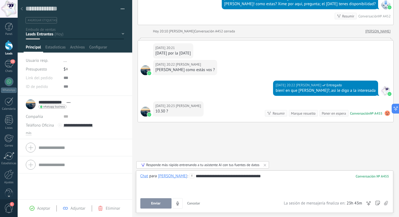
click at [149, 204] on button "Enviar" at bounding box center [155, 203] width 31 height 10
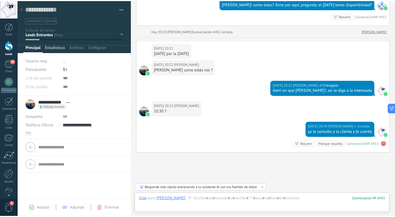
scroll to position [142, 0]
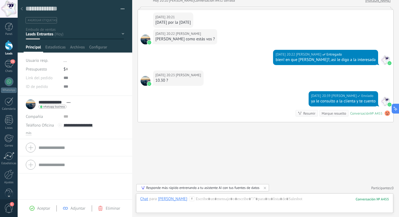
click at [21, 9] on icon at bounding box center [22, 8] width 2 height 3
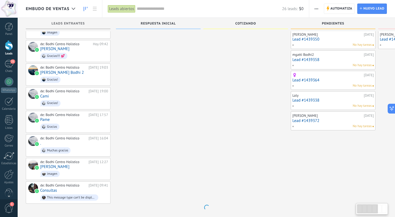
scroll to position [61, 0]
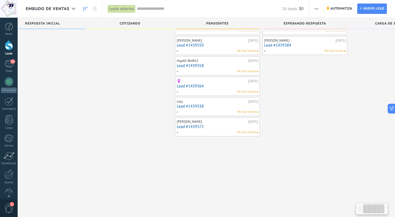
drag, startPoint x: 283, startPoint y: 164, endPoint x: 217, endPoint y: 167, distance: 66.6
click at [181, 171] on div "Vía Media [PERSON_NAME] [DATE] Lead #1439402 No hay tareas [PERSON_NAME] [DATE]…" at bounding box center [217, 92] width 85 height 234
drag, startPoint x: 324, startPoint y: 125, endPoint x: 325, endPoint y: 172, distance: 46.7
click at [325, 172] on div "[PERSON_NAME][DATE] 16:30 Lead #2601404 No hay tareas [PERSON_NAME] [DATE] Lead…" at bounding box center [307, 92] width 85 height 234
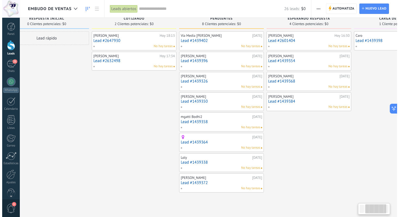
scroll to position [0, 0]
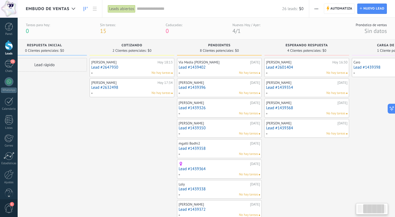
click at [306, 68] on link "Lead #2601404" at bounding box center [306, 67] width 81 height 5
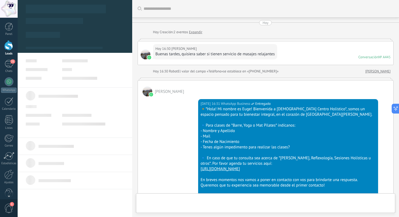
type textarea "**********"
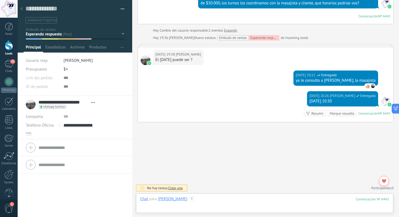
click at [217, 199] on div at bounding box center [264, 204] width 249 height 16
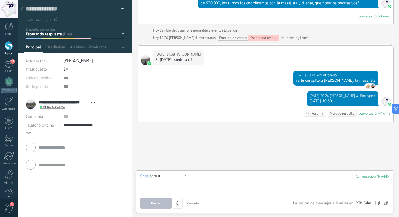
type input "*"
click at [256, 101] on div "[DATE] 20:26 [PERSON_NAME] Entregado [DATE] 10:30 Conversación № A445 Conversac…" at bounding box center [266, 106] width 256 height 31
click at [260, 177] on div at bounding box center [264, 183] width 249 height 21
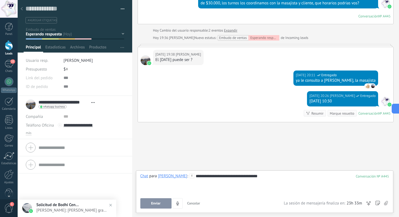
click at [159, 202] on span "Enviar" at bounding box center [156, 203] width 10 height 4
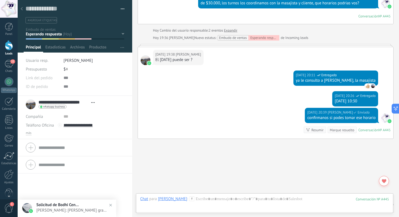
scroll to position [283, 0]
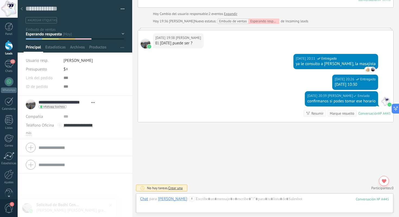
click at [8, 59] on div "Panel Leads 22 Chats WhatsApp Clientes" at bounding box center [9, 116] width 18 height 186
click at [8, 66] on div "22" at bounding box center [9, 64] width 9 height 8
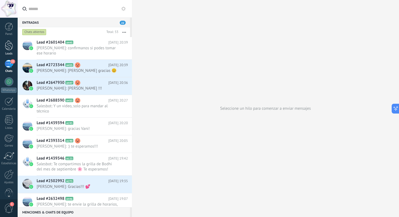
click at [9, 48] on div at bounding box center [9, 45] width 8 height 10
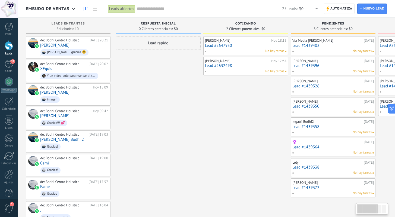
click at [145, 92] on div "Lead rápido" at bounding box center [158, 153] width 85 height 234
click at [11, 64] on div "22" at bounding box center [9, 64] width 9 height 8
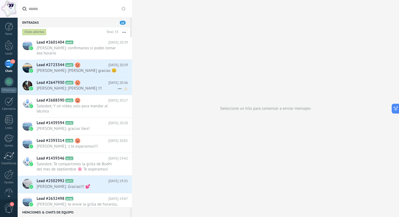
click at [97, 85] on h2 "Lead #2647930 A447" at bounding box center [73, 82] width 72 height 5
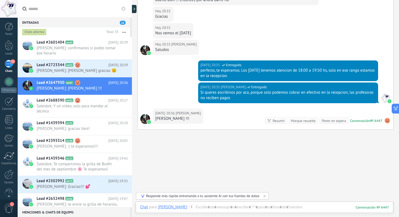
scroll to position [424, 0]
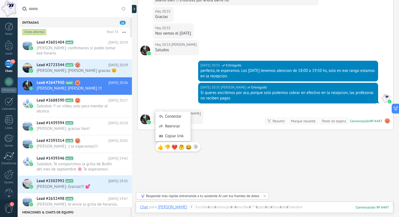
click at [175, 145] on span "❤️" at bounding box center [175, 146] width 6 height 7
